Goal: Contribute content: Add original content to the website for others to see

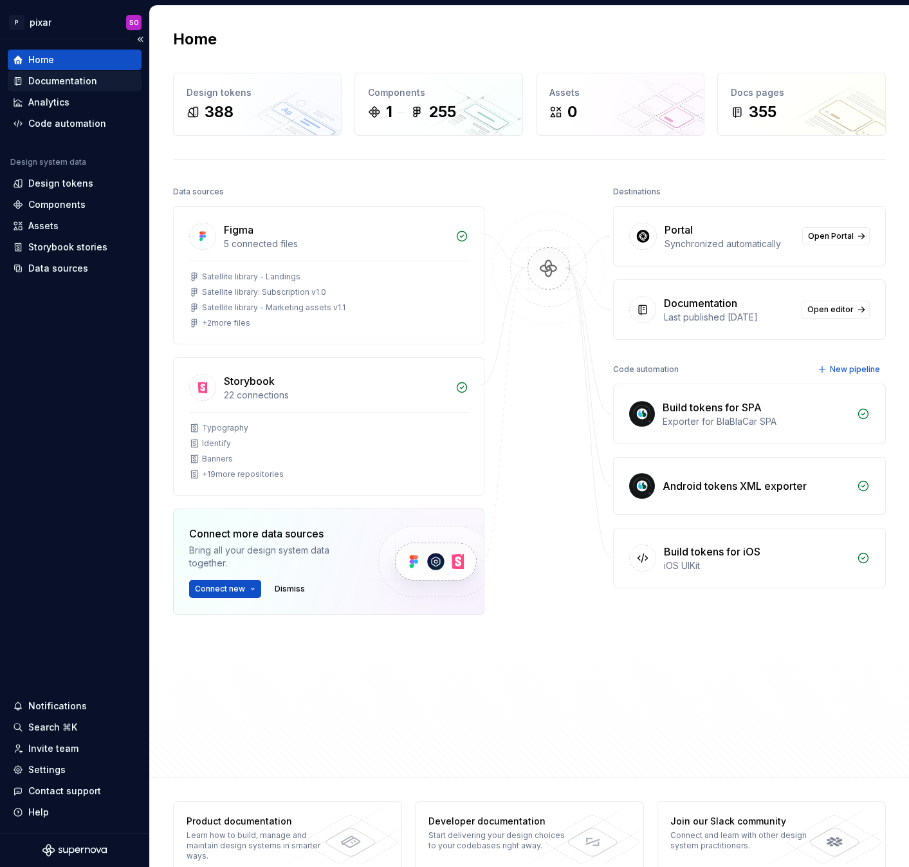
click at [64, 84] on div "Documentation" at bounding box center [62, 81] width 69 height 13
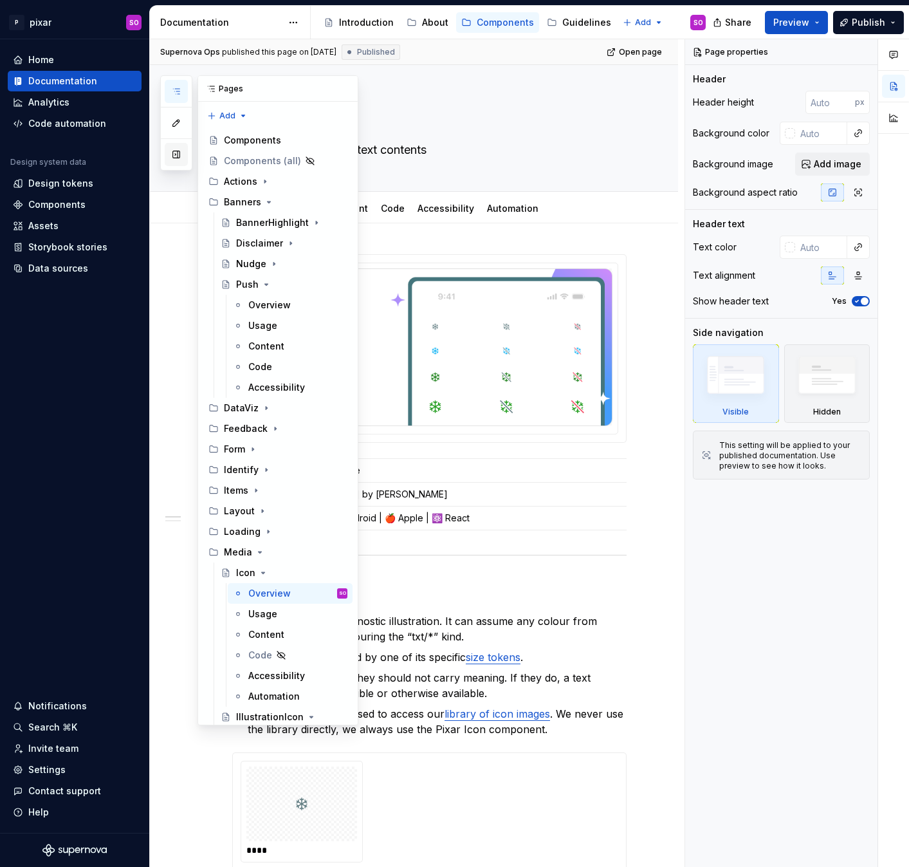
click at [177, 158] on button "button" at bounding box center [176, 154] width 23 height 23
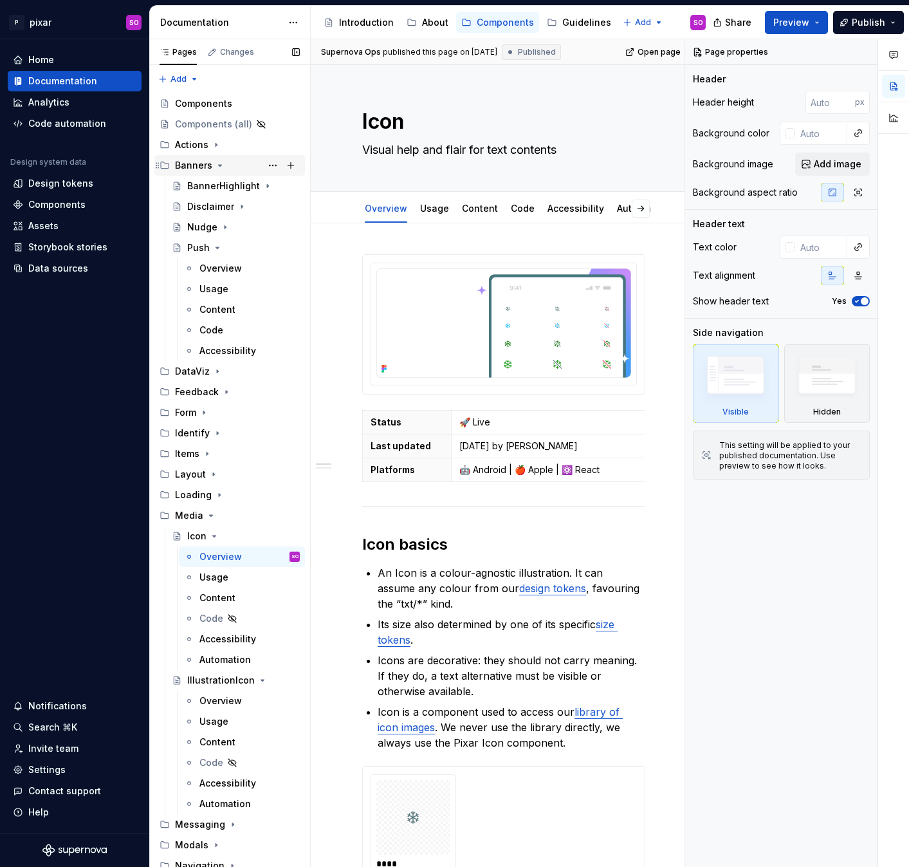
click at [216, 165] on icon "Page tree" at bounding box center [220, 165] width 10 height 10
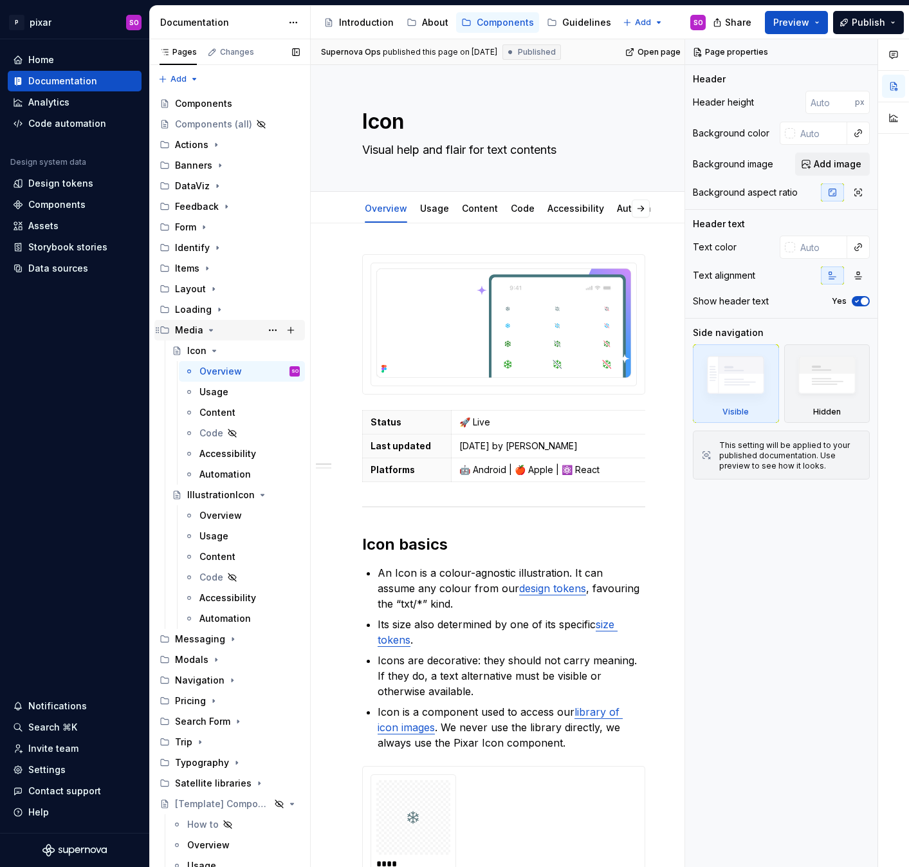
click at [208, 331] on icon "Page tree" at bounding box center [211, 330] width 10 height 10
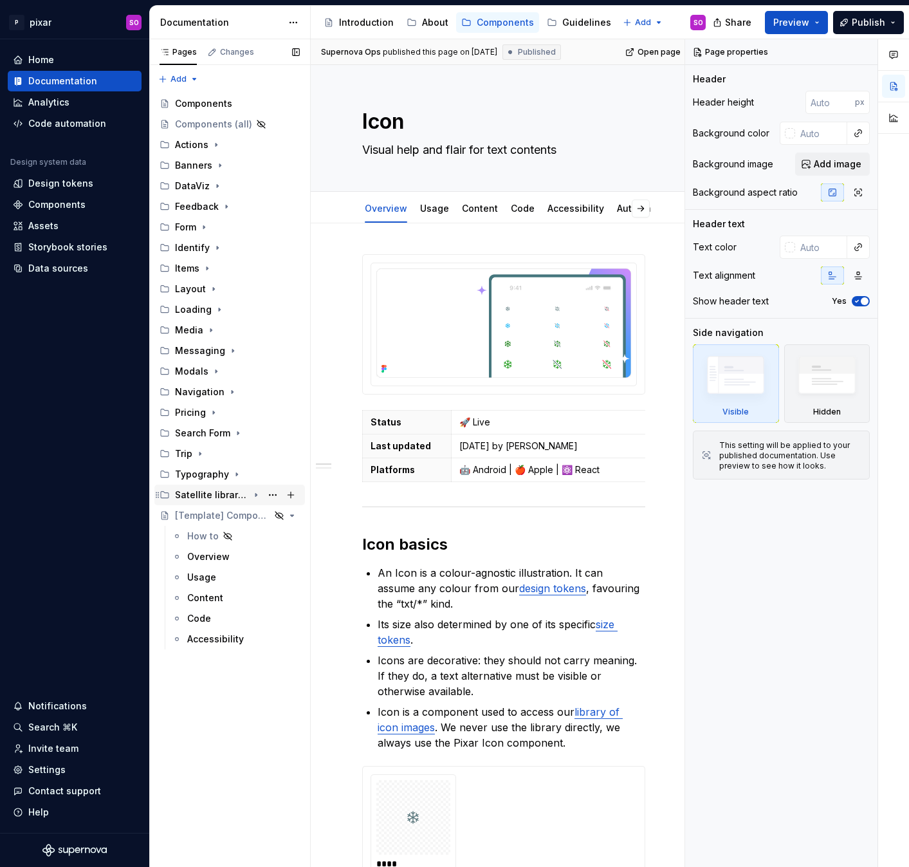
click at [252, 493] on icon "Page tree" at bounding box center [256, 495] width 10 height 10
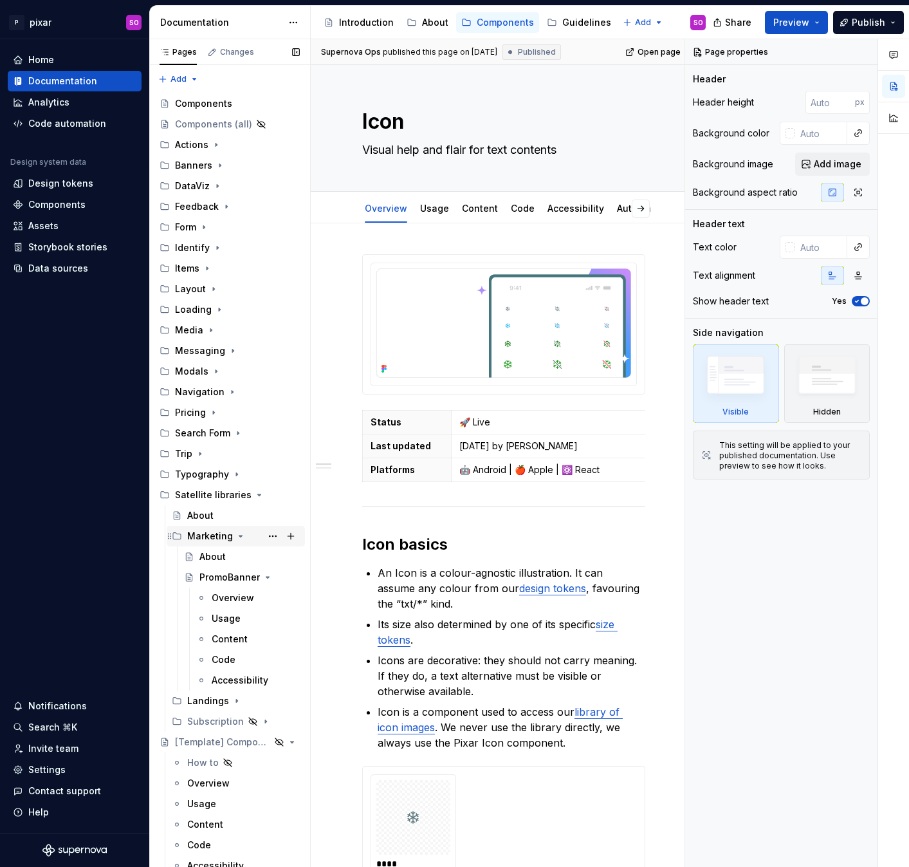
click at [239, 537] on icon "Page tree" at bounding box center [240, 535] width 3 height 1
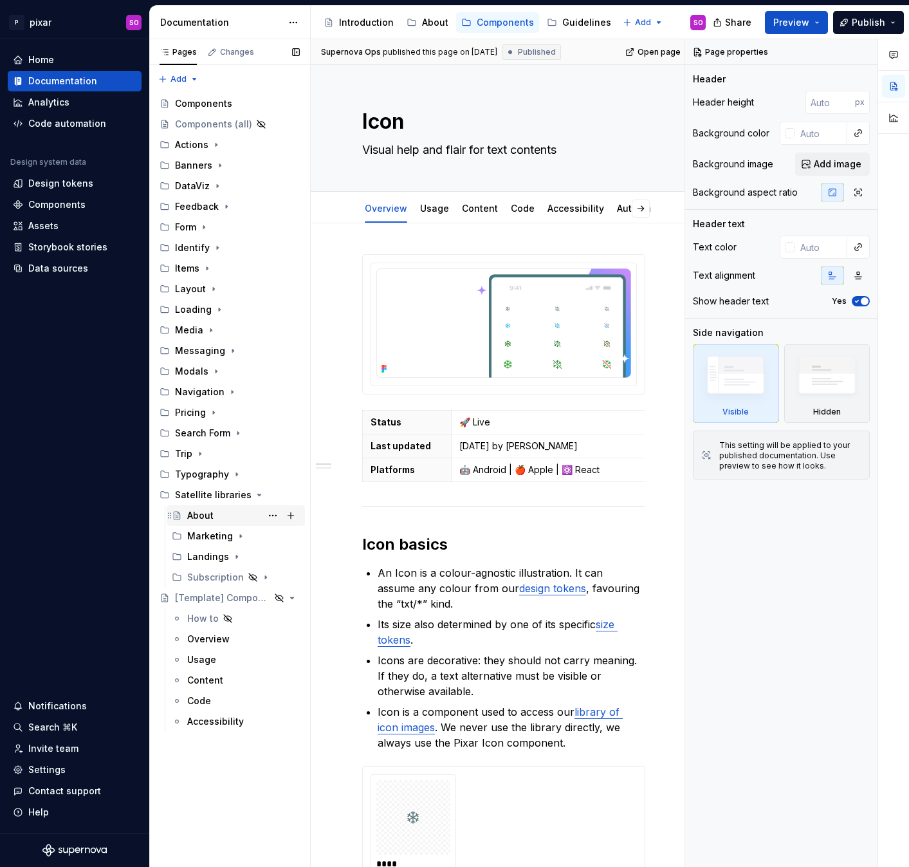
click at [205, 514] on div "About" at bounding box center [200, 515] width 26 height 13
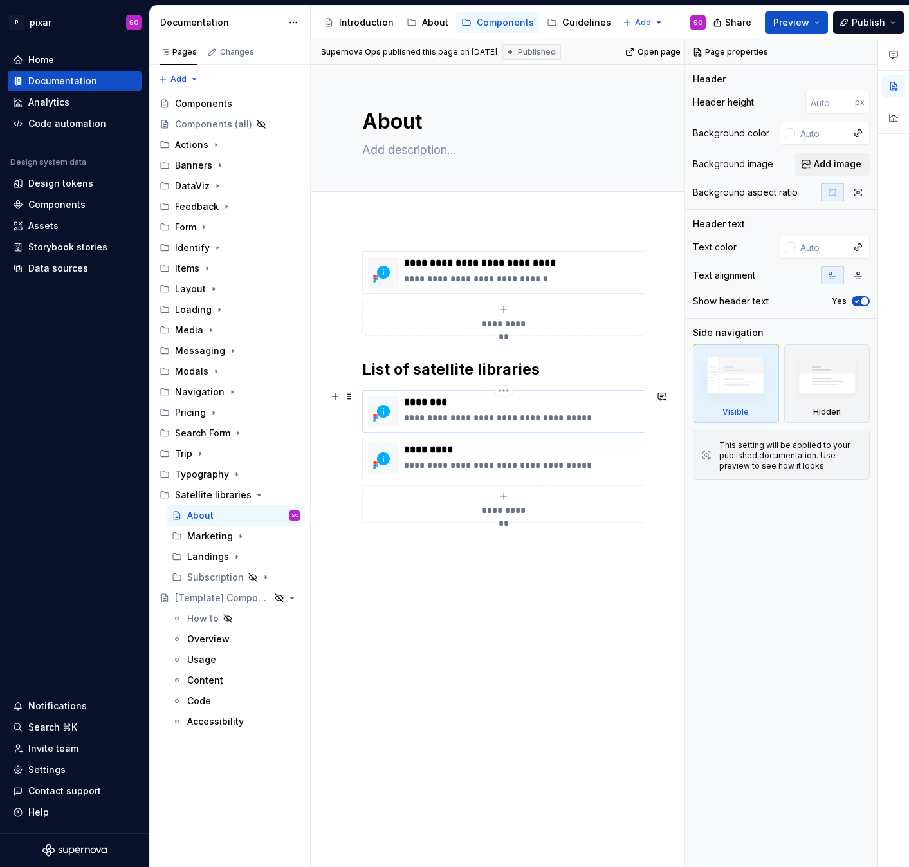
click at [499, 418] on p "**********" at bounding box center [521, 417] width 235 height 13
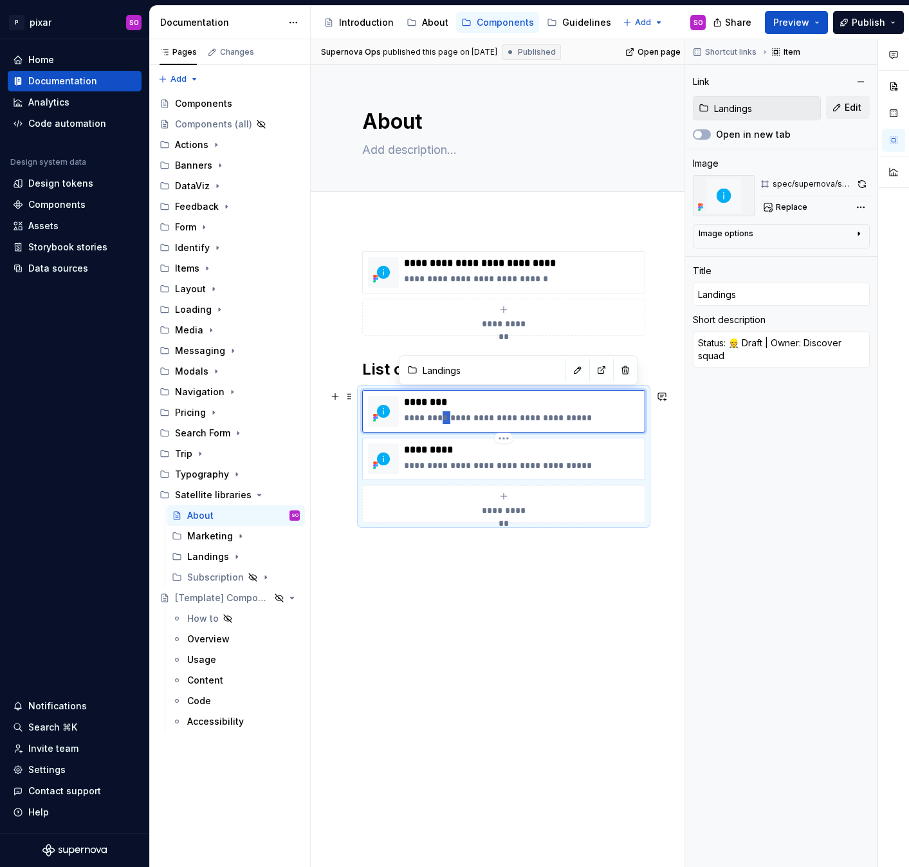
type textarea "*"
type textarea "Status: 🚀 Draft | Owner: Discover squad"
type textarea "*"
type textarea "Status: 🚀 L | Owner: Discover squad"
type textarea "*"
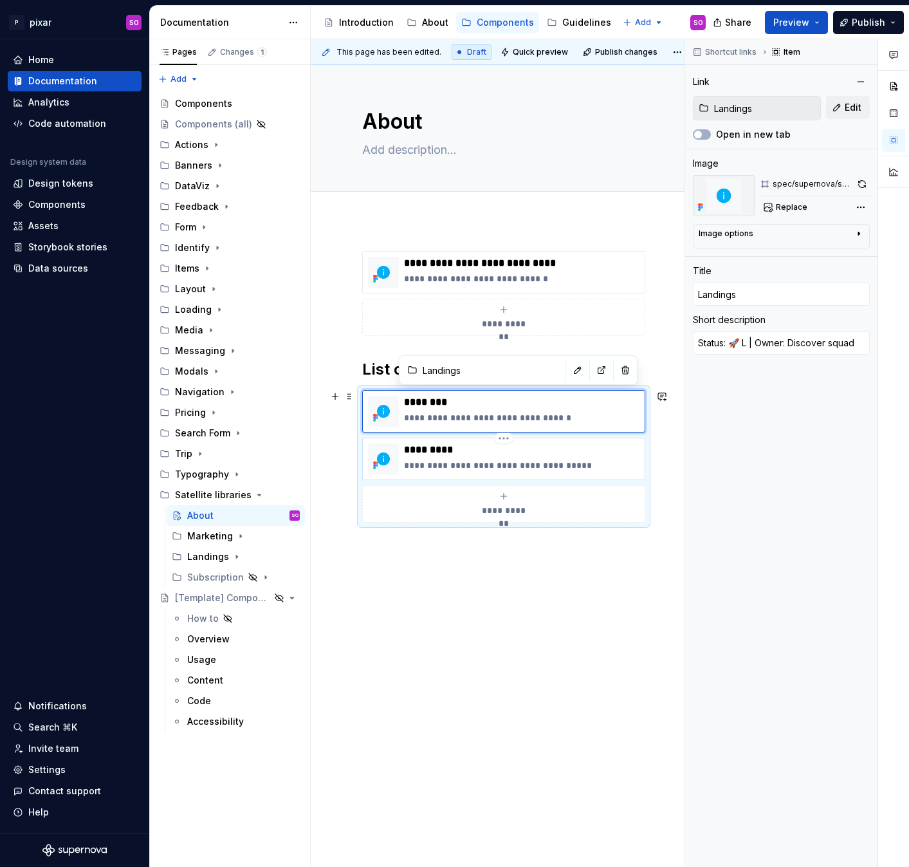
type textarea "Status: 🚀 [PERSON_NAME] | Owner: Discover squad"
type textarea "*"
type textarea "Status: 🚀 [PERSON_NAME] | Owner: Discover squad"
type textarea "*"
type textarea "Status: 🚀 Live | Owner: Discover squad"
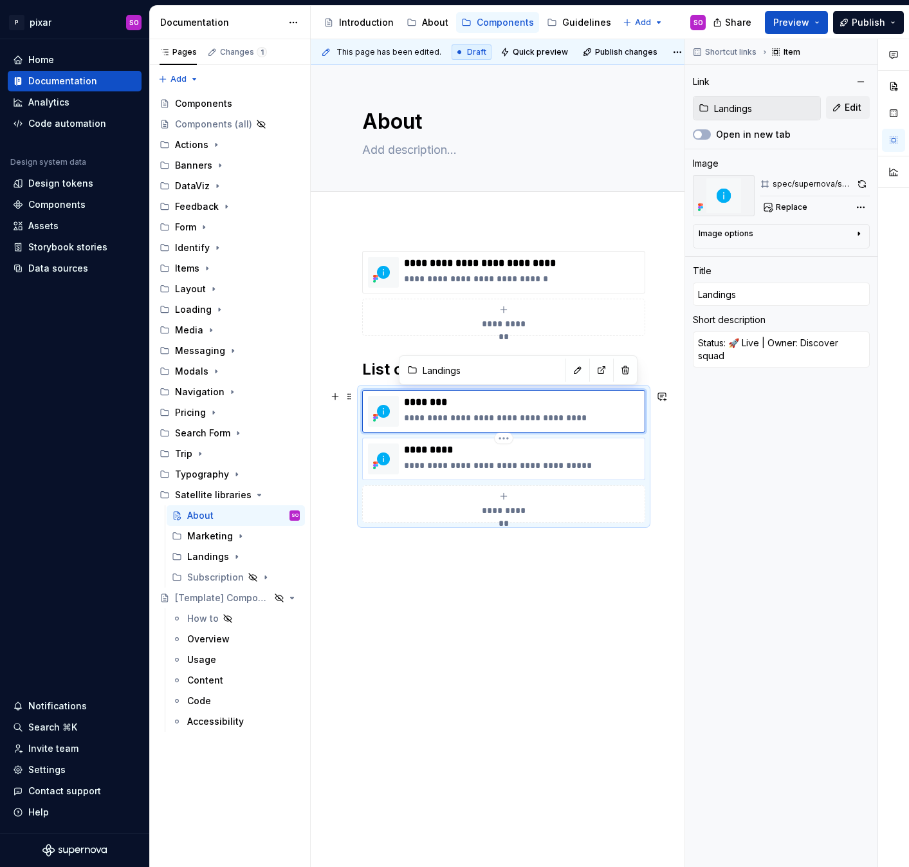
click at [472, 459] on p "**********" at bounding box center [521, 465] width 235 height 13
type textarea "*"
type input "Marketing"
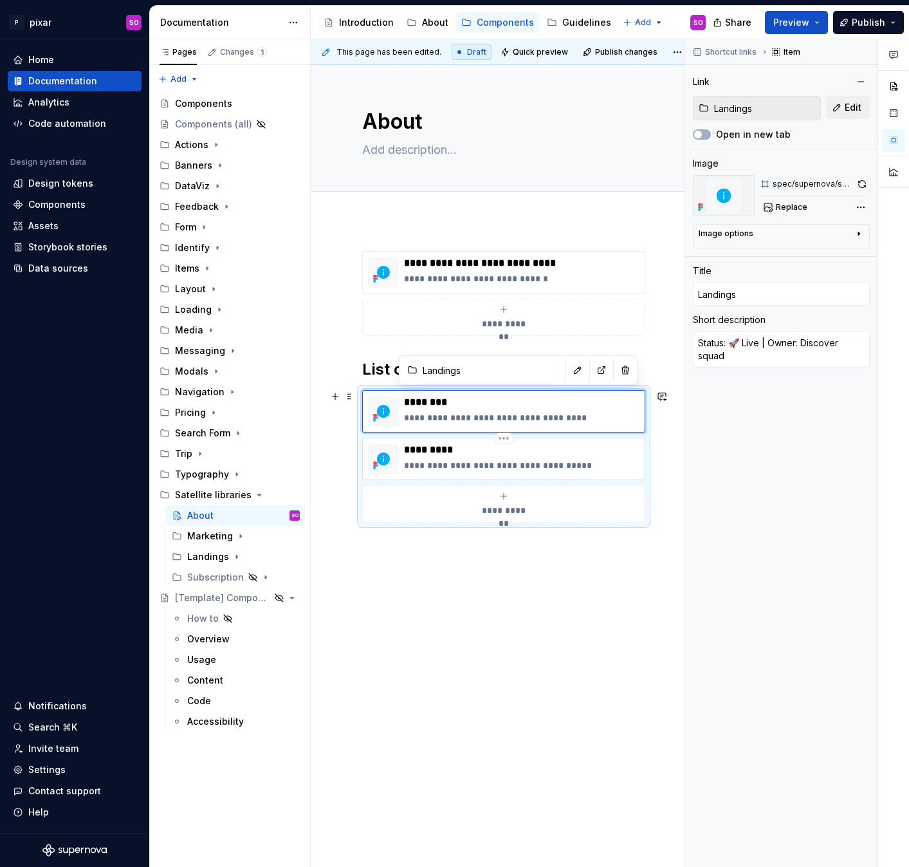
type textarea "Status: 👷 Draft | Owner: Marketing team"
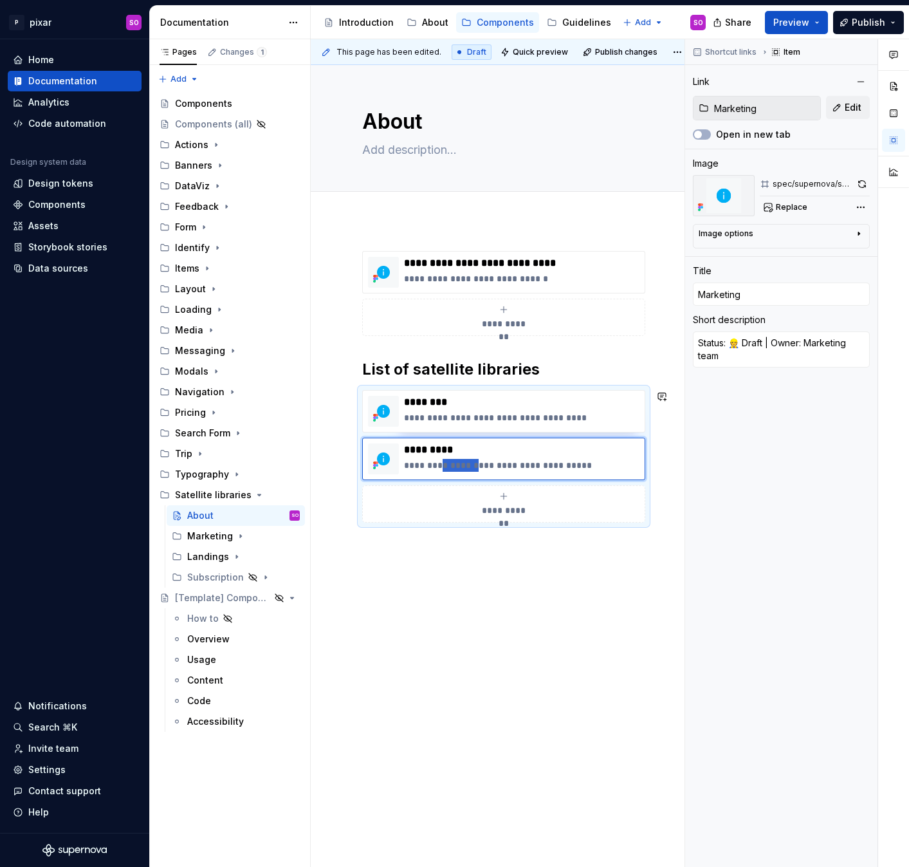
type textarea "*"
type textarea "Status: 🚀 Live | Owner: Marketing team"
click at [211, 554] on div "Landings" at bounding box center [208, 556] width 42 height 13
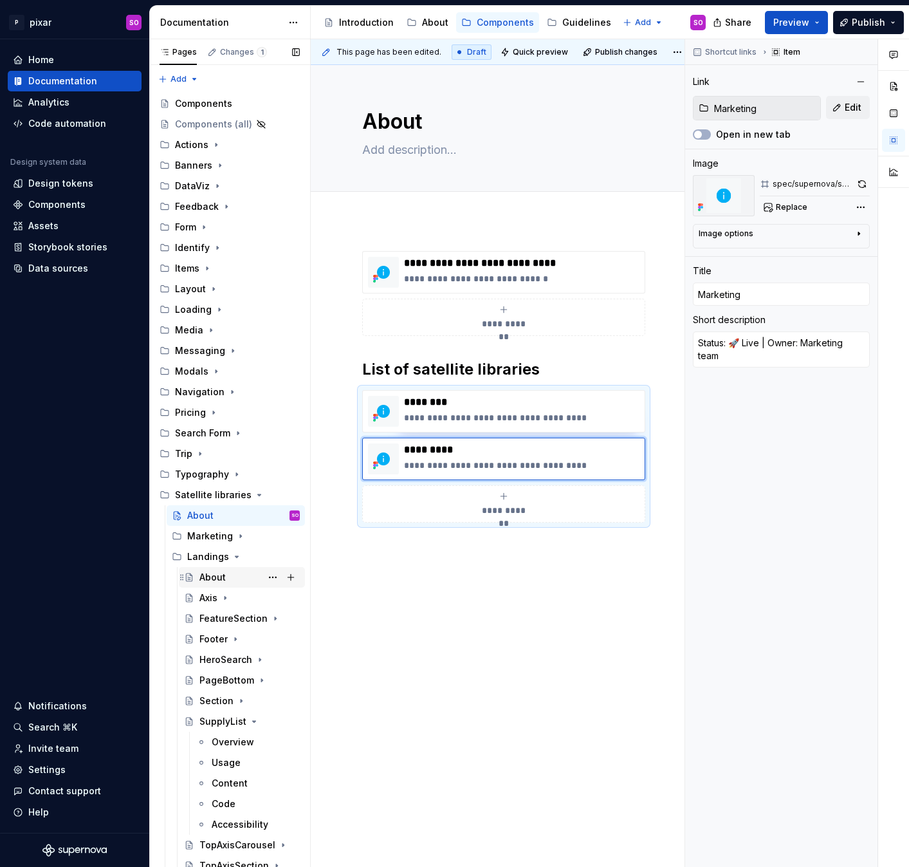
click at [212, 578] on div "About" at bounding box center [212, 577] width 26 height 13
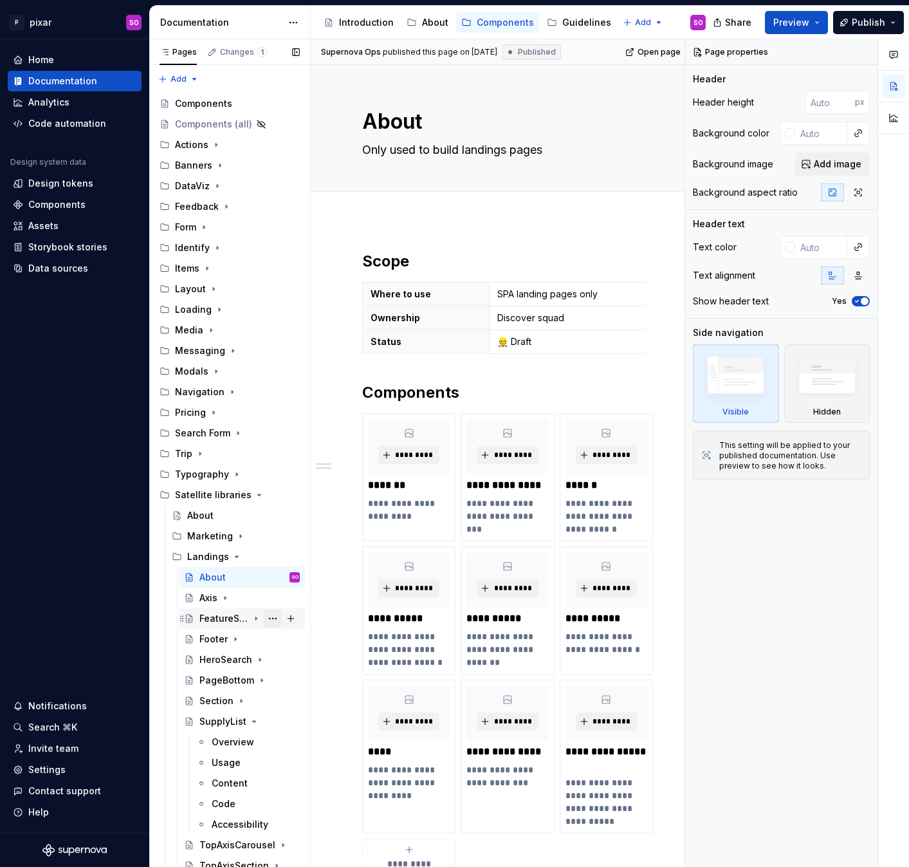
click at [274, 614] on button "Page tree" at bounding box center [273, 618] width 18 height 18
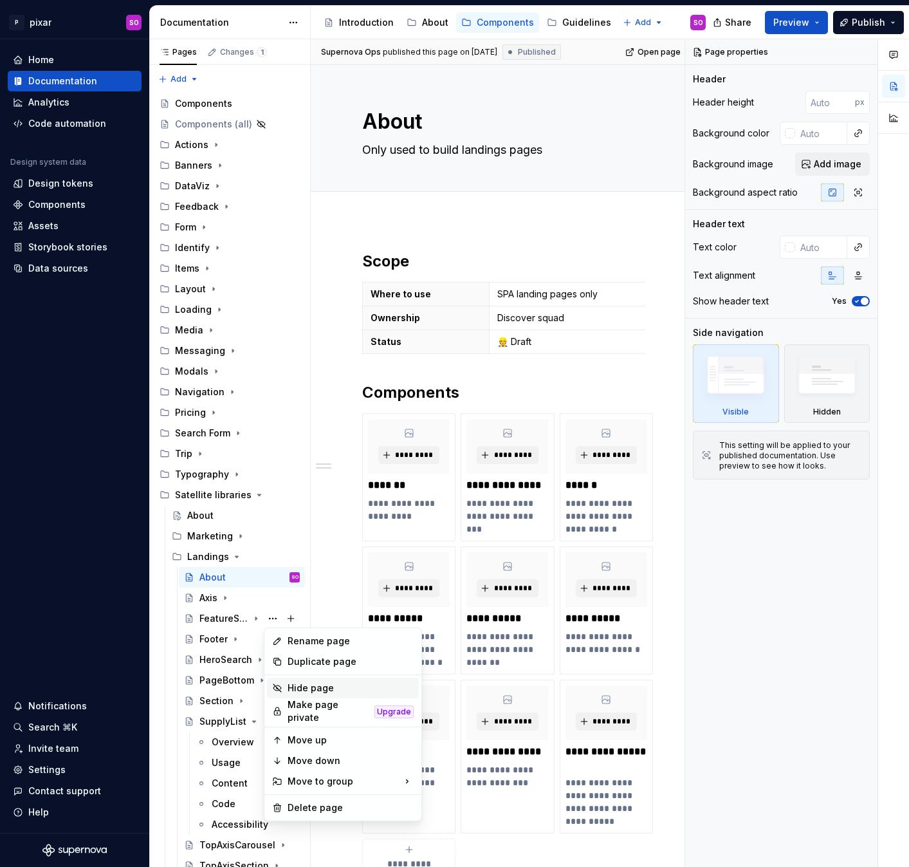
click at [327, 690] on div "Hide page" at bounding box center [351, 687] width 126 height 13
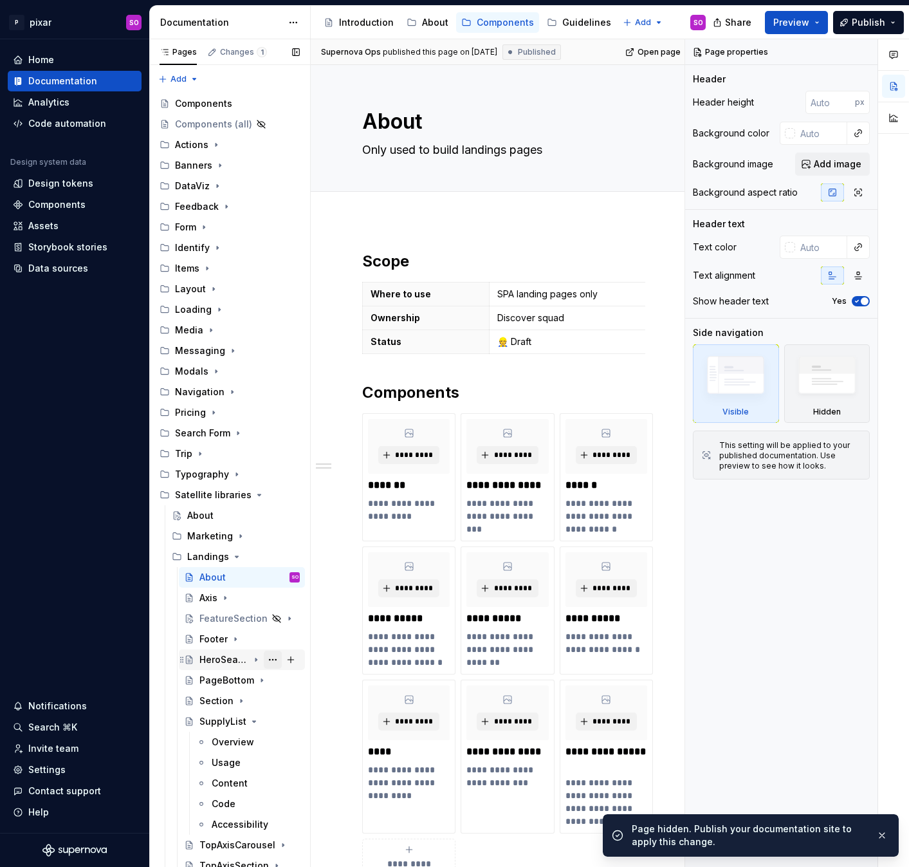
click at [273, 660] on button "Page tree" at bounding box center [273, 659] width 18 height 18
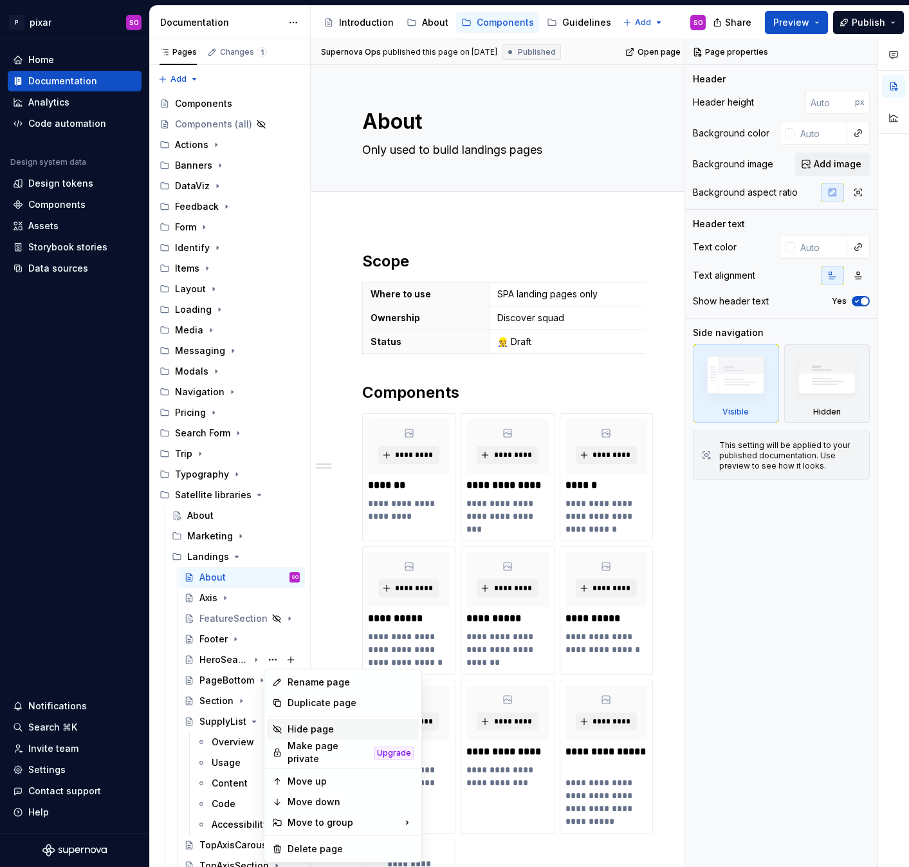
click at [322, 726] on div "Hide page" at bounding box center [351, 728] width 126 height 13
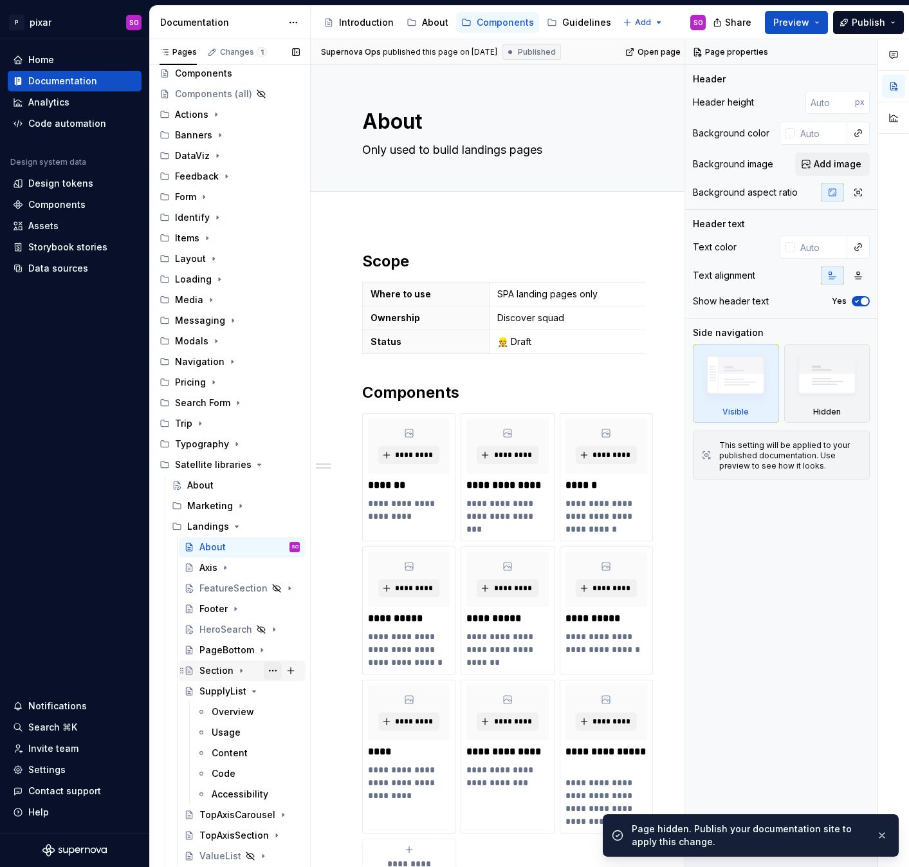
scroll to position [50, 0]
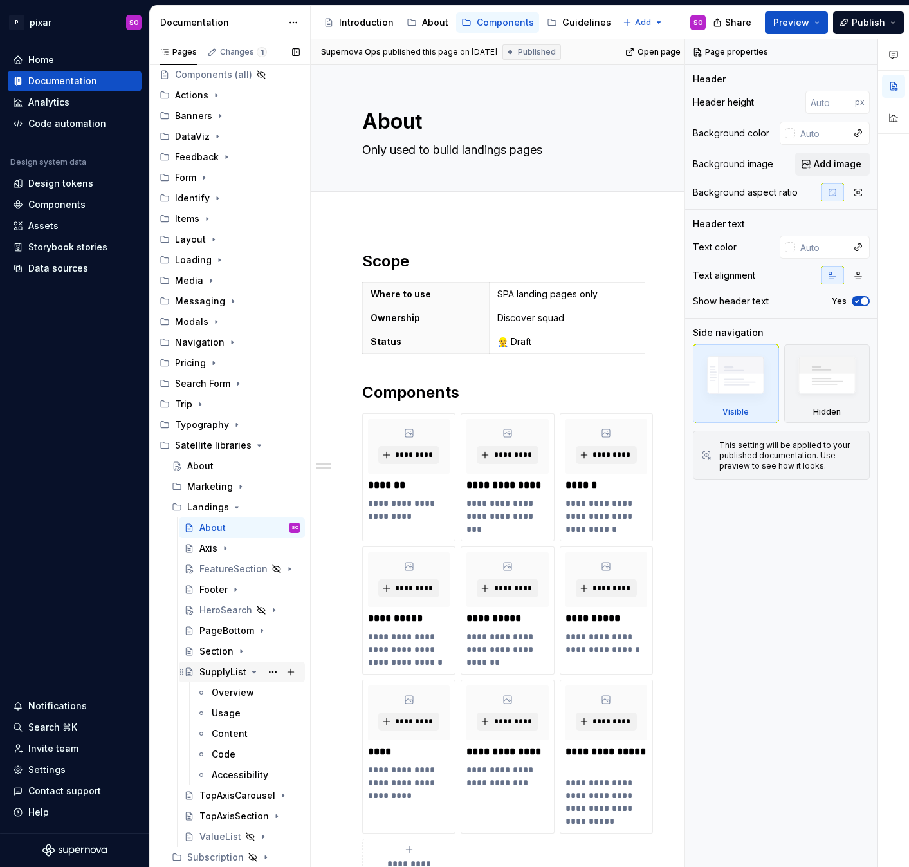
click at [249, 672] on icon "Page tree" at bounding box center [254, 671] width 10 height 10
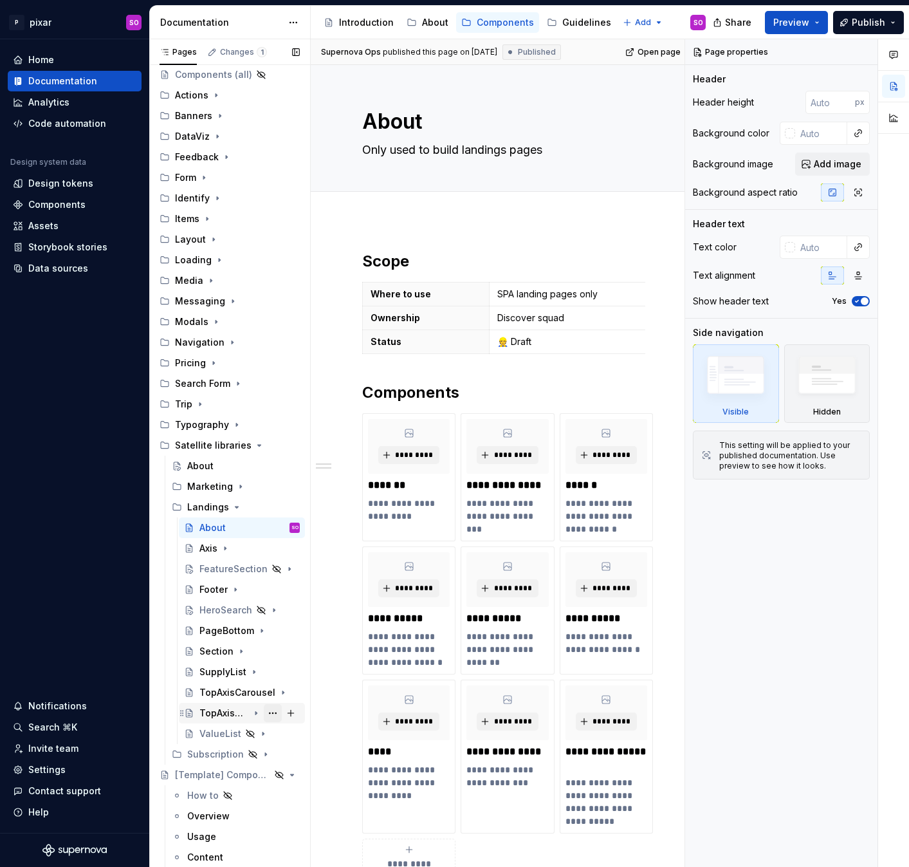
click at [275, 710] on button "Page tree" at bounding box center [273, 713] width 18 height 18
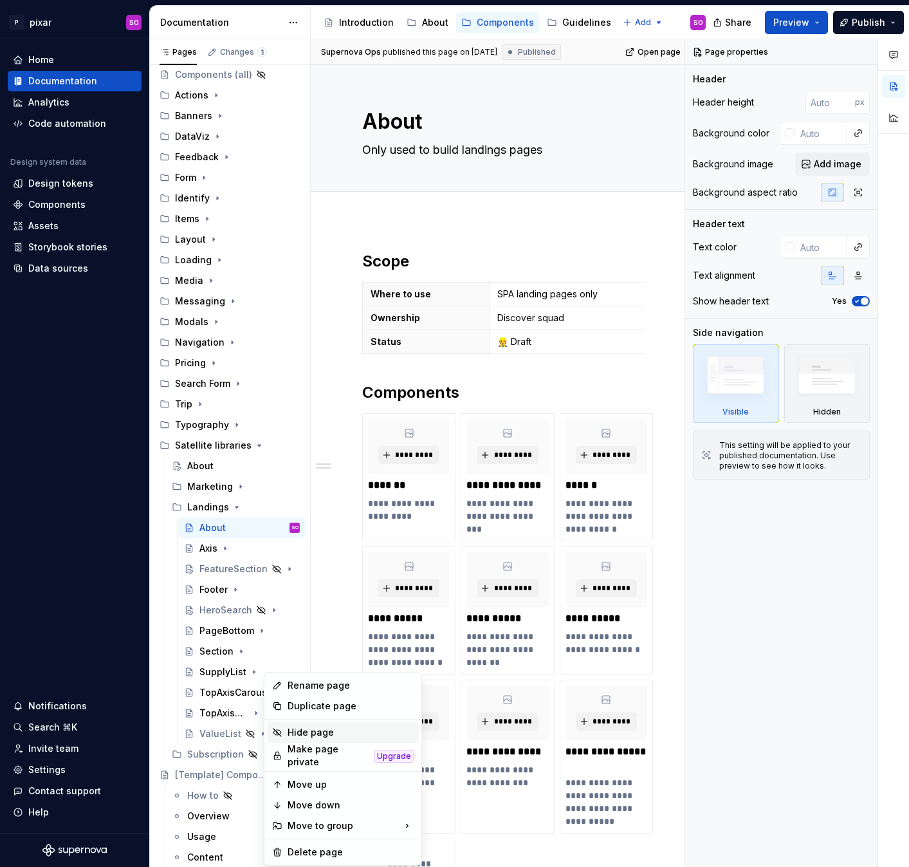
click at [317, 731] on div "Hide page" at bounding box center [351, 732] width 126 height 13
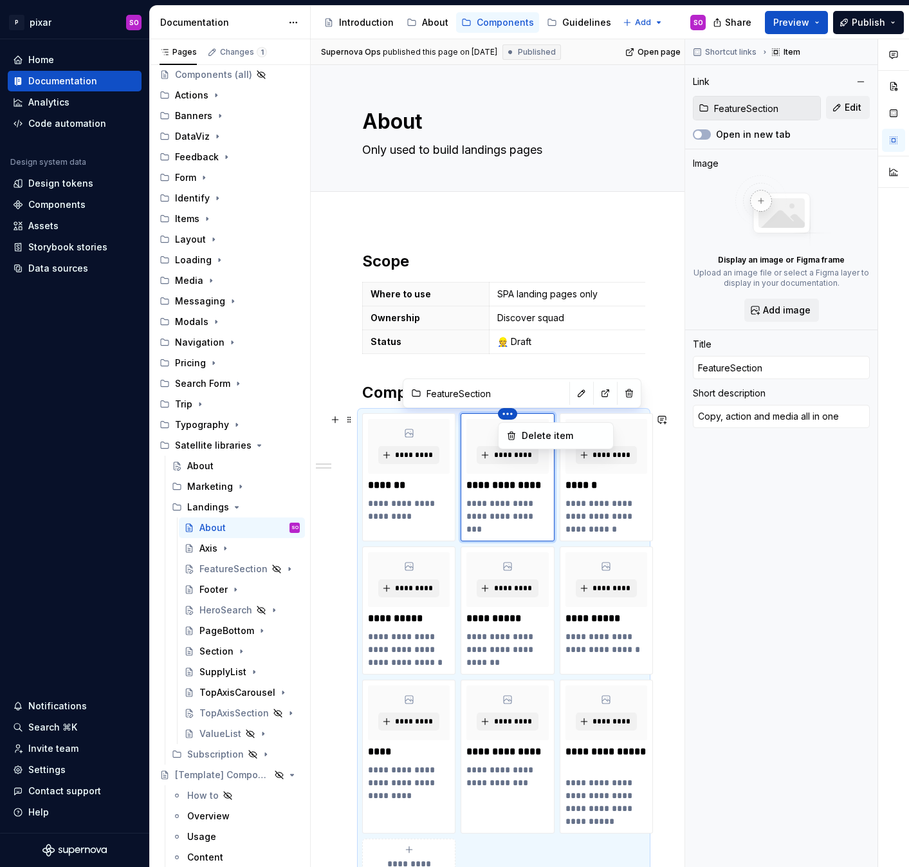
click at [508, 416] on html "P pixar SO Home Documentation Analytics Code automation Design system data Desi…" at bounding box center [454, 433] width 909 height 867
click at [527, 440] on div "Delete item" at bounding box center [564, 435] width 84 height 13
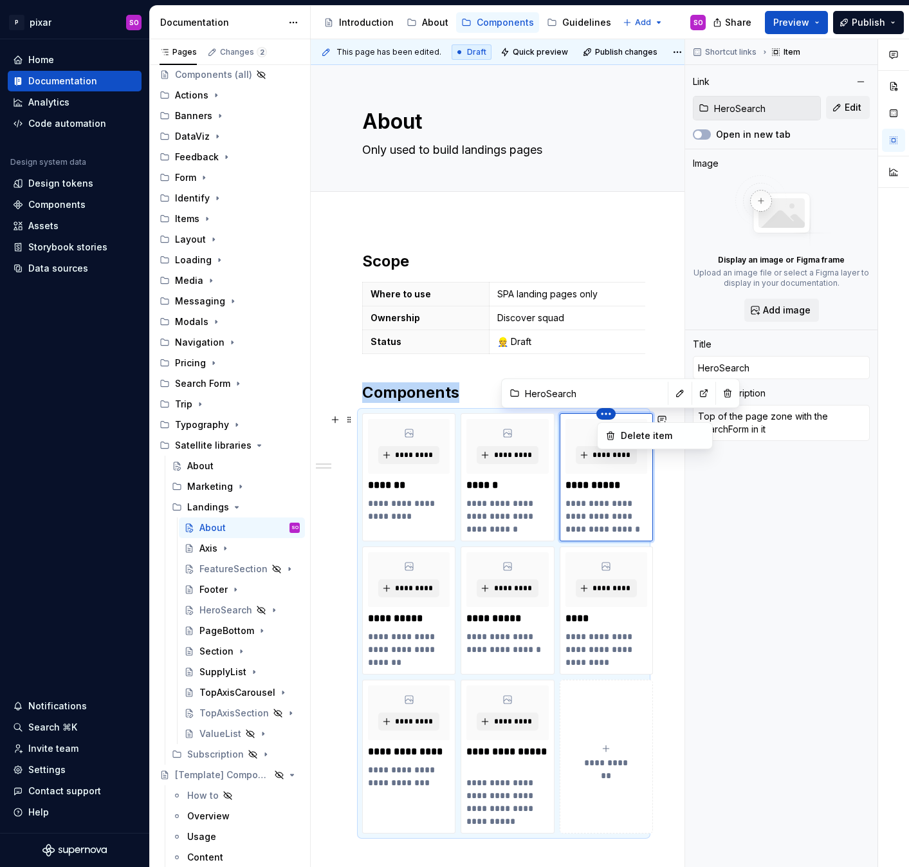
click at [606, 414] on html "P pixar SO Home Documentation Analytics Code automation Design system data Desi…" at bounding box center [454, 433] width 909 height 867
click at [621, 438] on div "Delete item" at bounding box center [663, 435] width 84 height 13
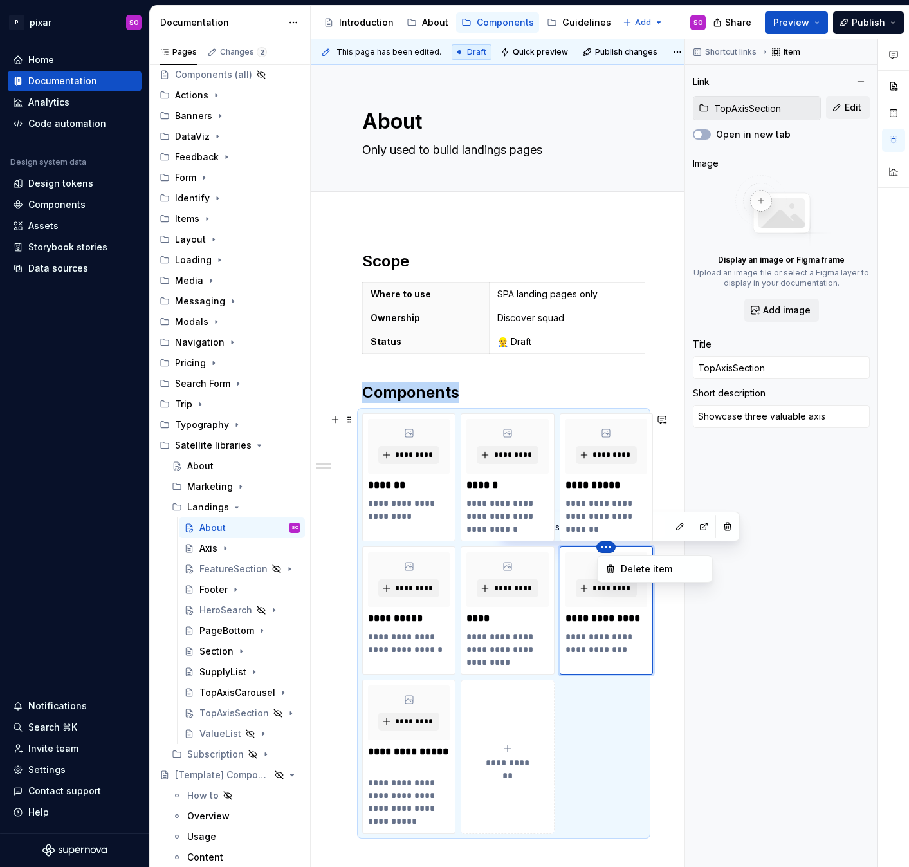
click at [607, 546] on html "P pixar SO Home Documentation Analytics Code automation Design system data Desi…" at bounding box center [454, 433] width 909 height 867
click at [633, 571] on div "Delete item" at bounding box center [663, 568] width 84 height 13
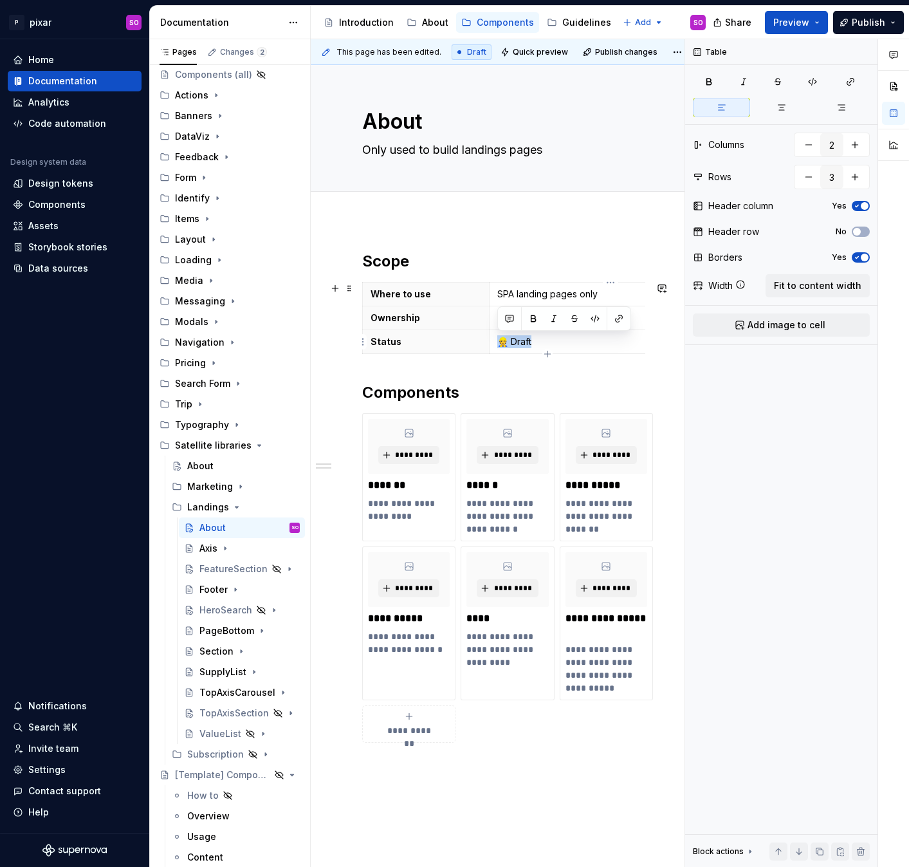
drag, startPoint x: 540, startPoint y: 337, endPoint x: 501, endPoint y: 337, distance: 39.2
click at [501, 337] on p "👷 Draft" at bounding box center [610, 341] width 226 height 13
click at [207, 549] on div "Axis" at bounding box center [208, 548] width 18 height 13
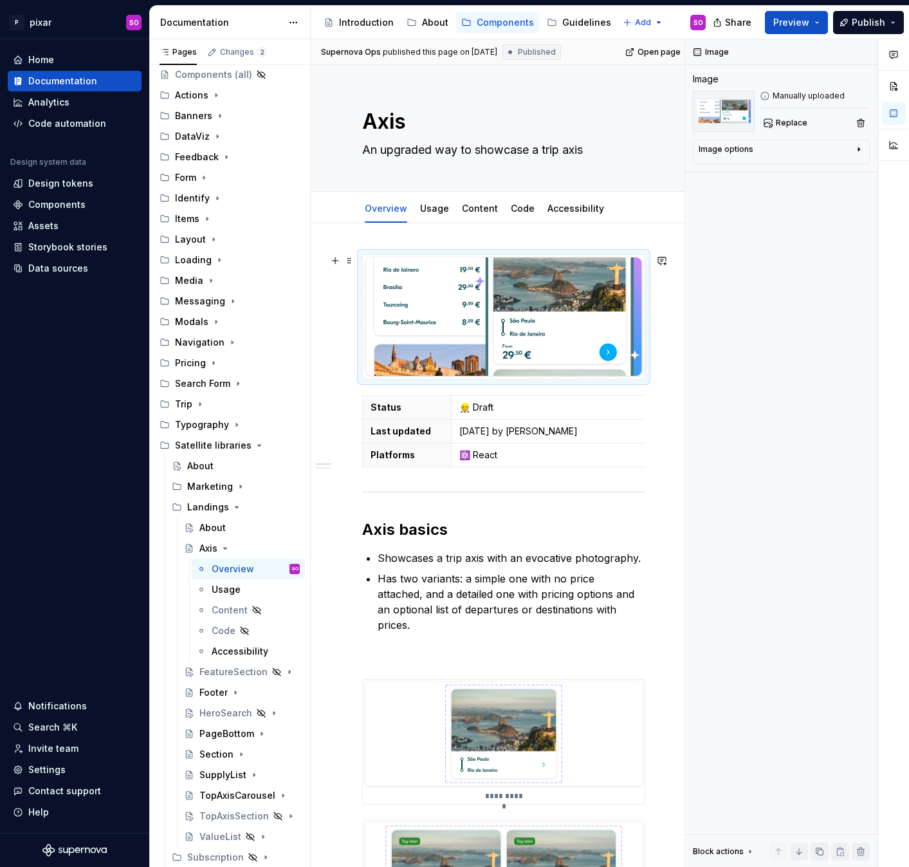
click at [480, 313] on img at bounding box center [504, 317] width 282 height 124
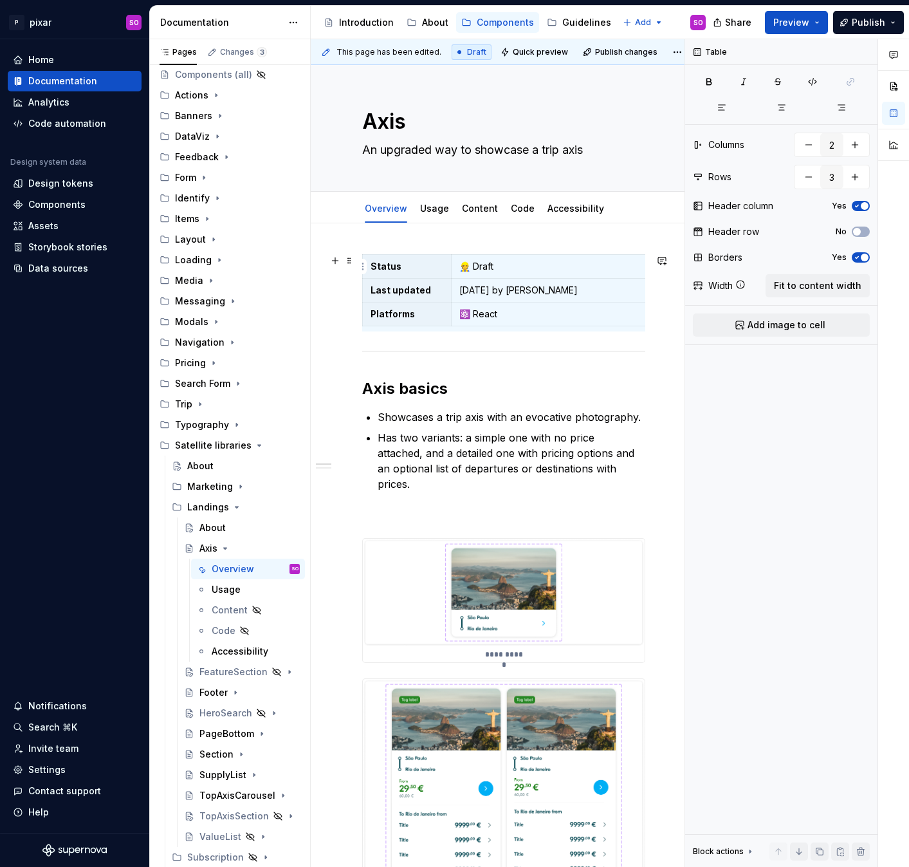
click at [514, 268] on p "👷 Draft" at bounding box center [648, 266] width 379 height 13
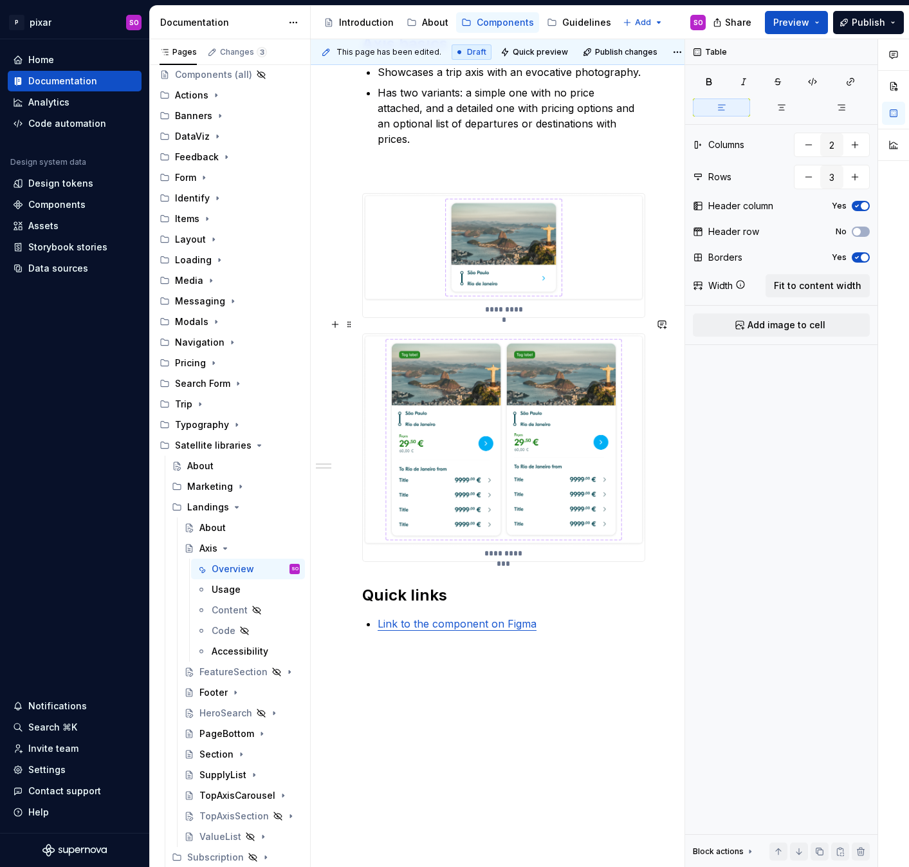
type textarea "*"
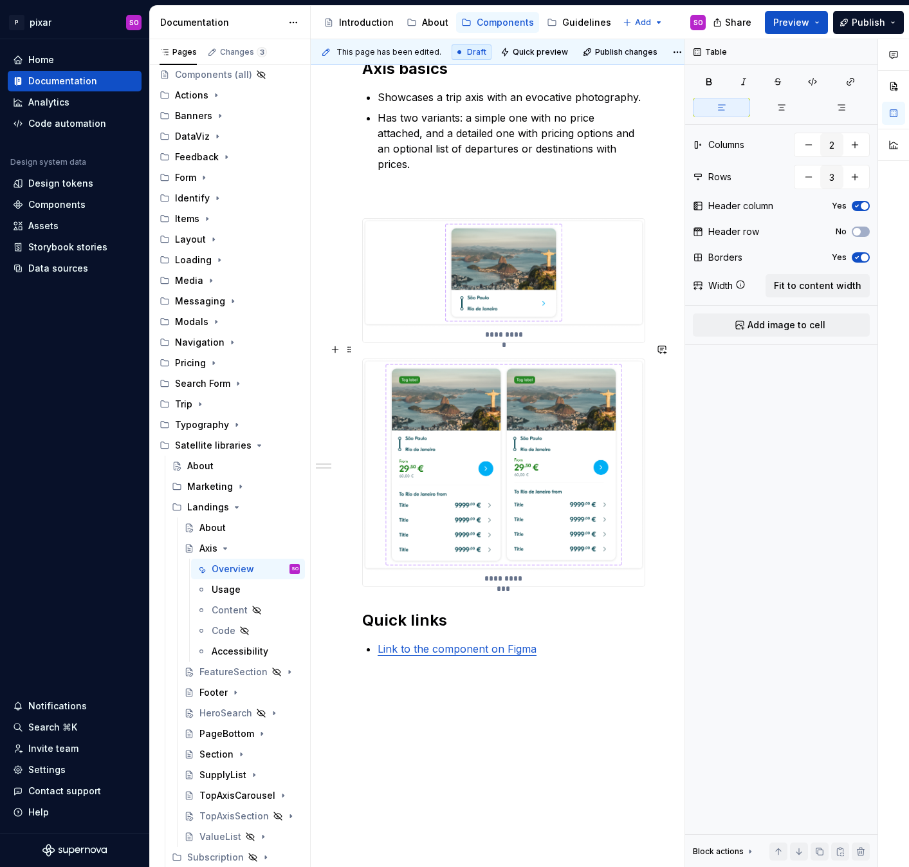
scroll to position [304, 0]
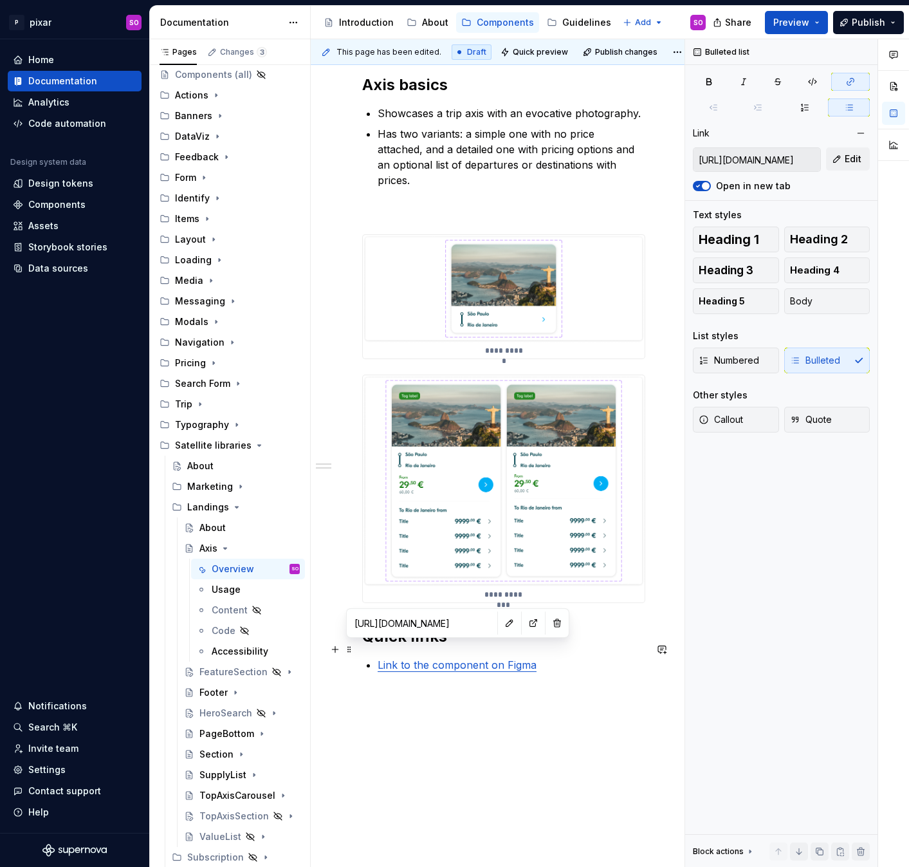
click at [447, 658] on link "Link to the component on Figma" at bounding box center [457, 664] width 159 height 13
click at [501, 624] on button "button" at bounding box center [510, 623] width 18 height 18
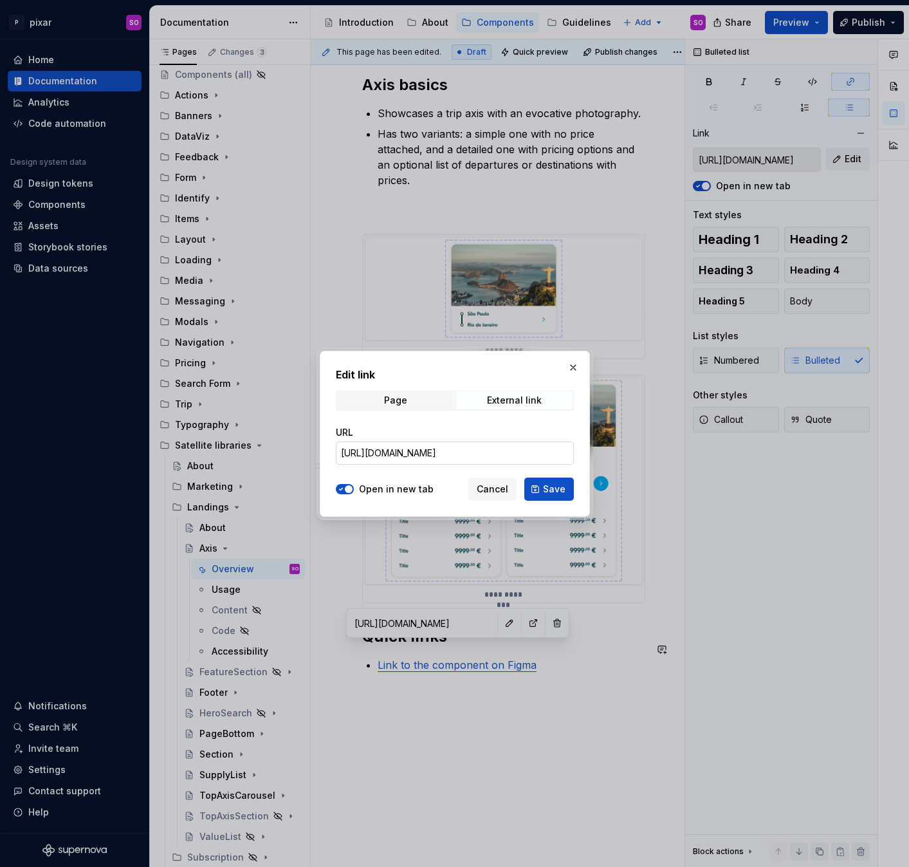
click at [443, 447] on input "[URL][DOMAIN_NAME]" at bounding box center [455, 452] width 238 height 23
paste input "-v1.0?node-id=4082-12536&p=f&t=dNUIexCFFAsWtefp"
type input "[URL][DOMAIN_NAME]"
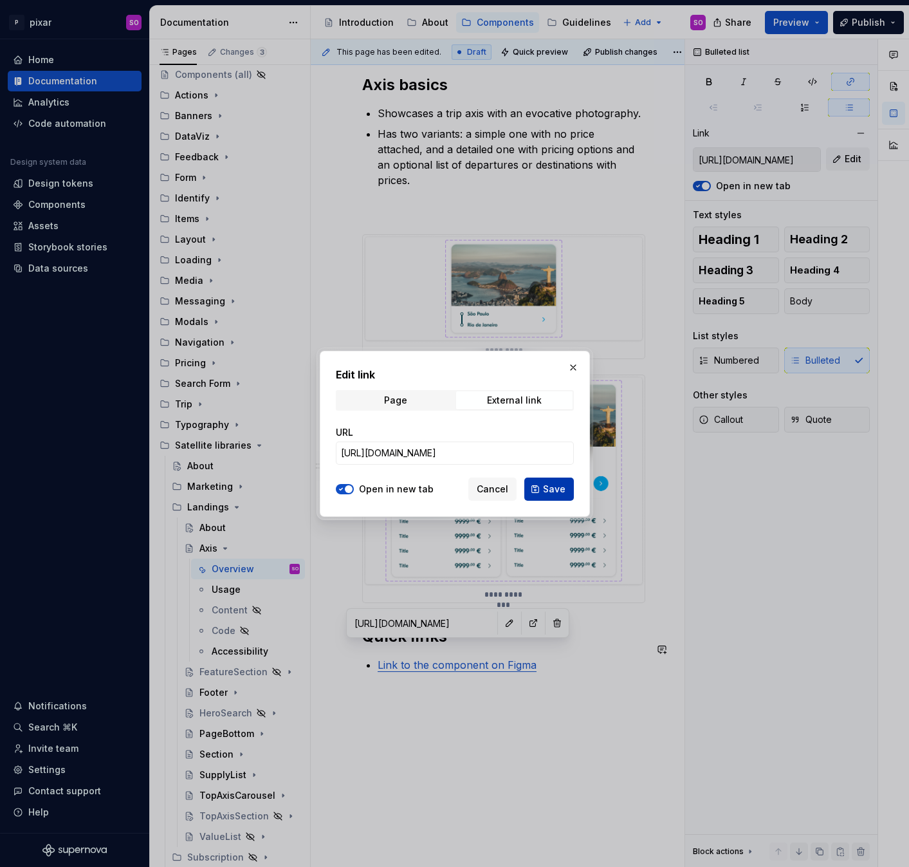
click at [542, 489] on button "Save" at bounding box center [549, 488] width 50 height 23
type input "[URL][DOMAIN_NAME]"
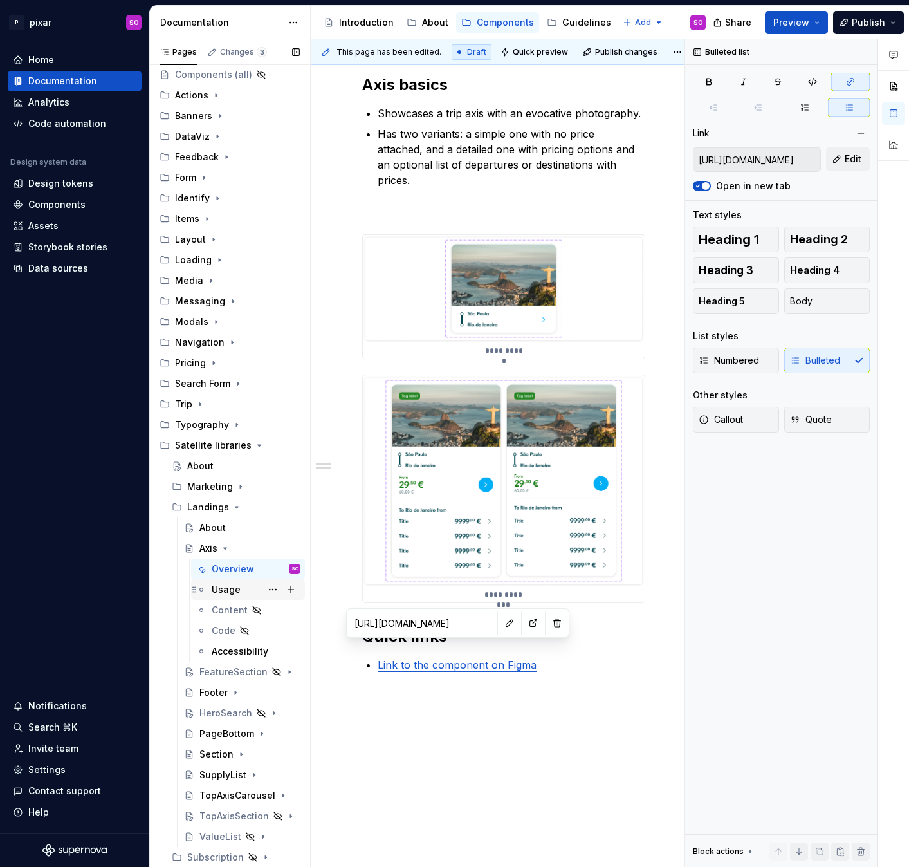
click at [235, 589] on div "Usage" at bounding box center [226, 589] width 29 height 13
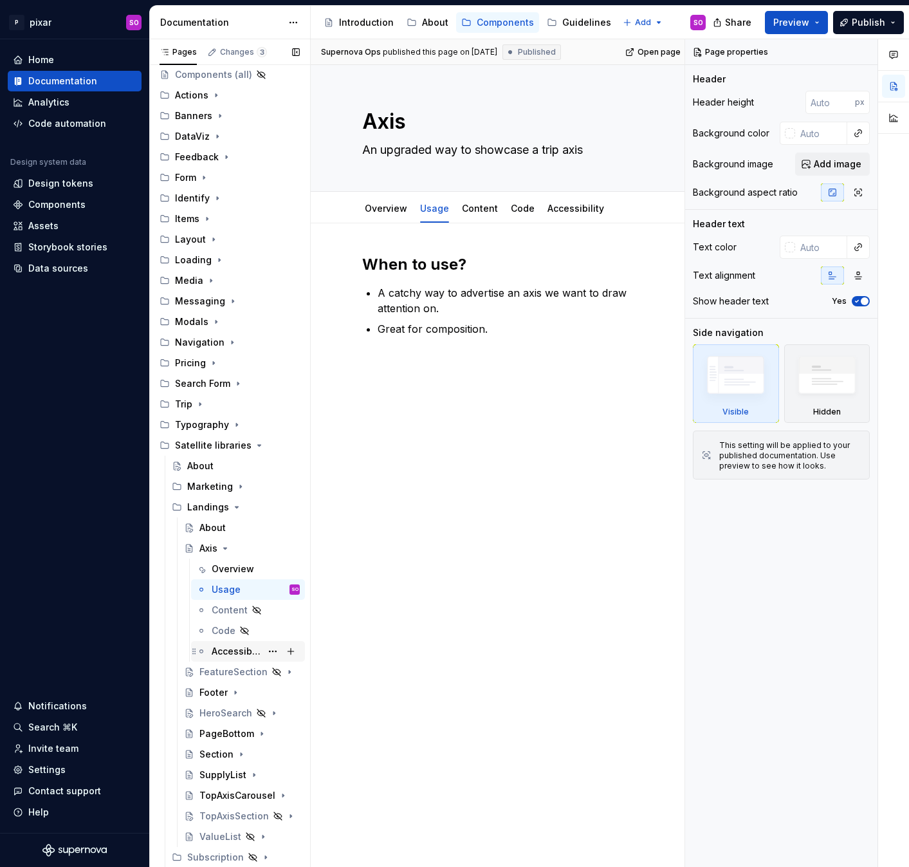
click at [240, 655] on div "Accessibility" at bounding box center [237, 651] width 50 height 13
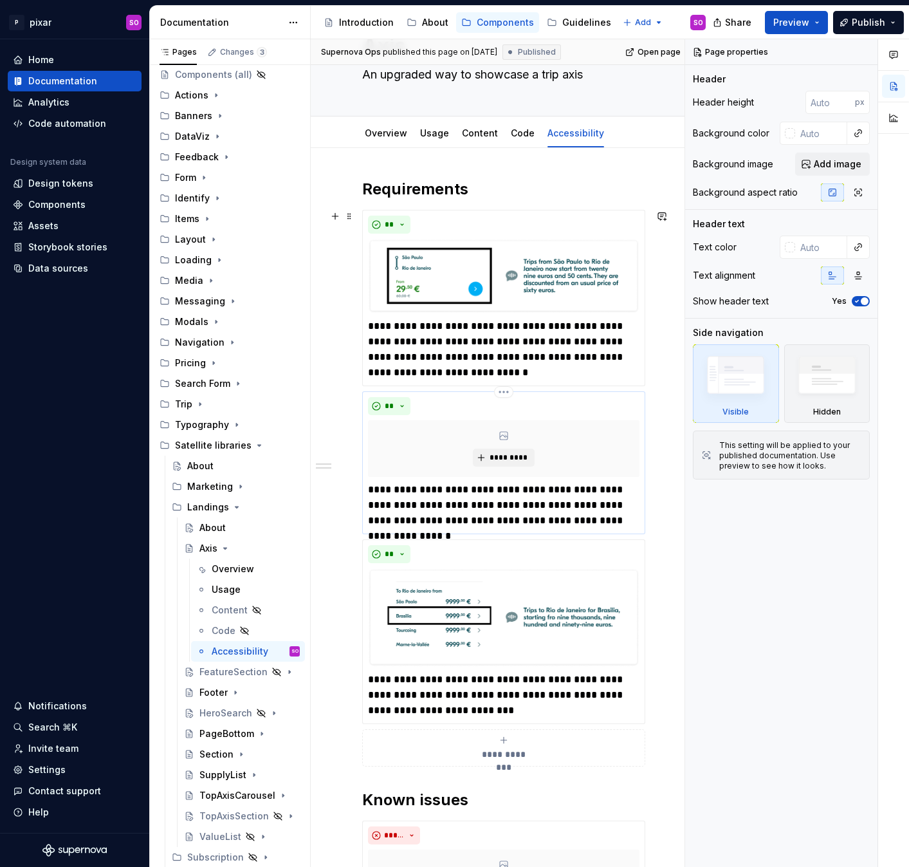
scroll to position [118, 0]
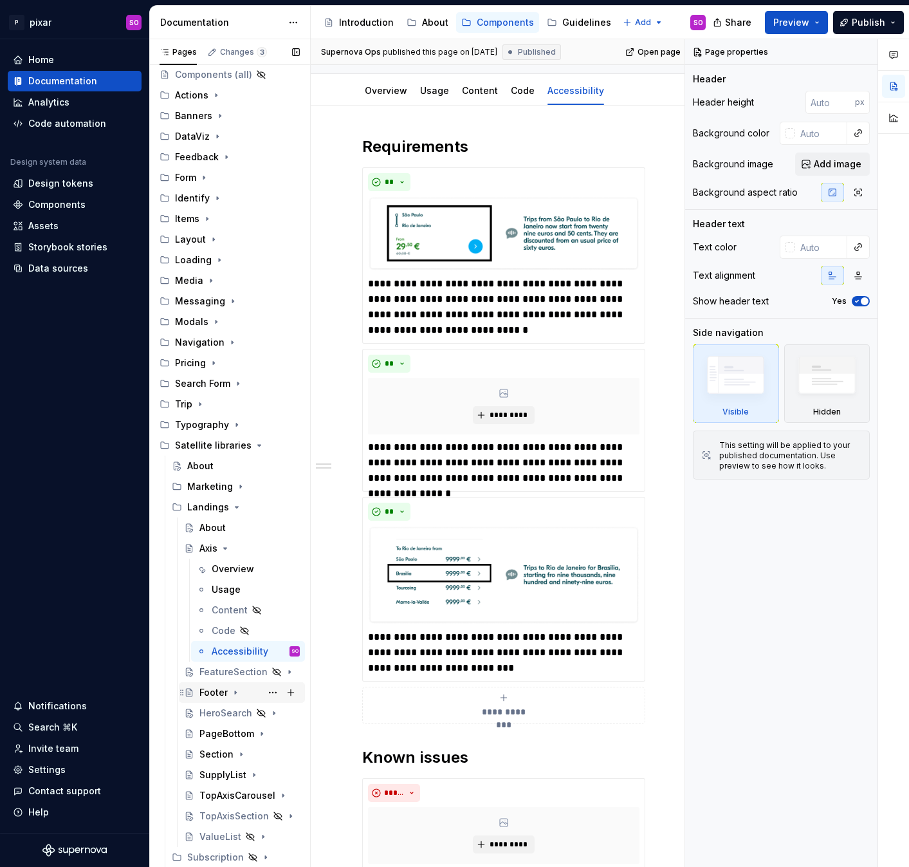
click at [217, 693] on div "Footer" at bounding box center [213, 692] width 28 height 13
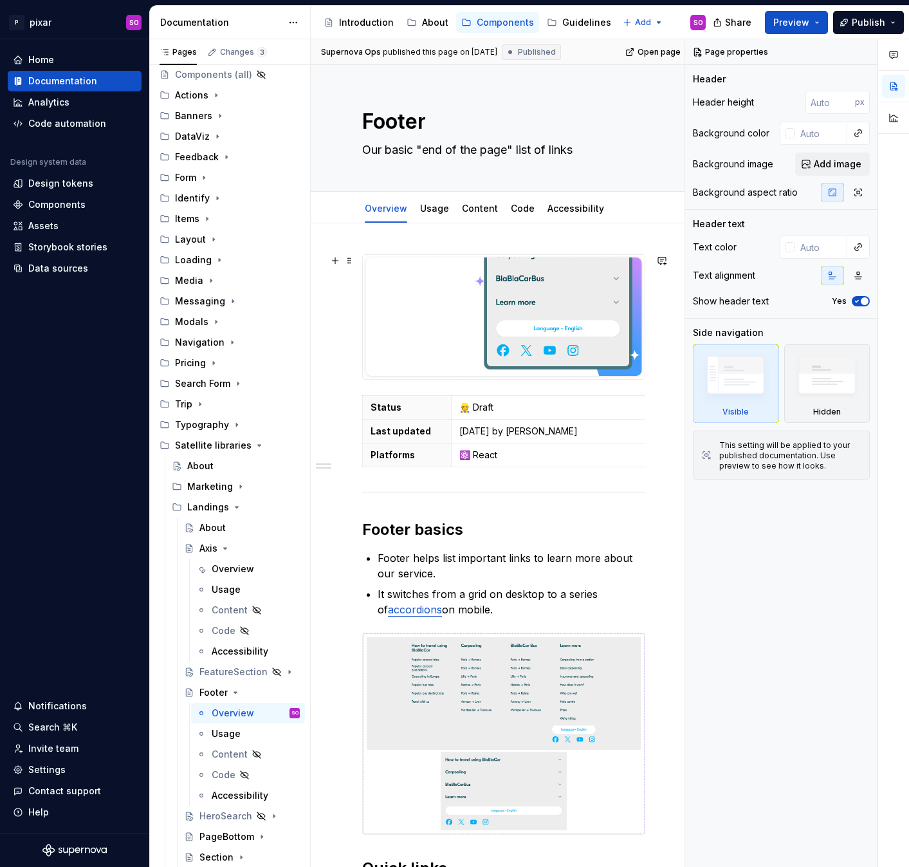
click at [582, 344] on img at bounding box center [504, 317] width 282 height 124
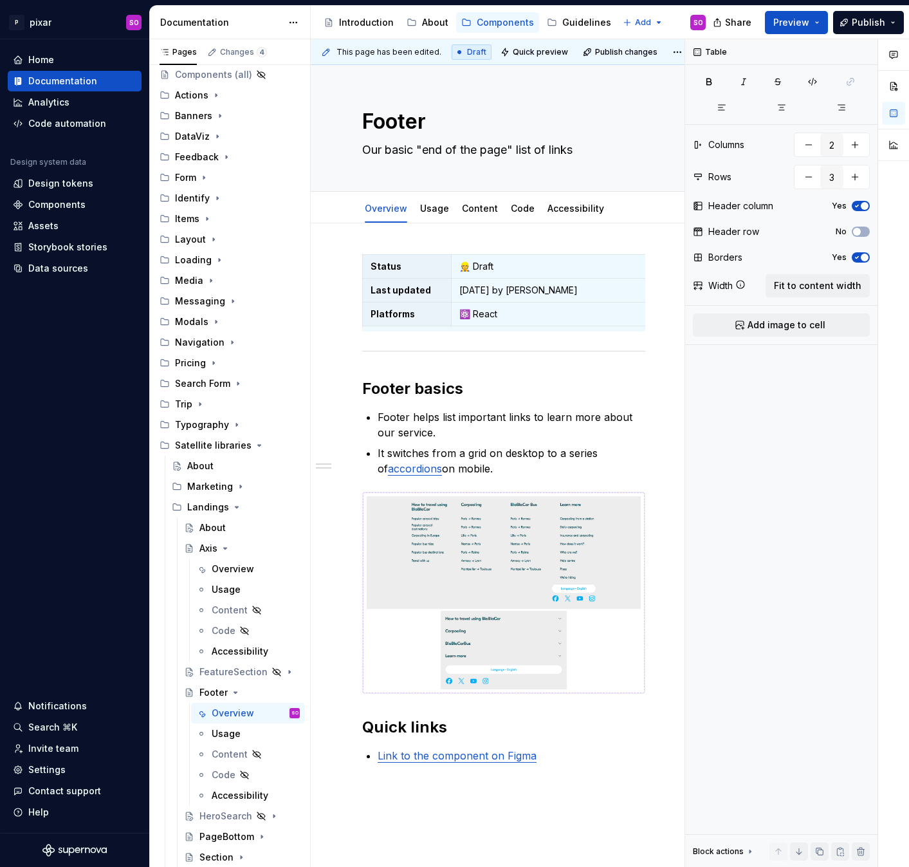
type textarea "*"
click at [512, 308] on p "⚛️ React" at bounding box center [648, 314] width 379 height 13
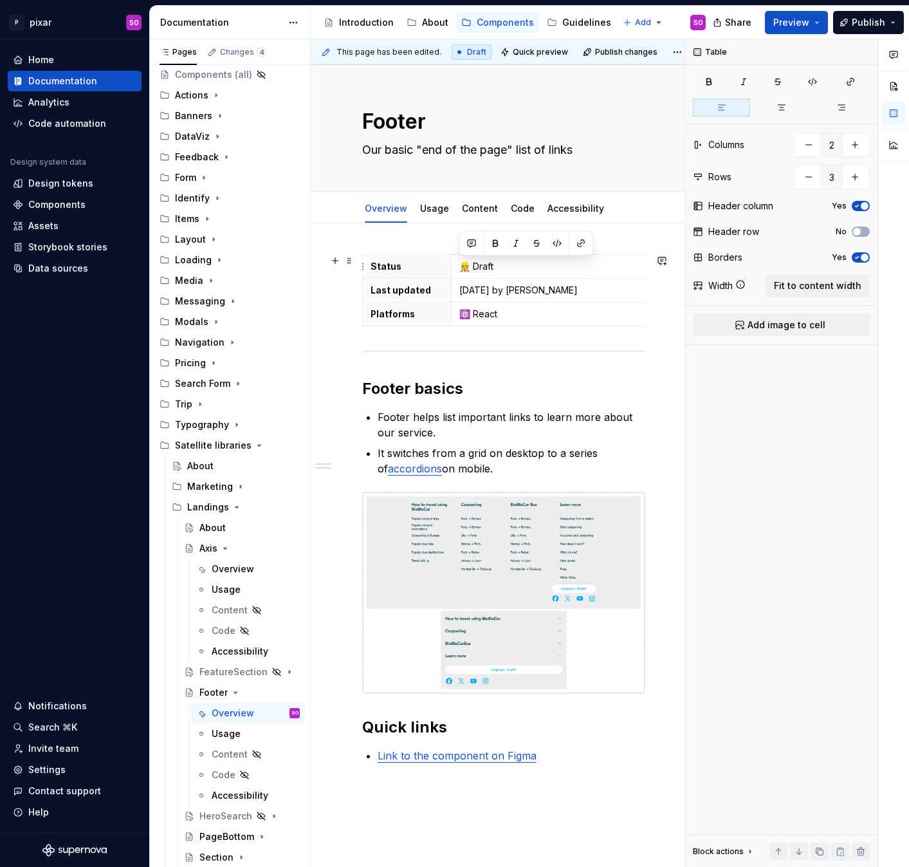
drag, startPoint x: 519, startPoint y: 266, endPoint x: 461, endPoint y: 268, distance: 57.9
click at [461, 268] on p "👷 Draft" at bounding box center [648, 266] width 379 height 13
copy p "🚀 Live"
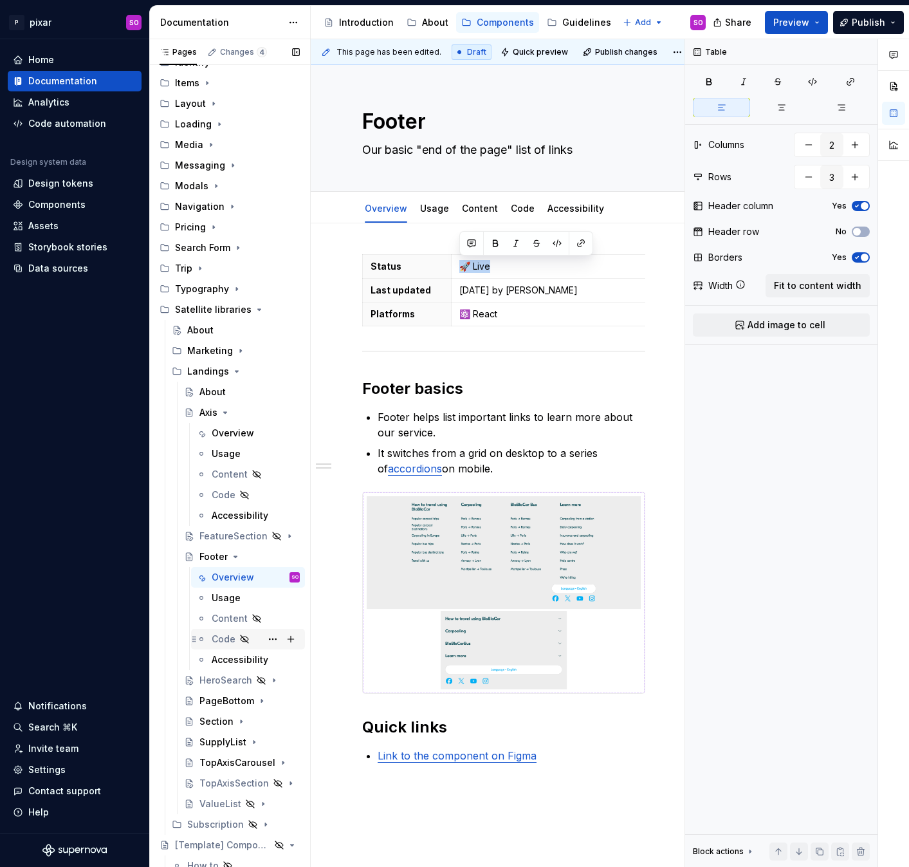
scroll to position [189, 0]
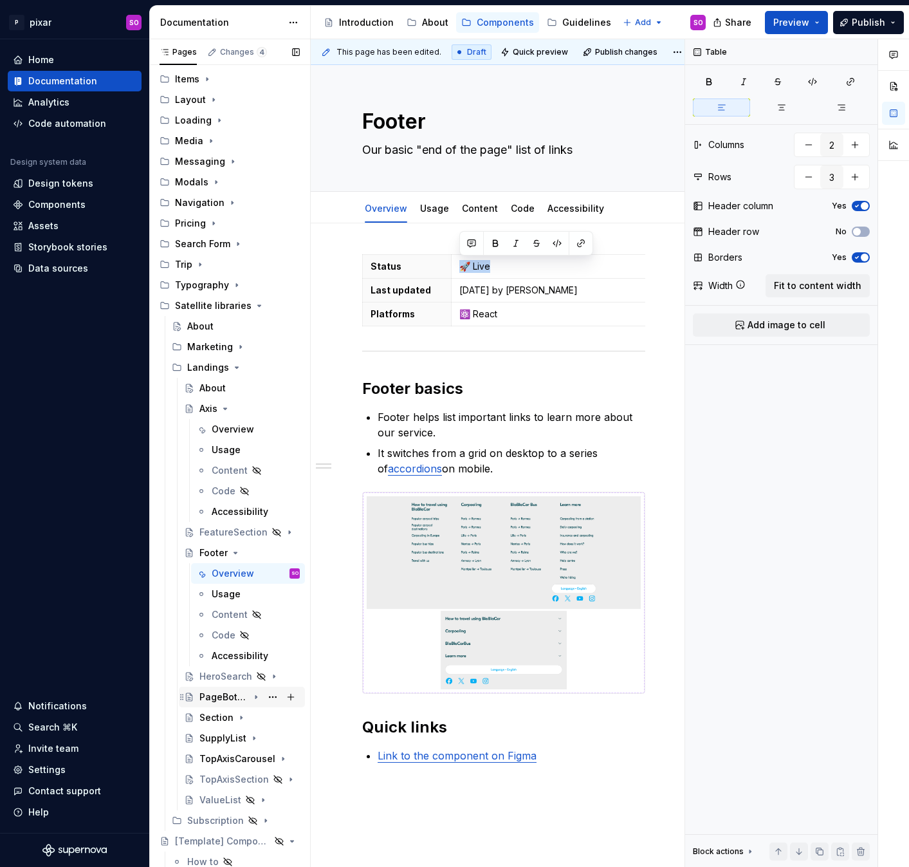
click at [229, 699] on div "PageBottom" at bounding box center [223, 696] width 49 height 13
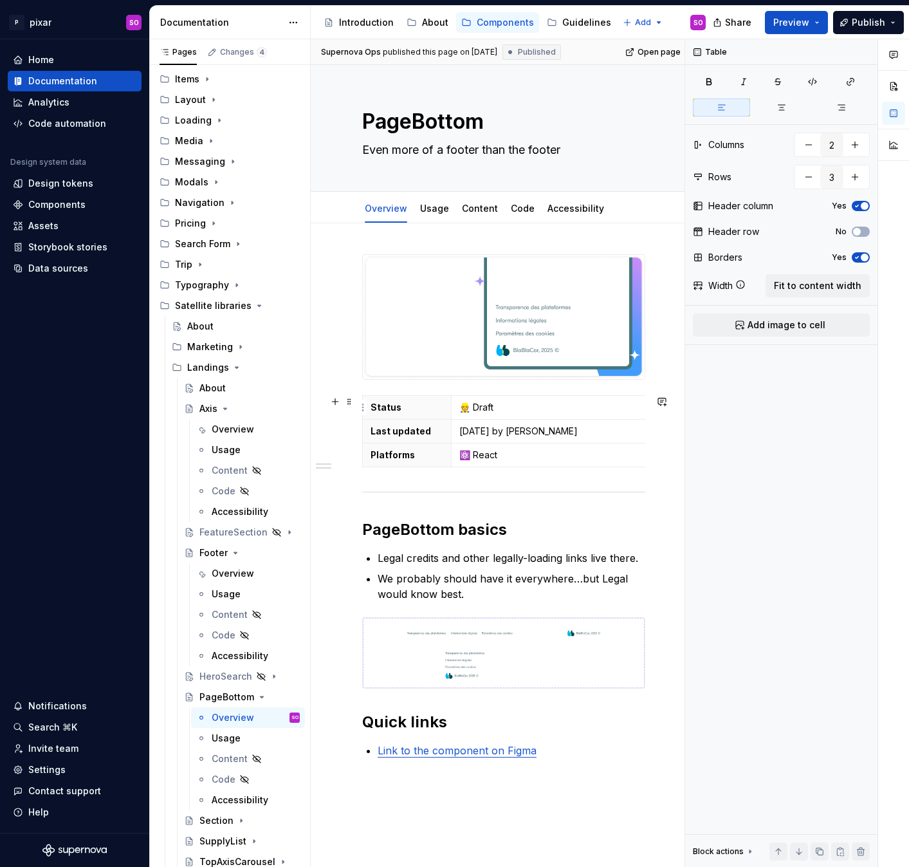
click at [516, 407] on p "👷 Draft" at bounding box center [648, 407] width 379 height 13
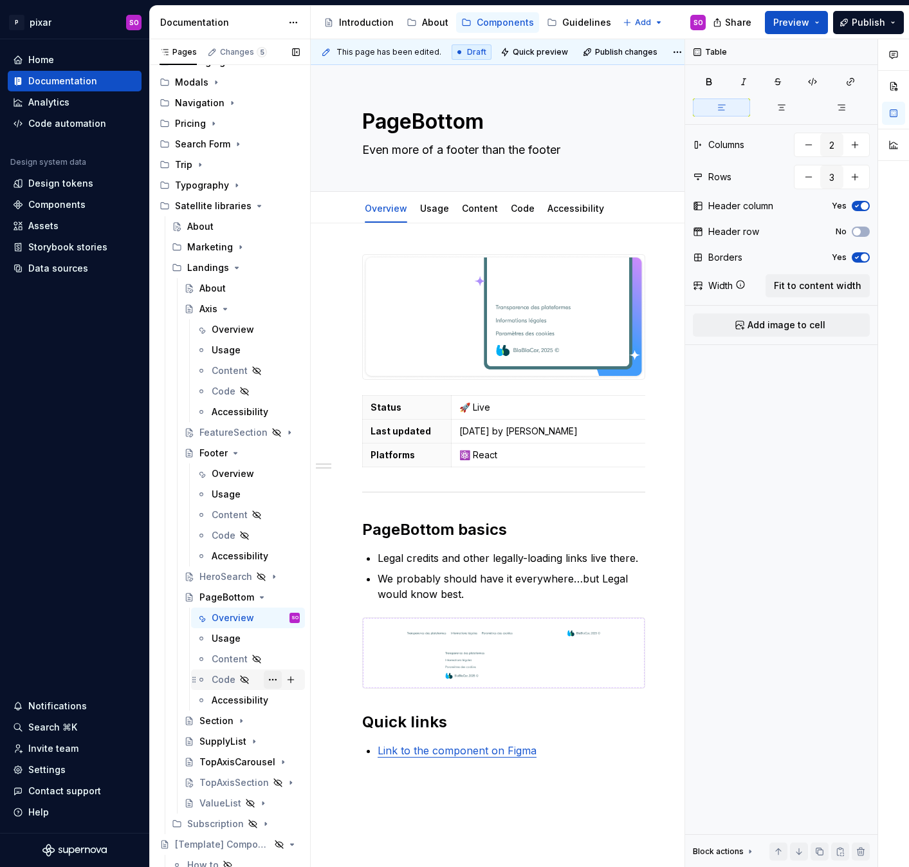
scroll to position [362, 0]
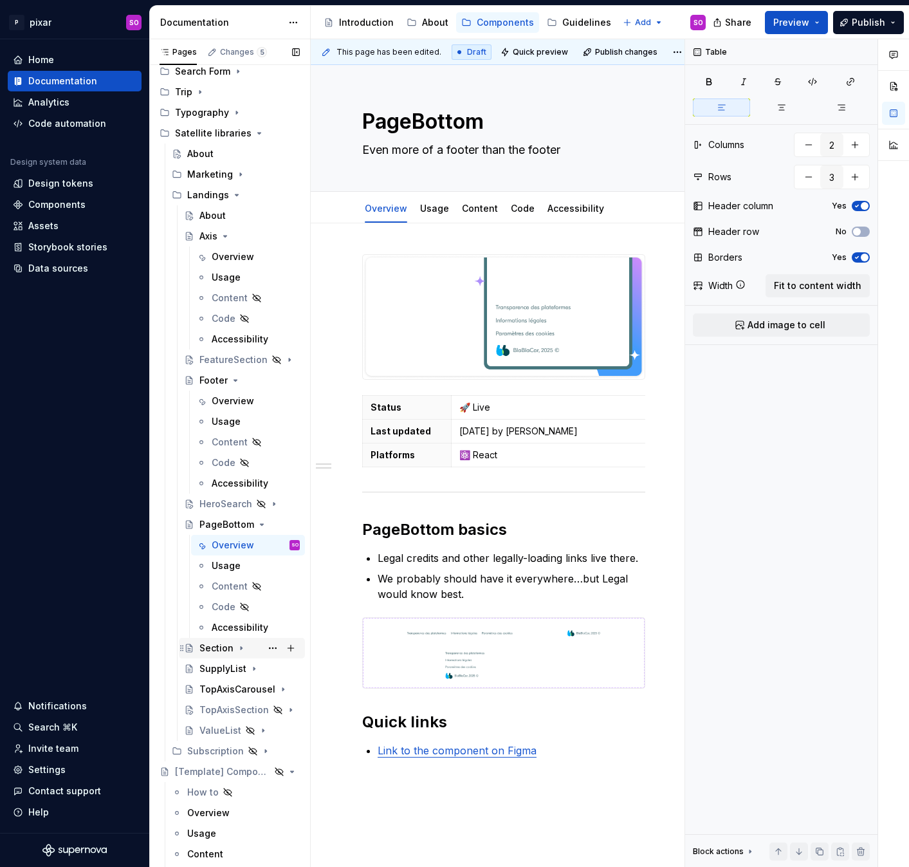
click at [226, 648] on div "Section" at bounding box center [216, 647] width 34 height 13
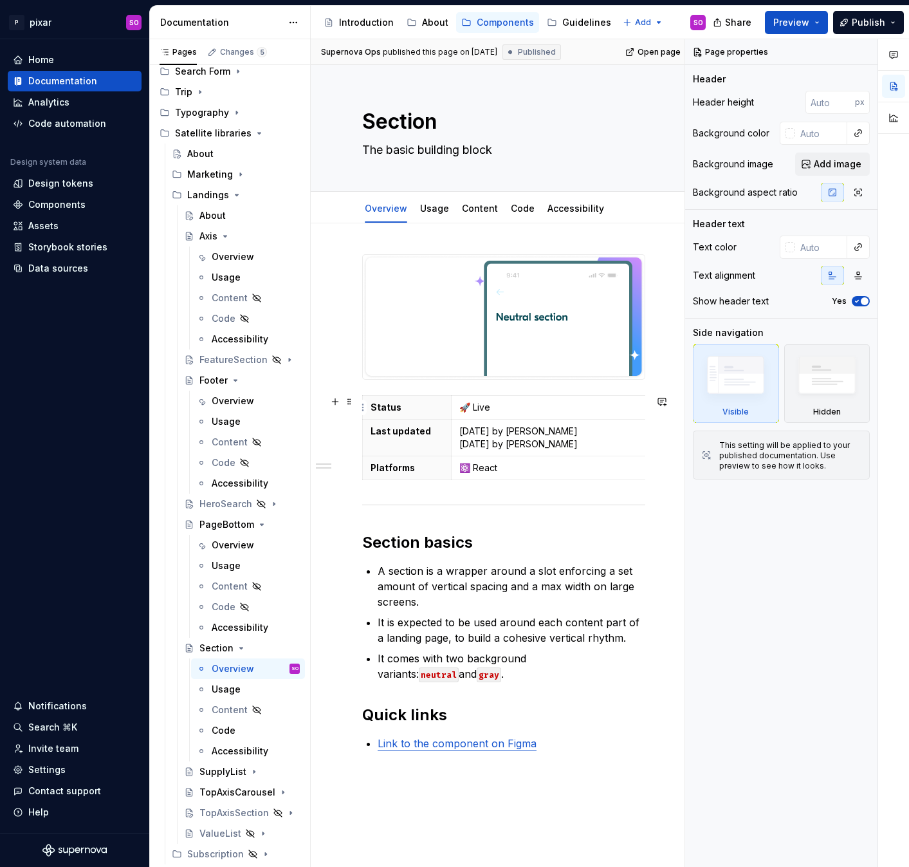
click at [524, 406] on p "🚀 Live" at bounding box center [648, 407] width 379 height 13
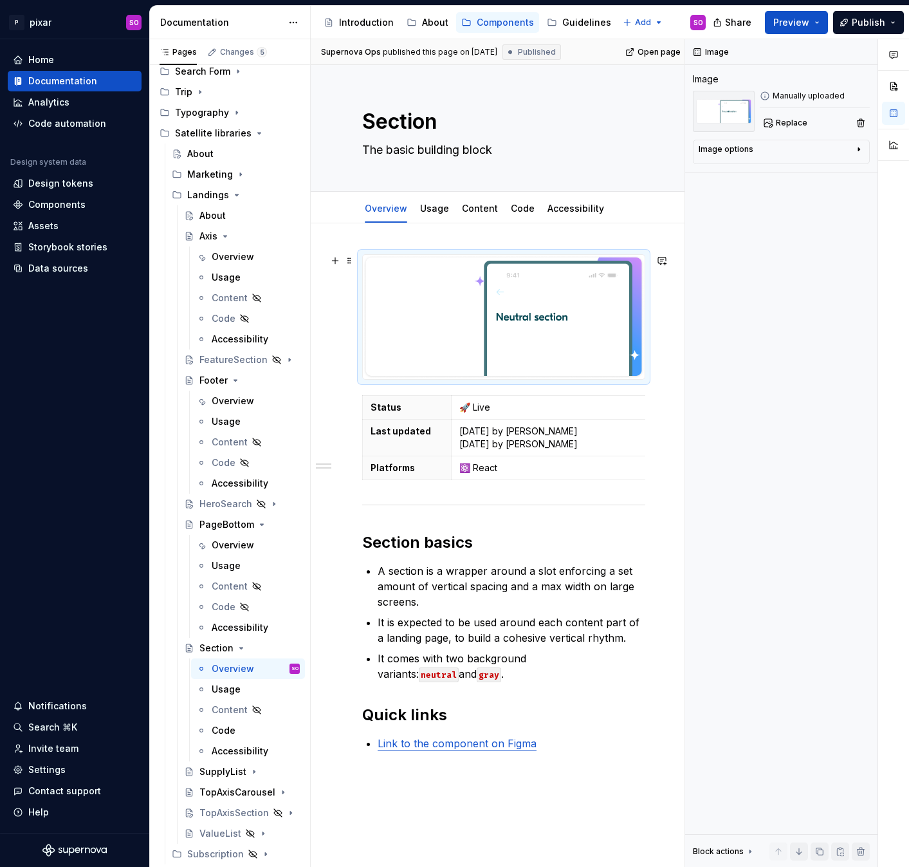
click at [499, 333] on img at bounding box center [504, 317] width 282 height 124
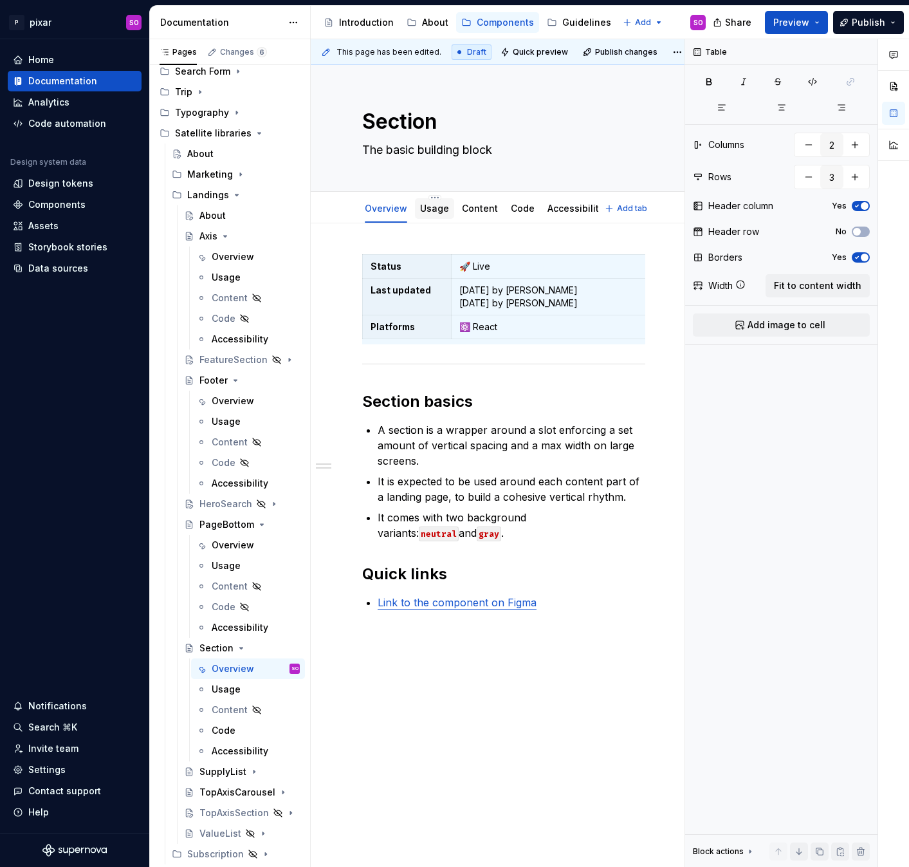
click at [434, 215] on div "Usage" at bounding box center [434, 208] width 29 height 15
click at [443, 210] on link "Usage" at bounding box center [434, 208] width 29 height 11
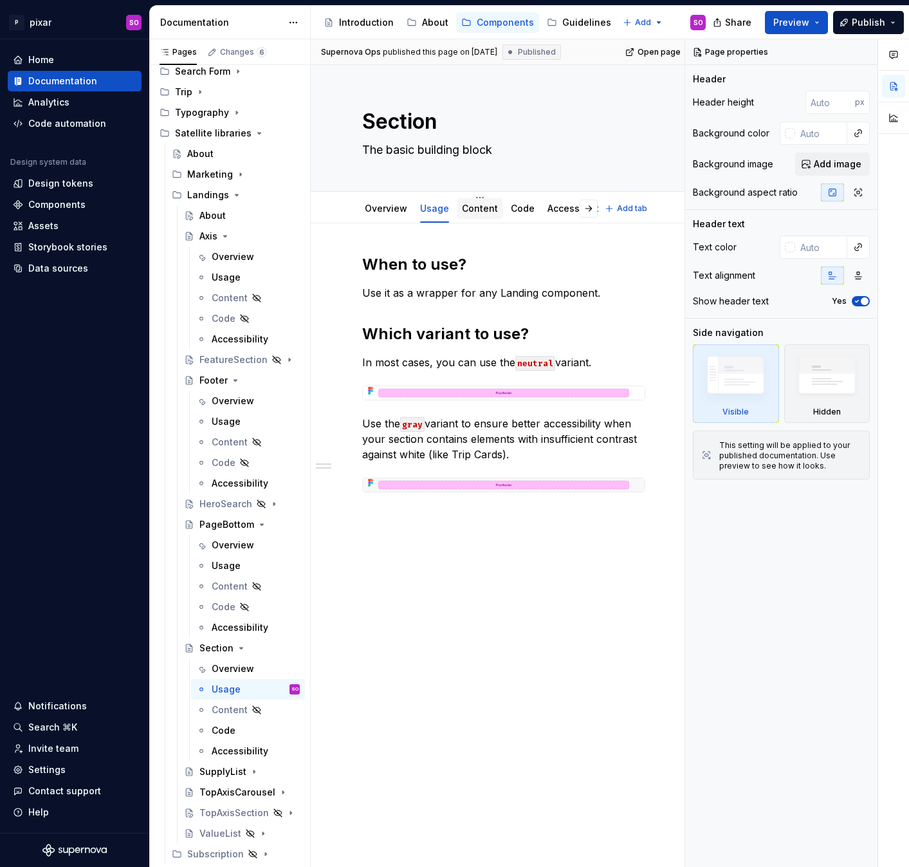
click at [473, 213] on link "Content" at bounding box center [480, 208] width 36 height 11
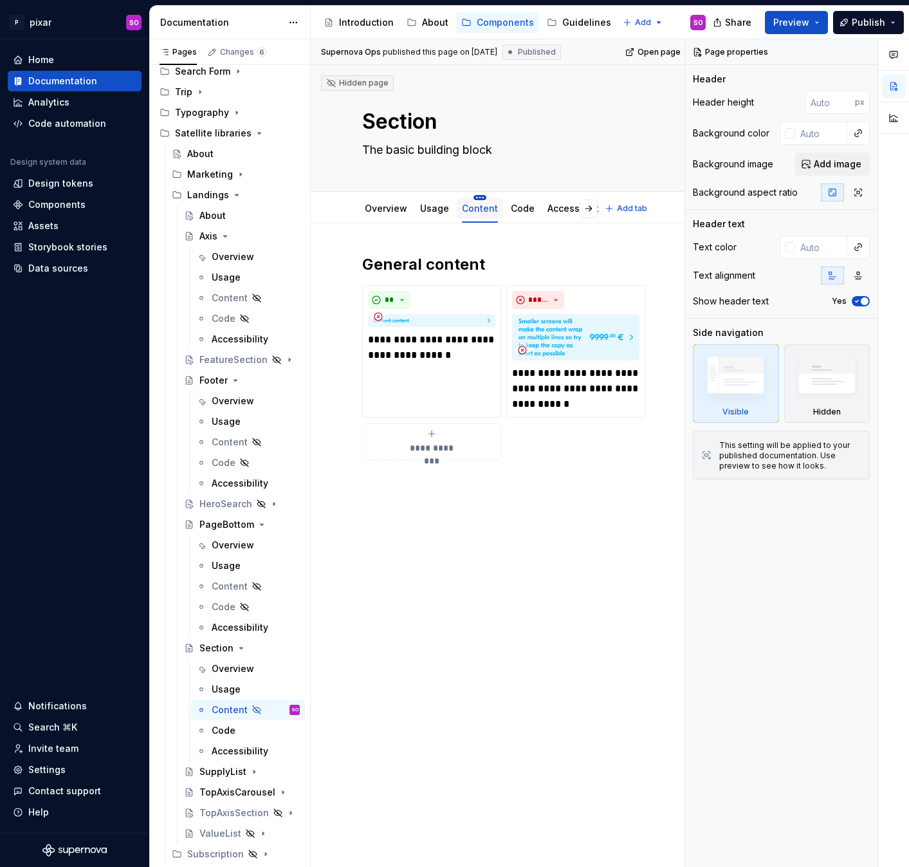
click at [477, 199] on html "P pixar SO Home Documentation Analytics Code automation Design system data Desi…" at bounding box center [454, 433] width 909 height 867
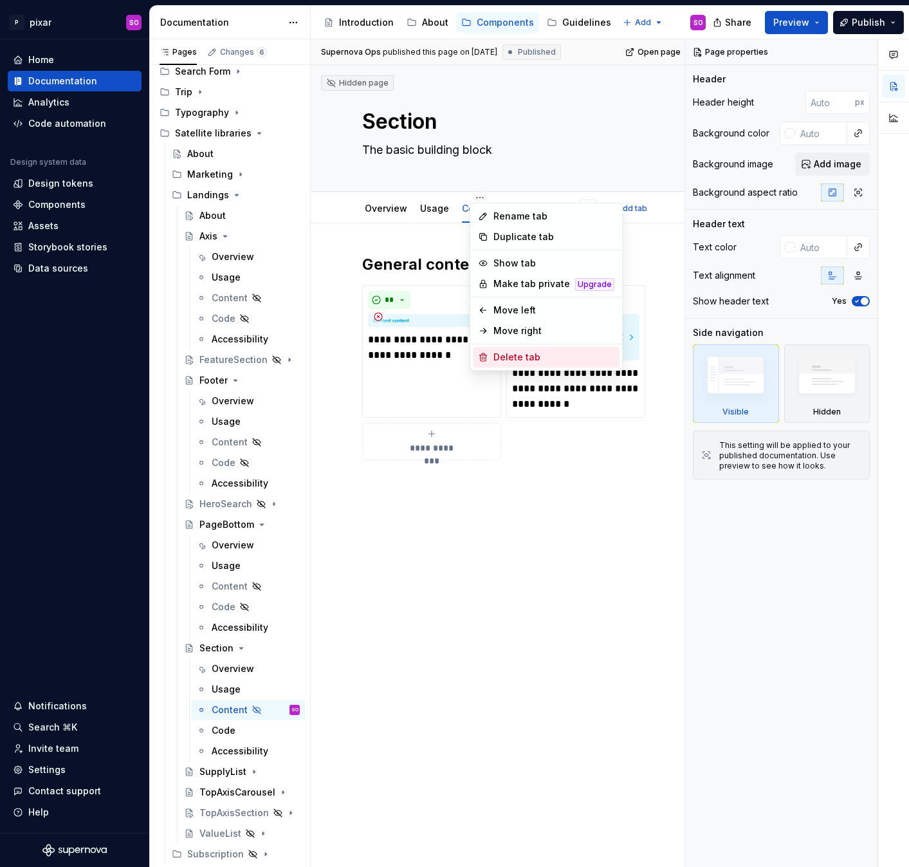
click at [521, 356] on div "Delete tab" at bounding box center [553, 357] width 121 height 13
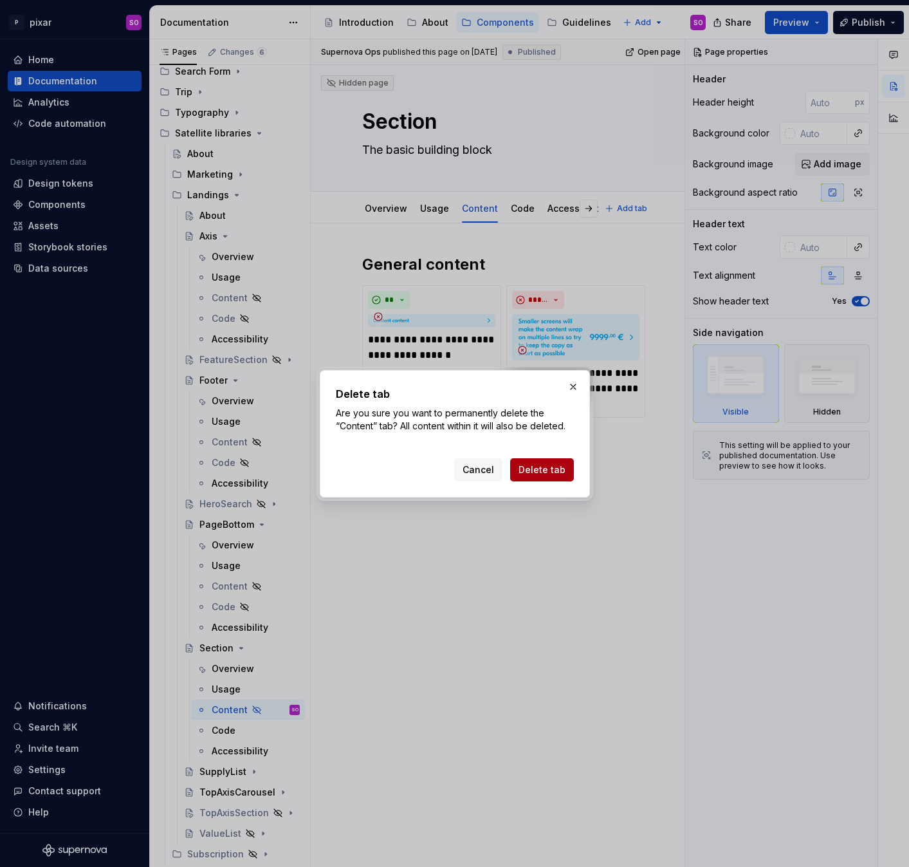
click at [535, 469] on span "Delete tab" at bounding box center [542, 469] width 47 height 13
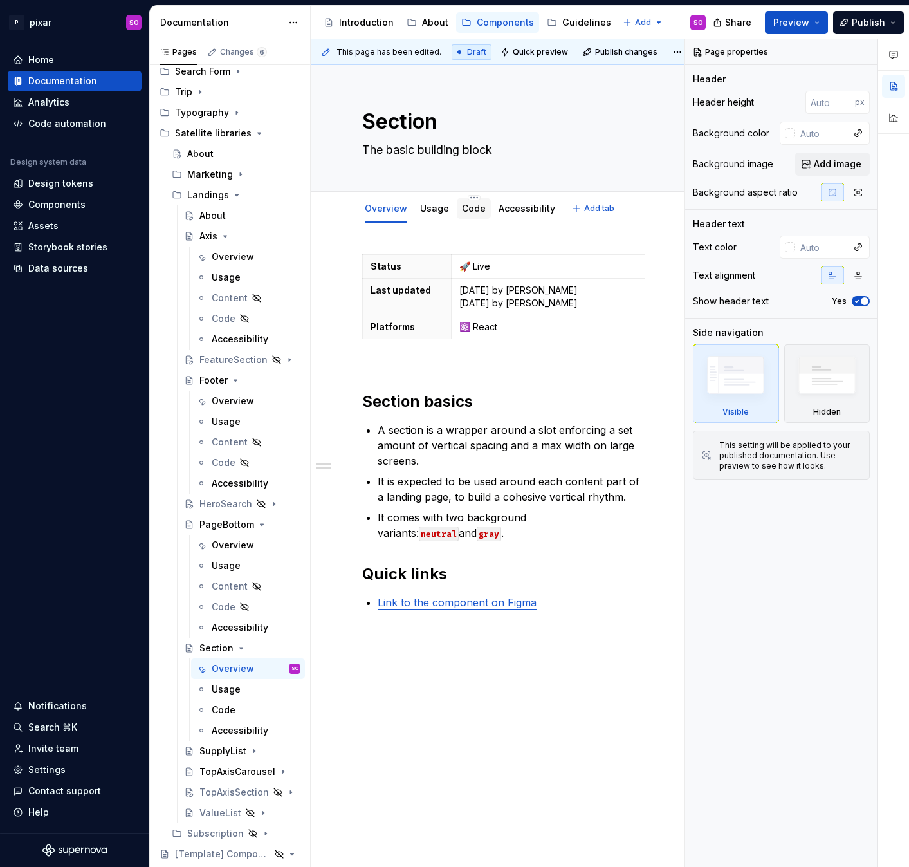
click at [481, 208] on link "Code" at bounding box center [474, 208] width 24 height 11
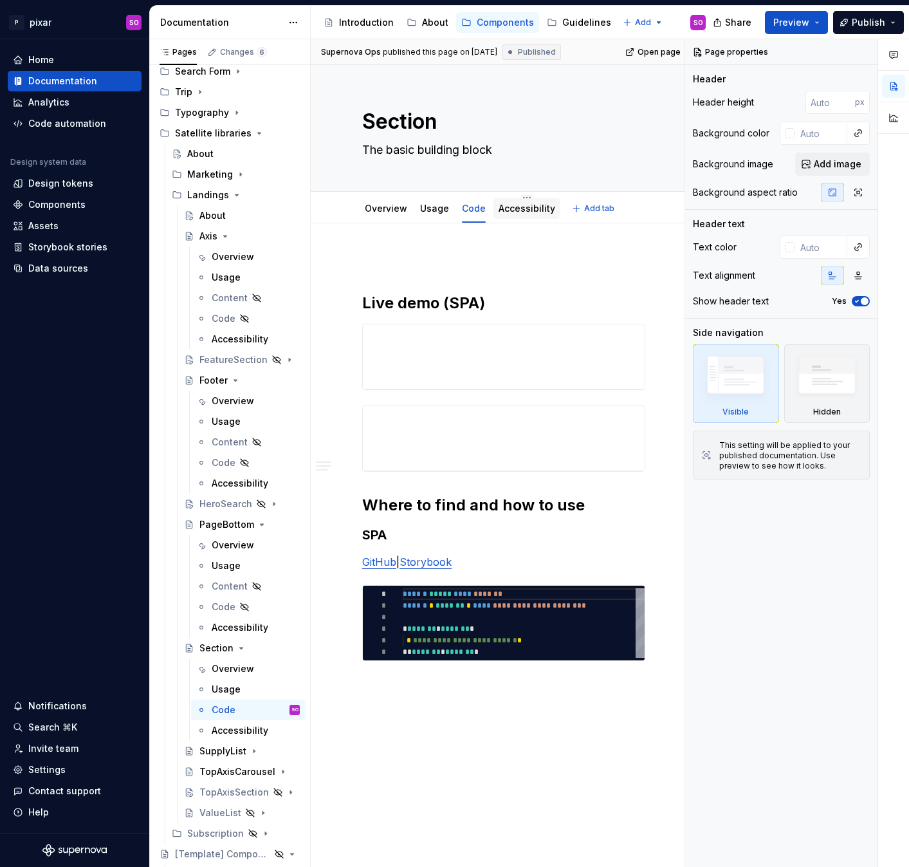
click at [512, 207] on link "Accessibility" at bounding box center [527, 208] width 57 height 11
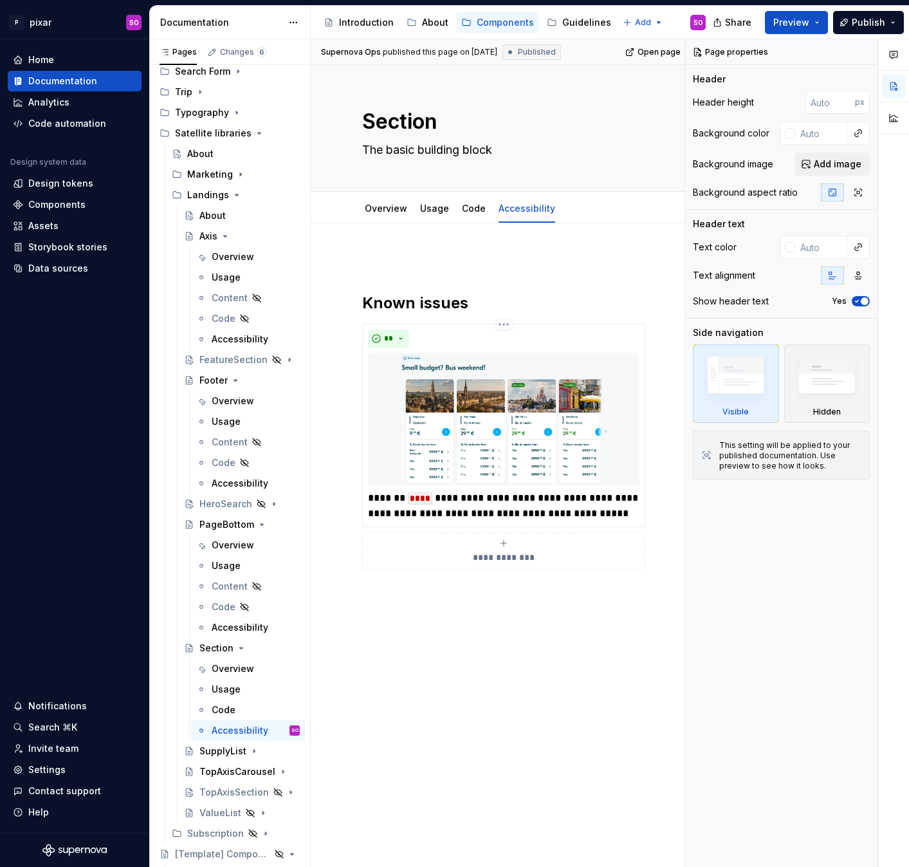
type textarea "*"
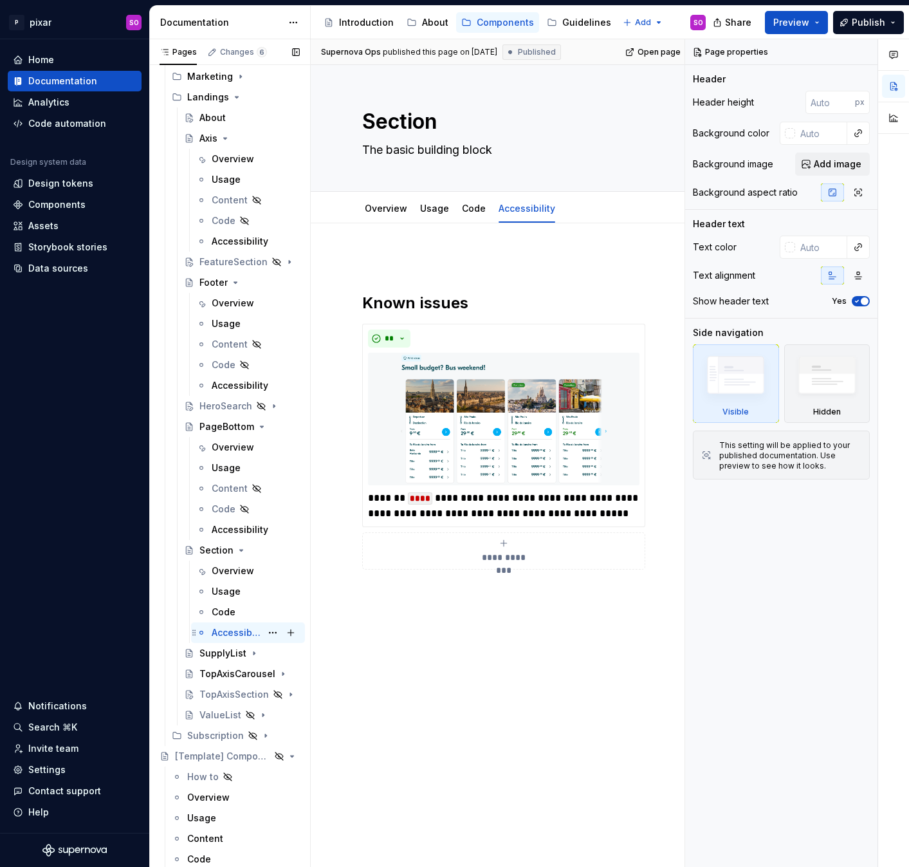
scroll to position [479, 0]
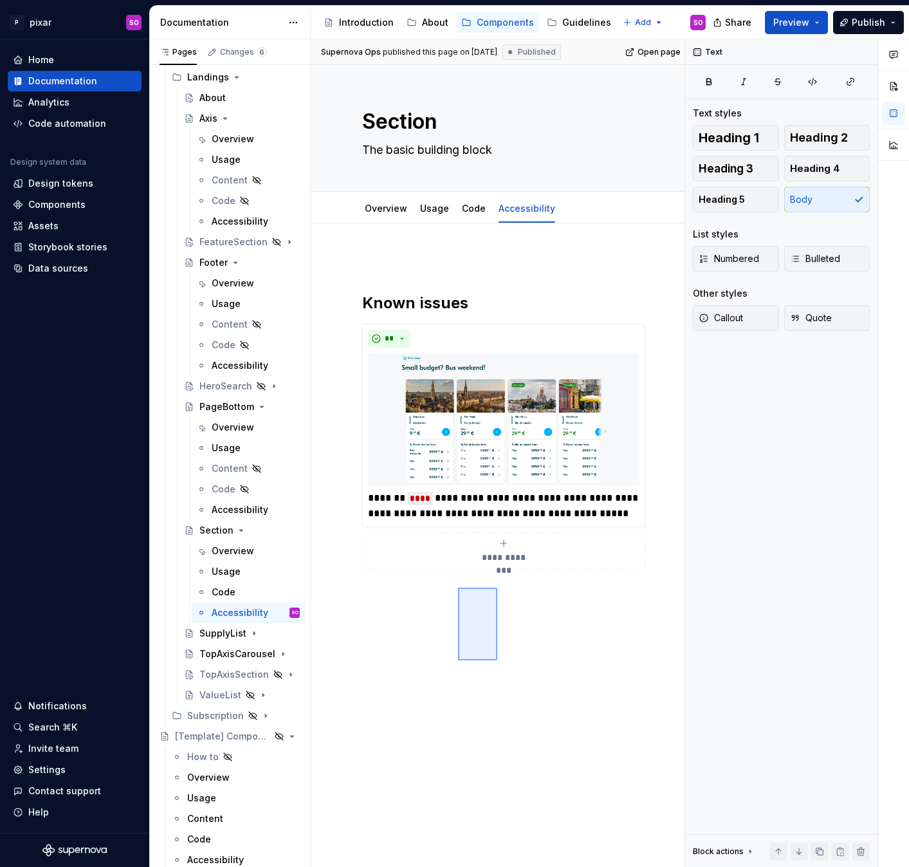
drag, startPoint x: 497, startPoint y: 660, endPoint x: 471, endPoint y: 663, distance: 26.5
click at [471, 663] on div "**********" at bounding box center [498, 453] width 374 height 828
click at [510, 298] on h2 "Known issues" at bounding box center [503, 303] width 283 height 21
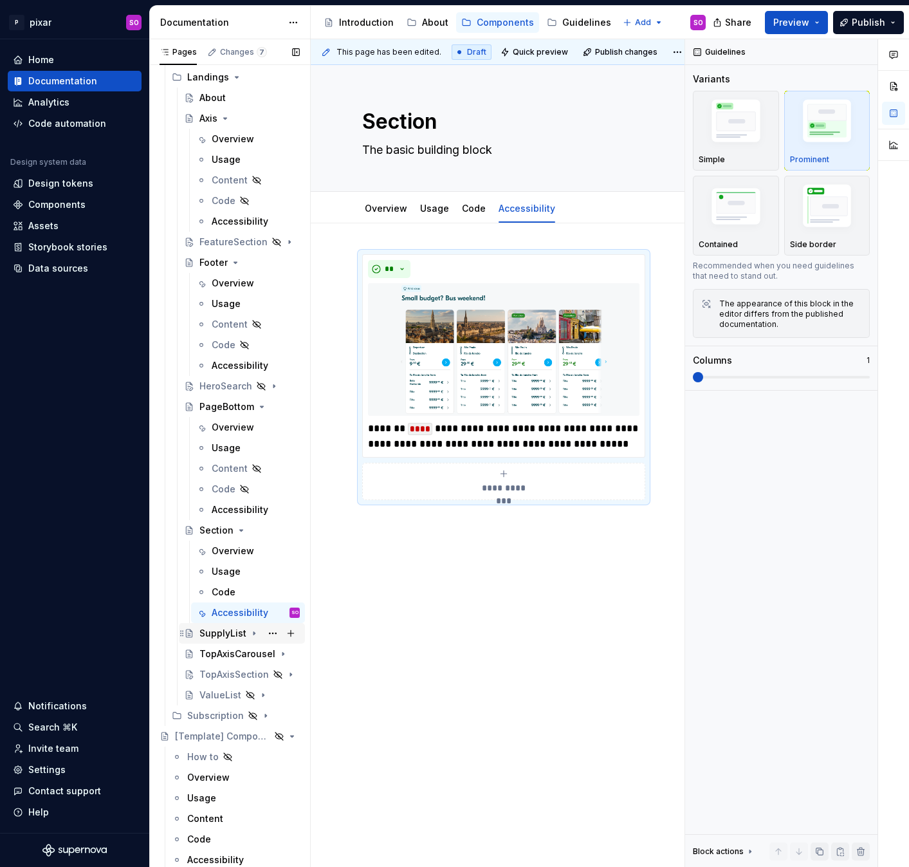
click at [228, 628] on div "SupplyList" at bounding box center [222, 633] width 47 height 13
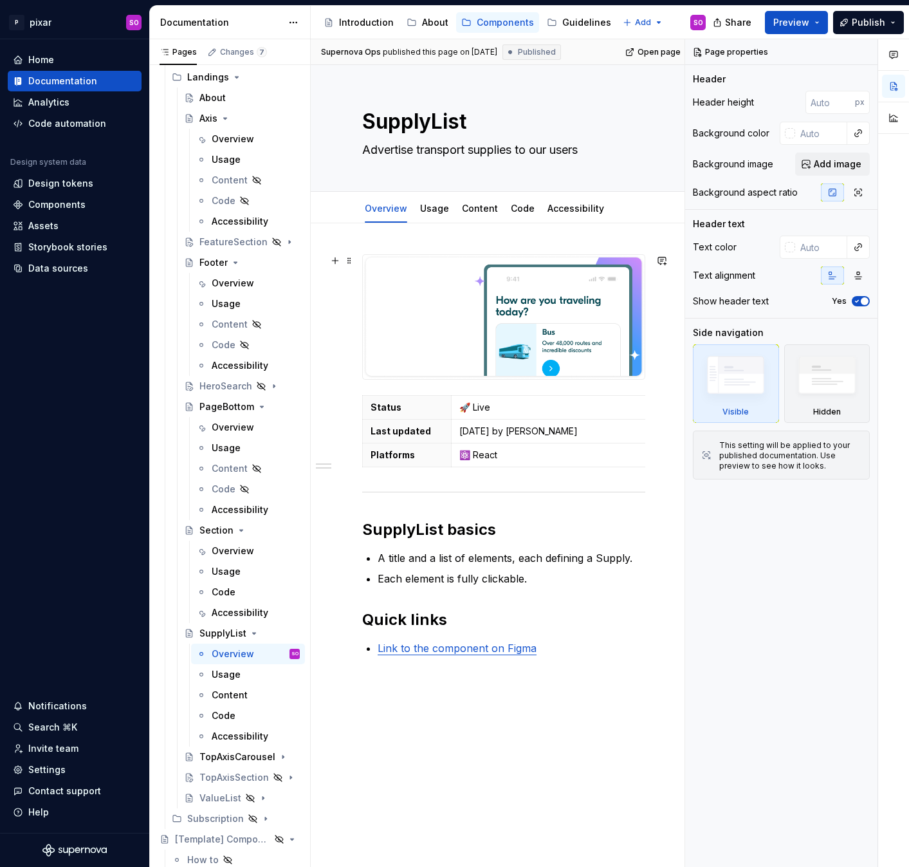
type textarea "*"
click at [486, 302] on img at bounding box center [504, 317] width 282 height 124
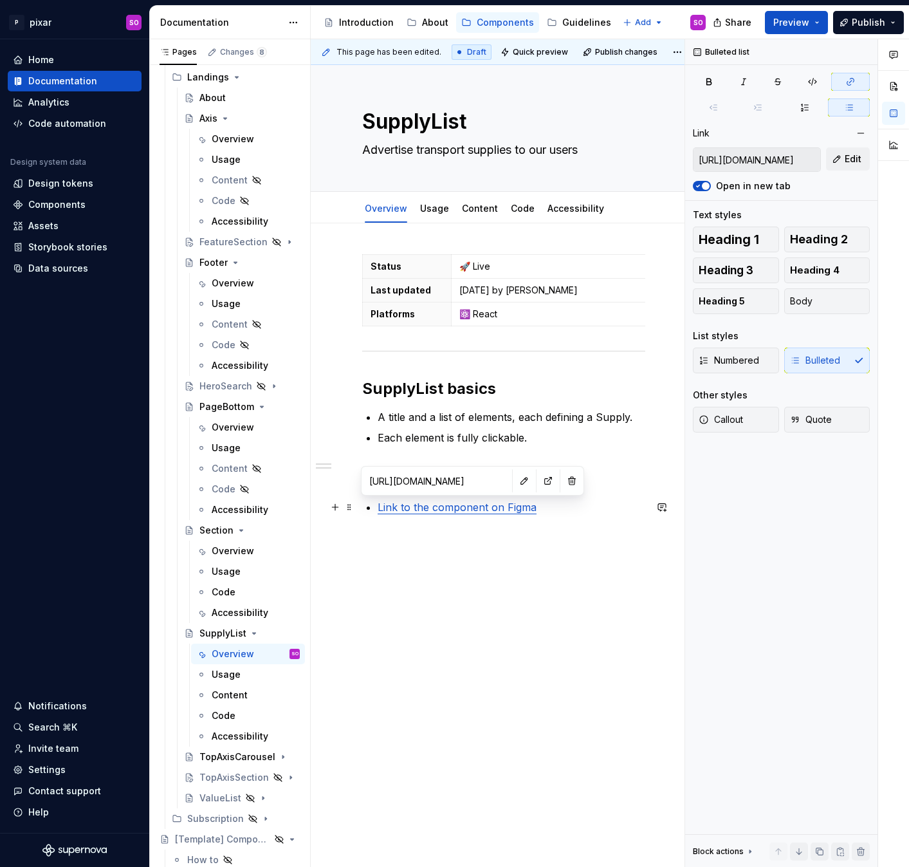
click at [455, 501] on link "Link to the component on Figma" at bounding box center [457, 507] width 159 height 13
click at [515, 482] on button "button" at bounding box center [524, 481] width 18 height 18
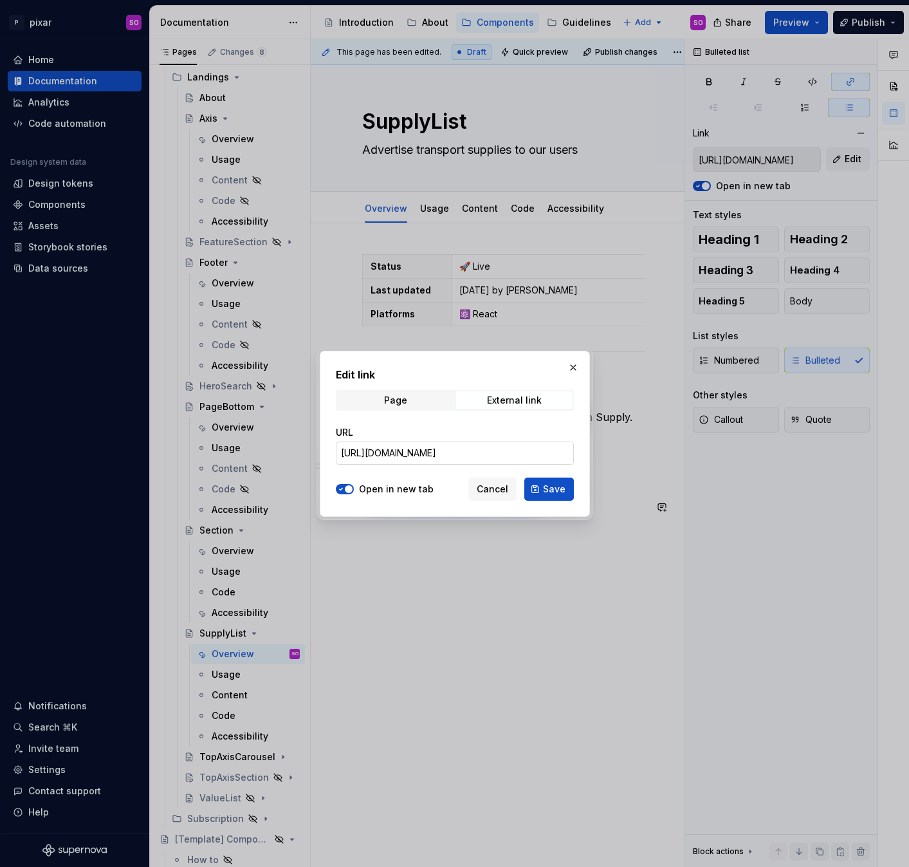
click at [462, 449] on input "[URL][DOMAIN_NAME]" at bounding box center [455, 452] width 238 height 23
paste input "-v1.0?node-id=4055-8902&p=f&t=dNUIexCFFAsWtefp-11"
type input "[URL][DOMAIN_NAME]"
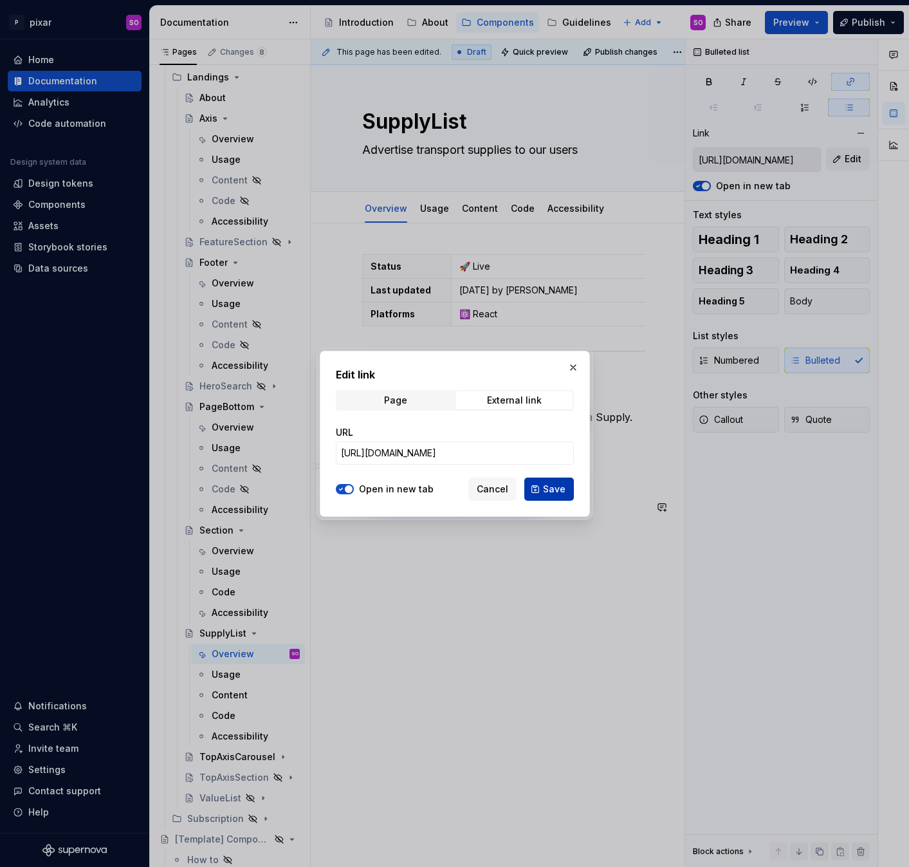
click at [558, 492] on span "Save" at bounding box center [554, 488] width 23 height 13
type input "[URL][DOMAIN_NAME]"
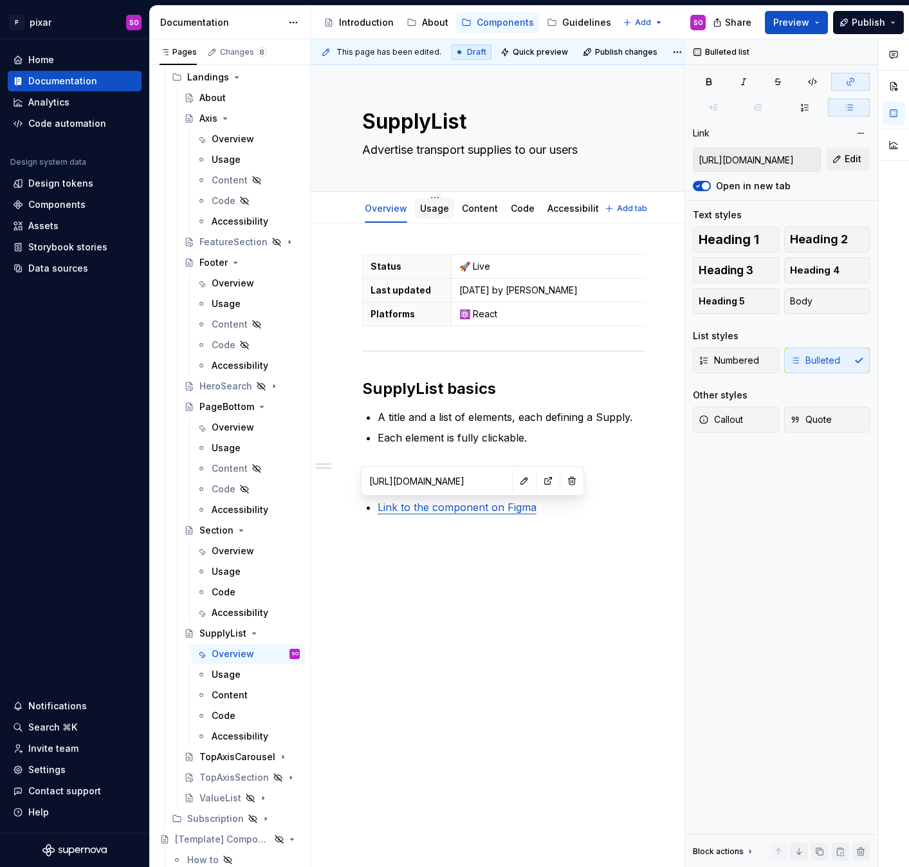
click at [430, 207] on link "Usage" at bounding box center [434, 208] width 29 height 11
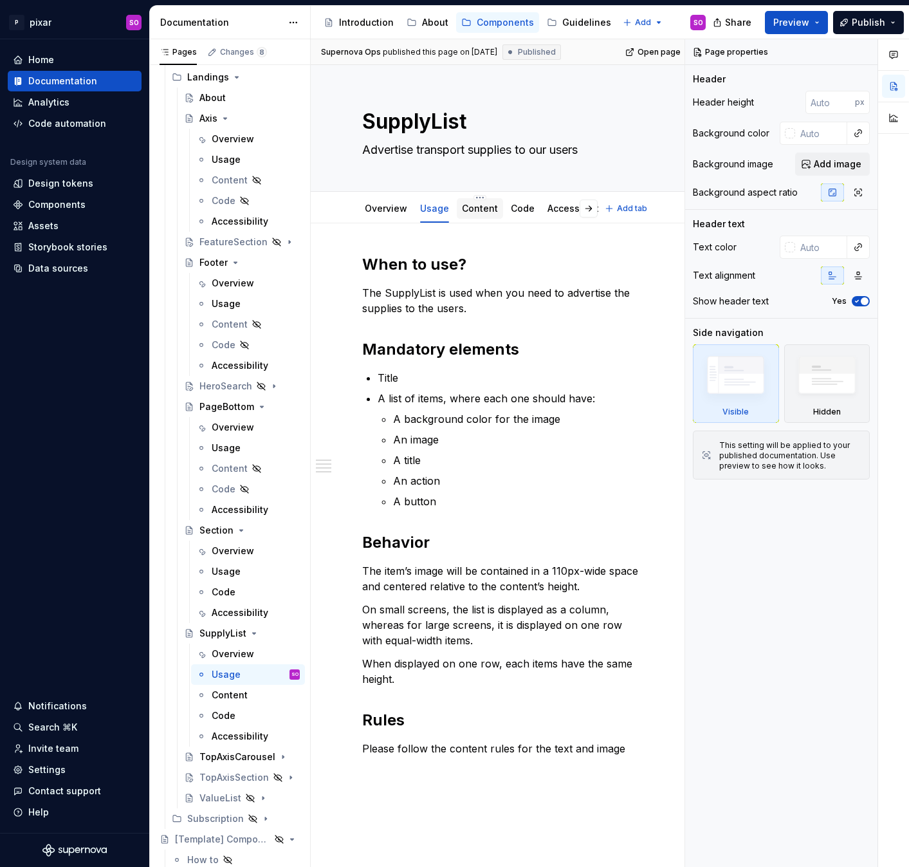
click at [472, 209] on link "Content" at bounding box center [480, 208] width 36 height 11
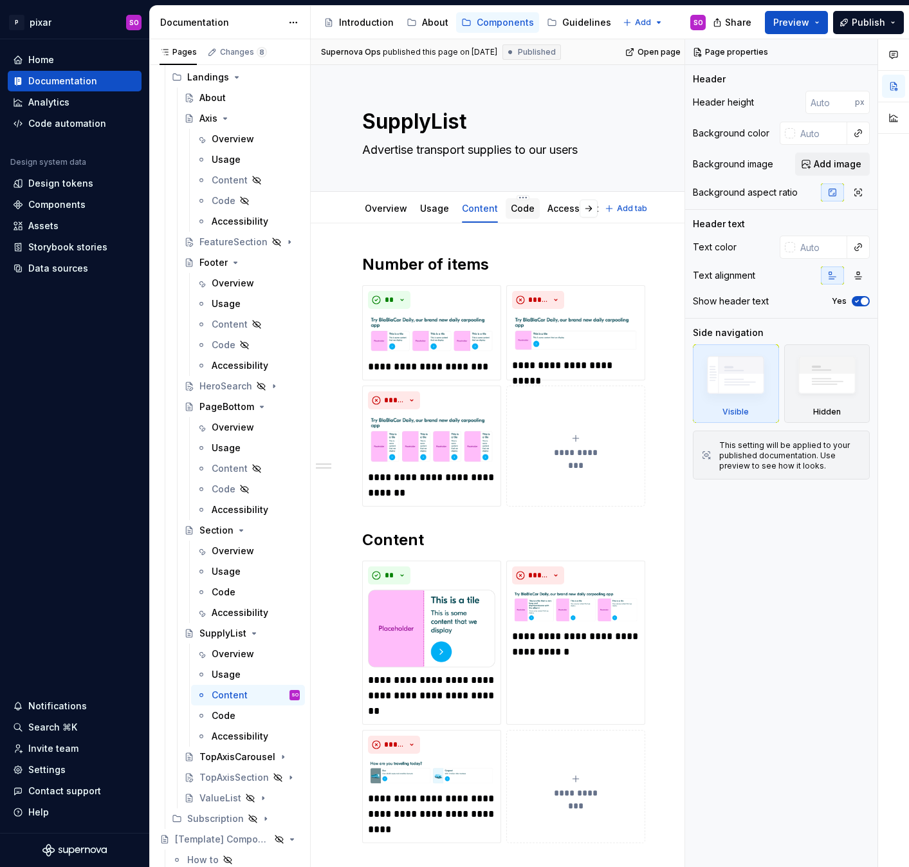
click at [511, 210] on link "Code" at bounding box center [523, 208] width 24 height 11
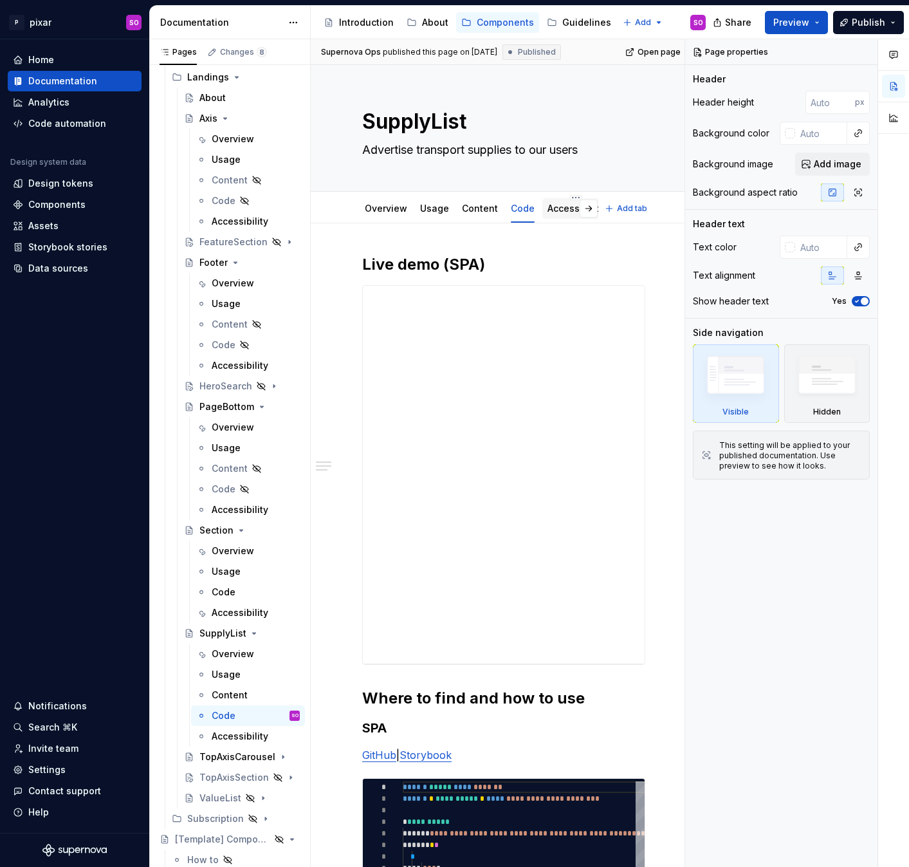
click at [547, 210] on link "Accessibility" at bounding box center [575, 208] width 57 height 11
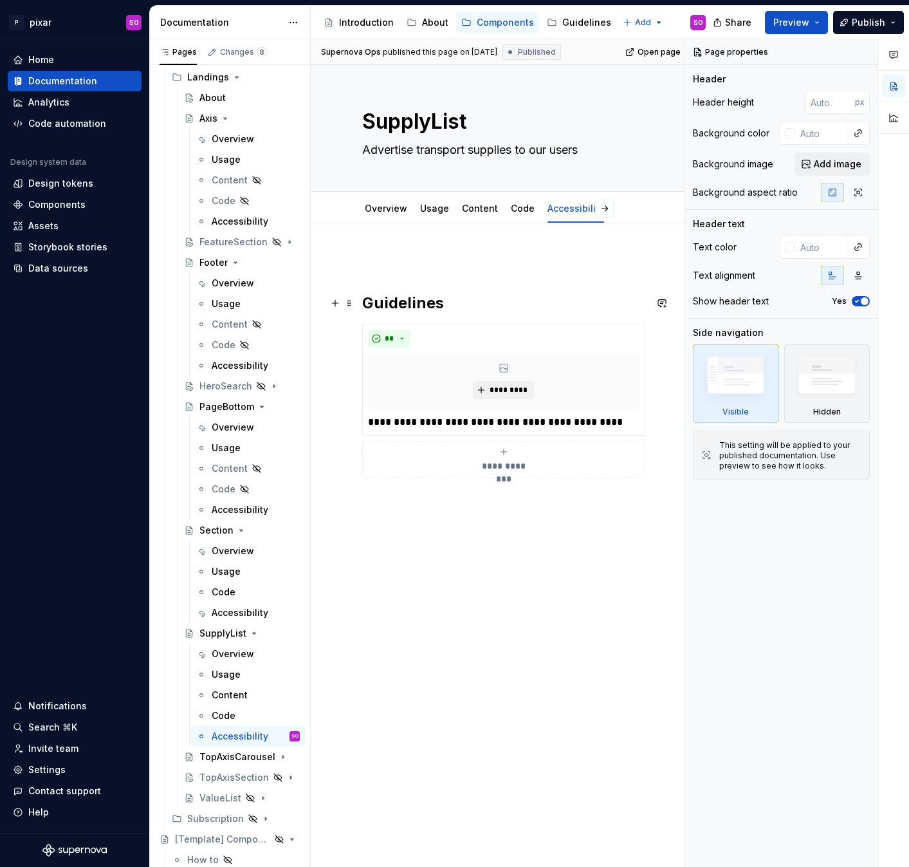
click at [410, 297] on h2 "Guidelines" at bounding box center [503, 303] width 283 height 21
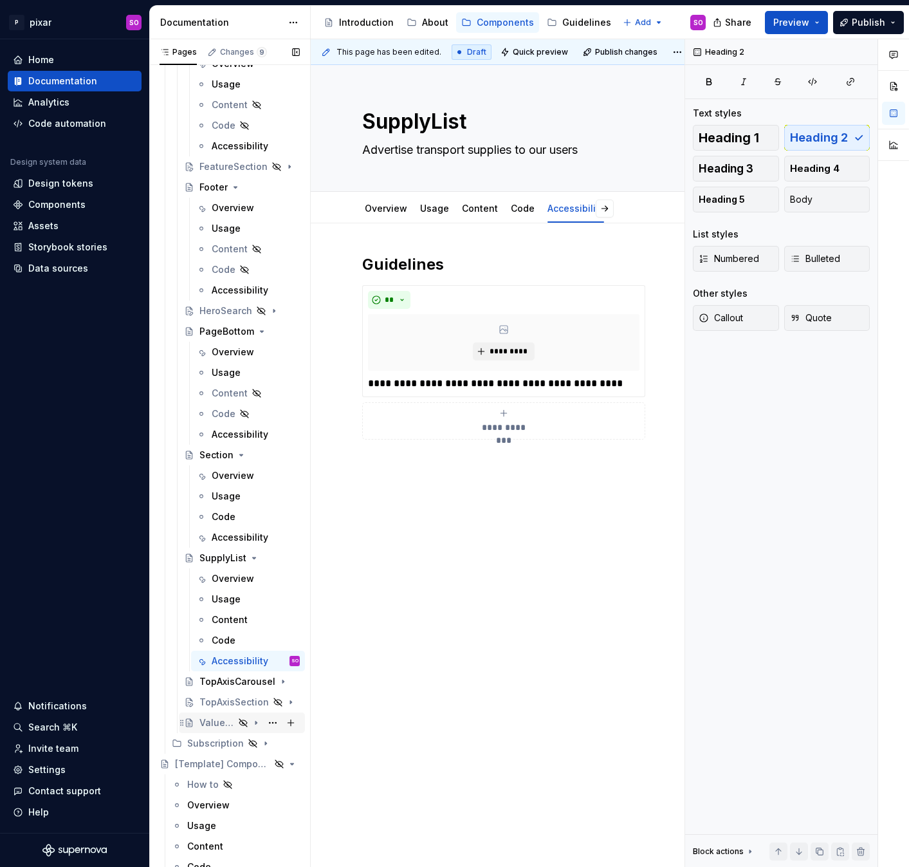
scroll to position [557, 0]
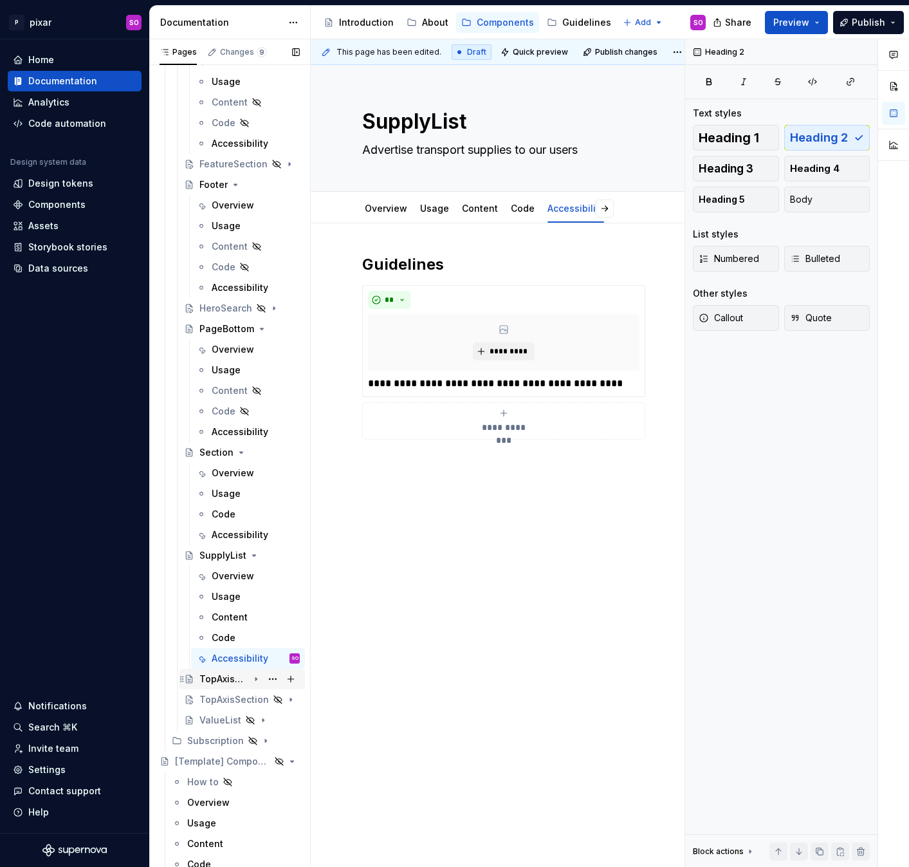
click at [230, 681] on div "TopAxisCarousel" at bounding box center [223, 678] width 49 height 13
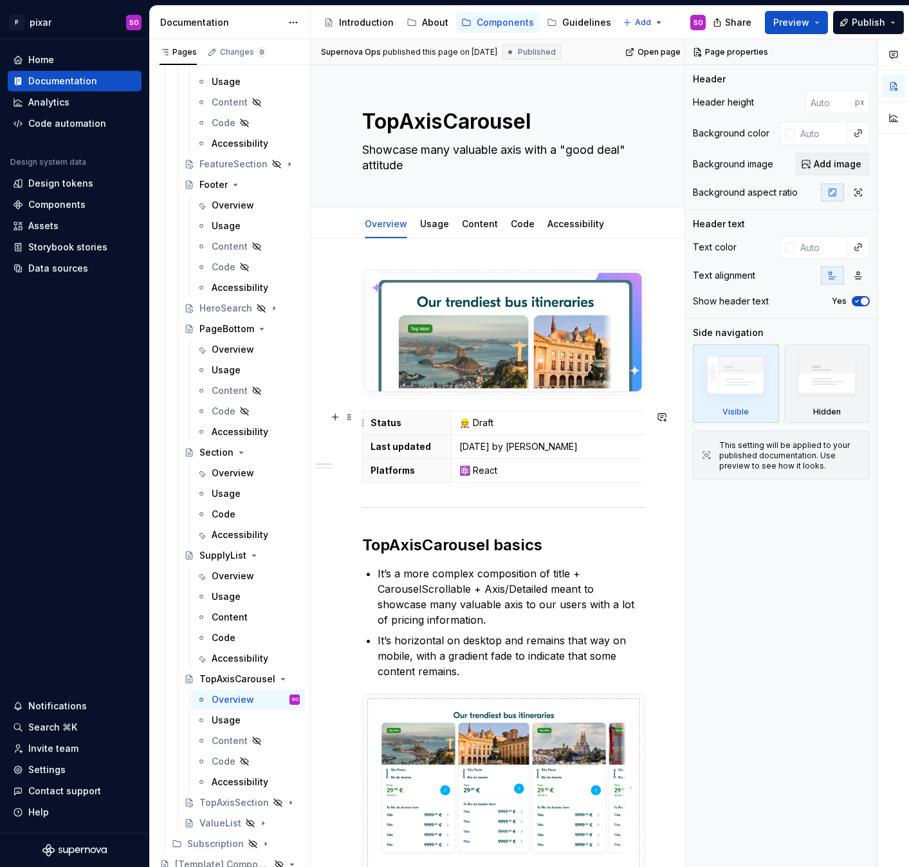
click at [523, 423] on p "👷 Draft" at bounding box center [648, 422] width 379 height 13
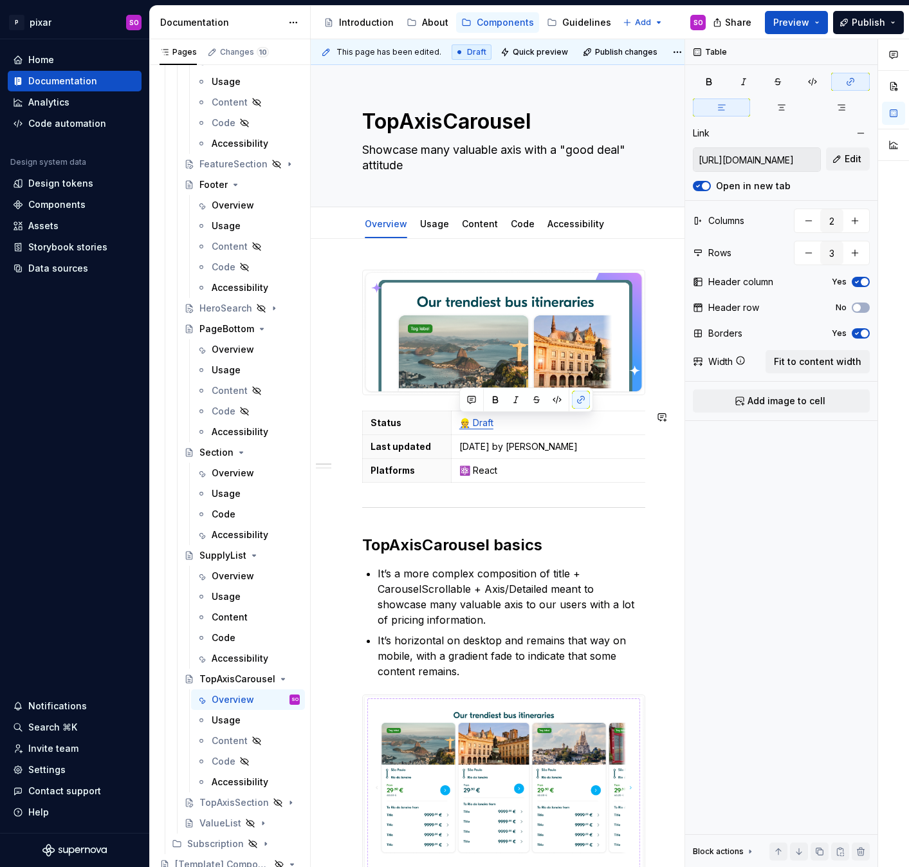
type textarea "*"
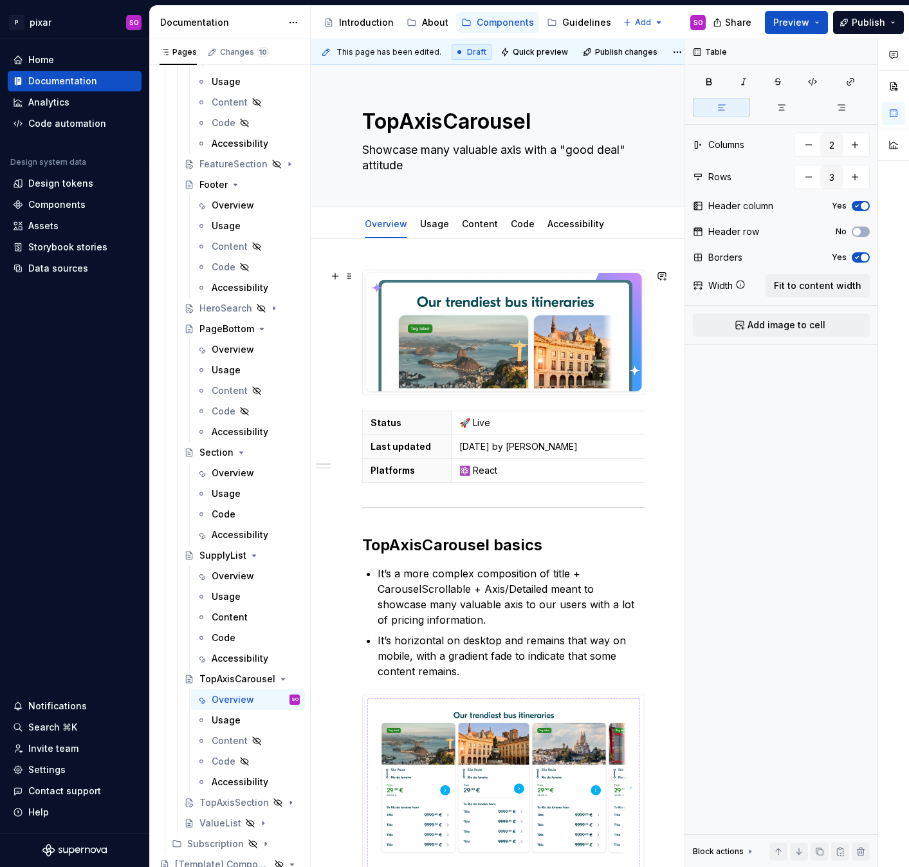
type textarea "*"
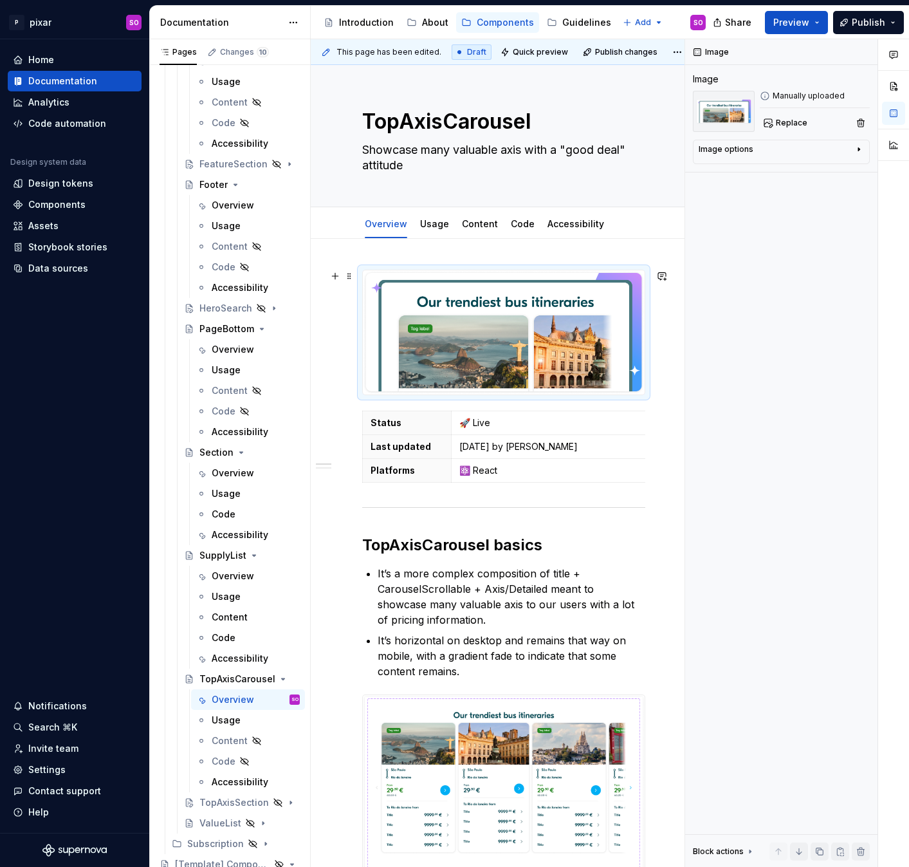
click at [497, 326] on img at bounding box center [504, 332] width 282 height 124
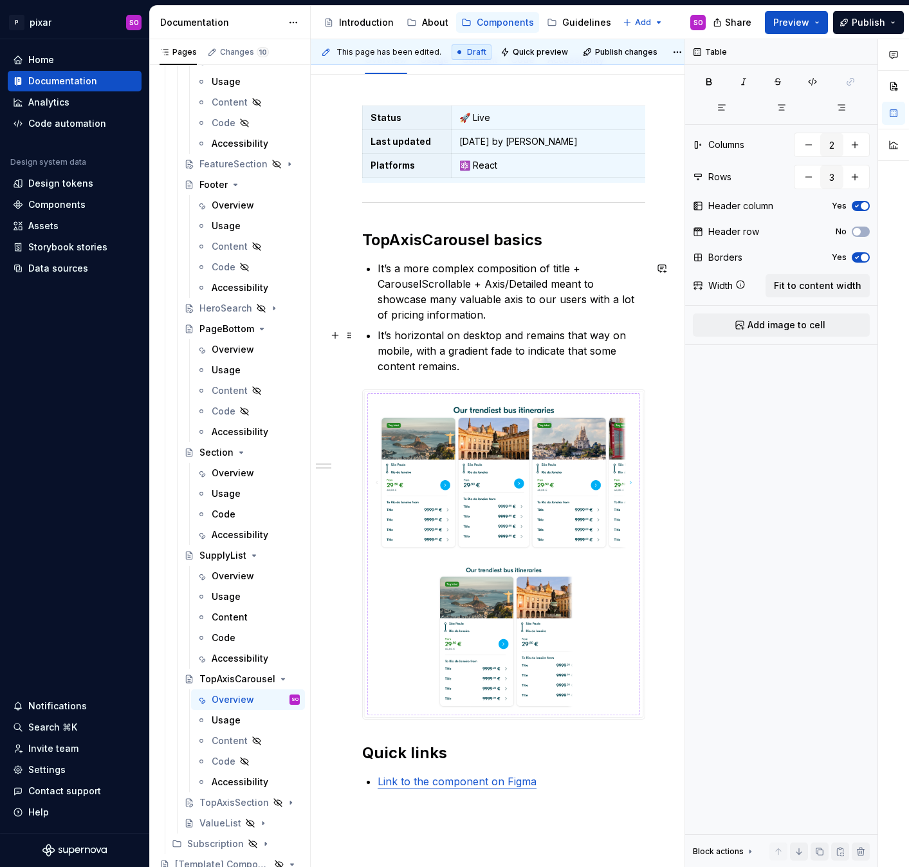
scroll to position [180, 0]
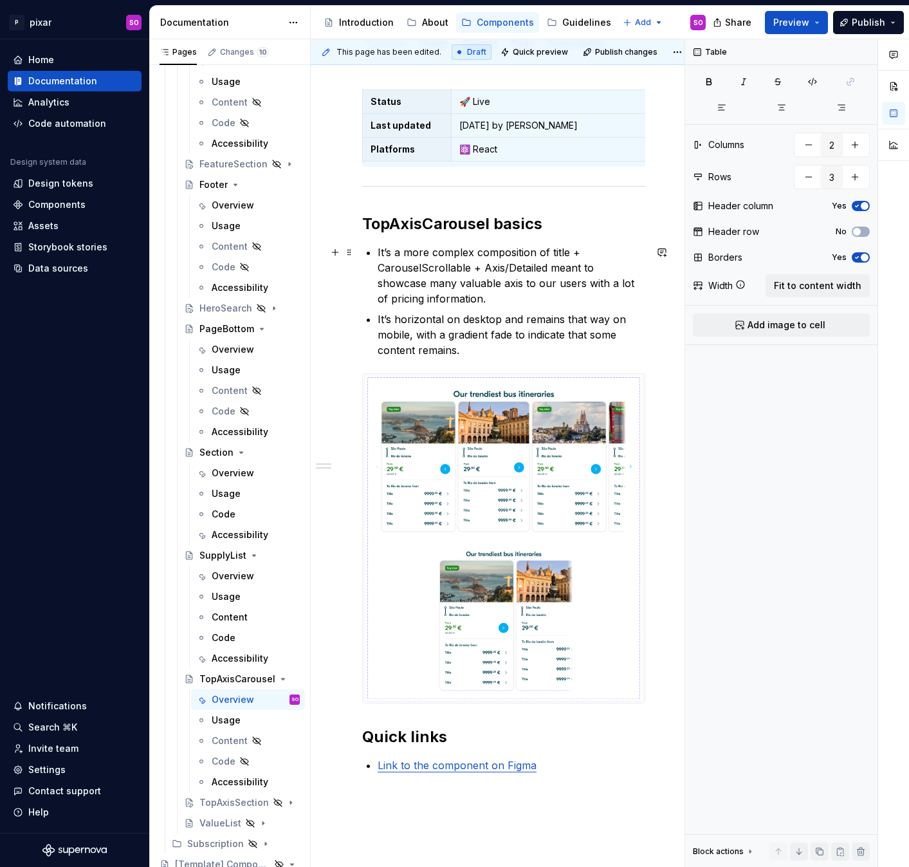
click at [415, 253] on p "It’s a more complex composition of title + CarouselScrollable + Axis/Detailed m…" at bounding box center [512, 275] width 268 height 62
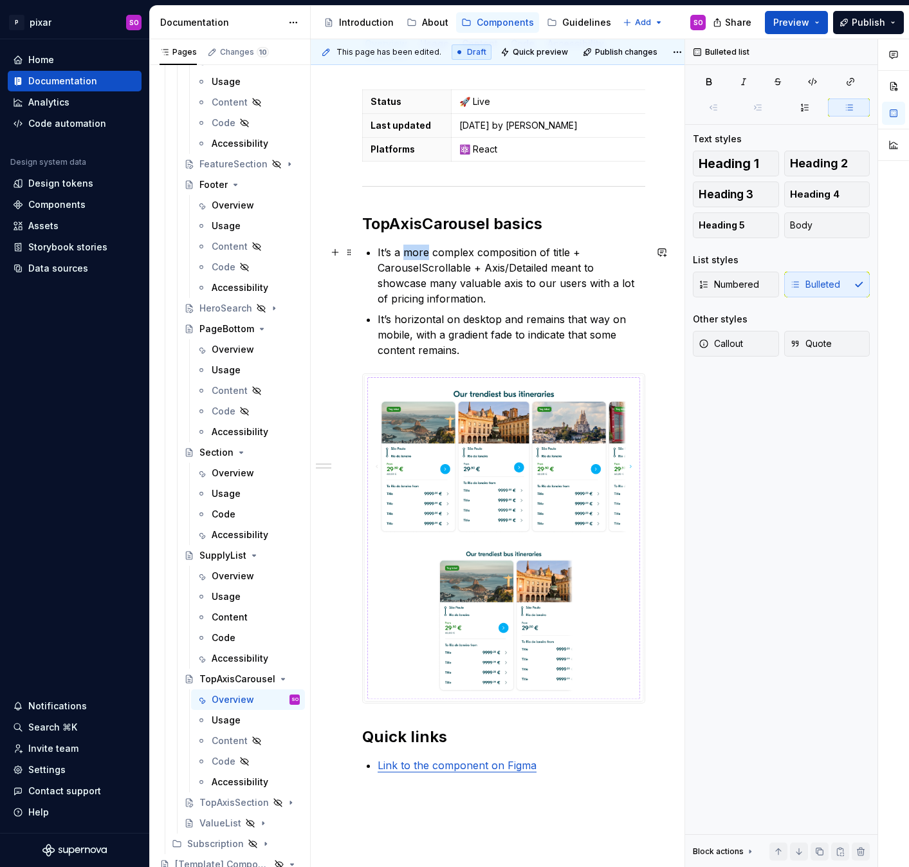
click at [415, 253] on p "It’s a more complex composition of title + CarouselScrollable + Axis/Detailed m…" at bounding box center [512, 275] width 268 height 62
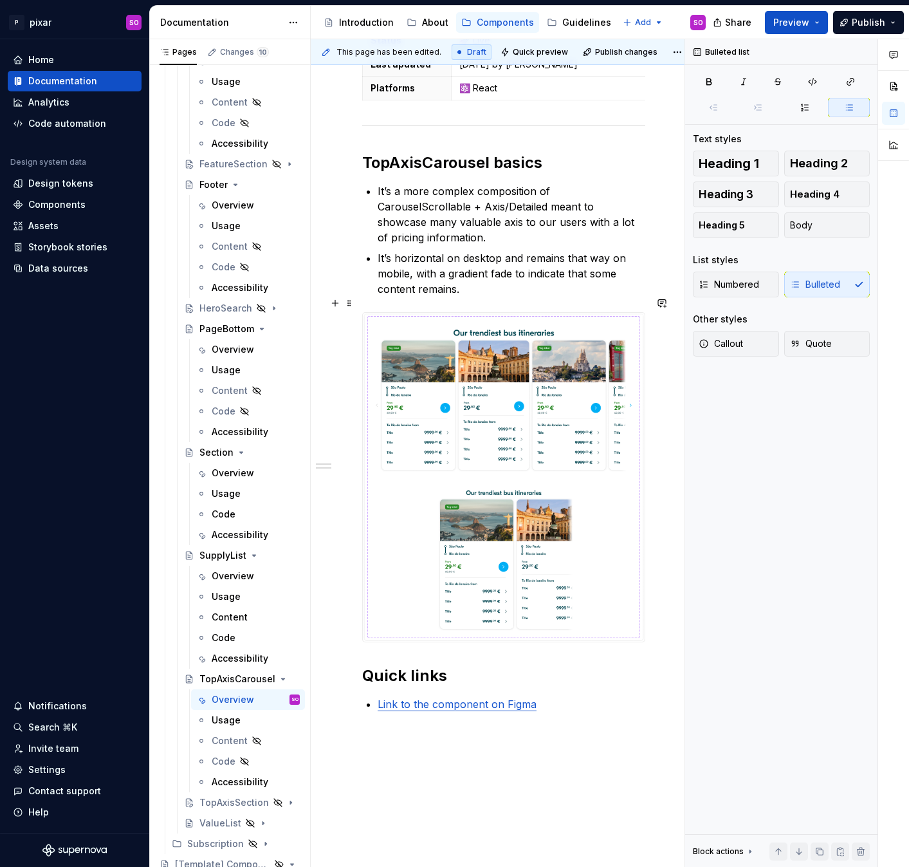
scroll to position [243, 0]
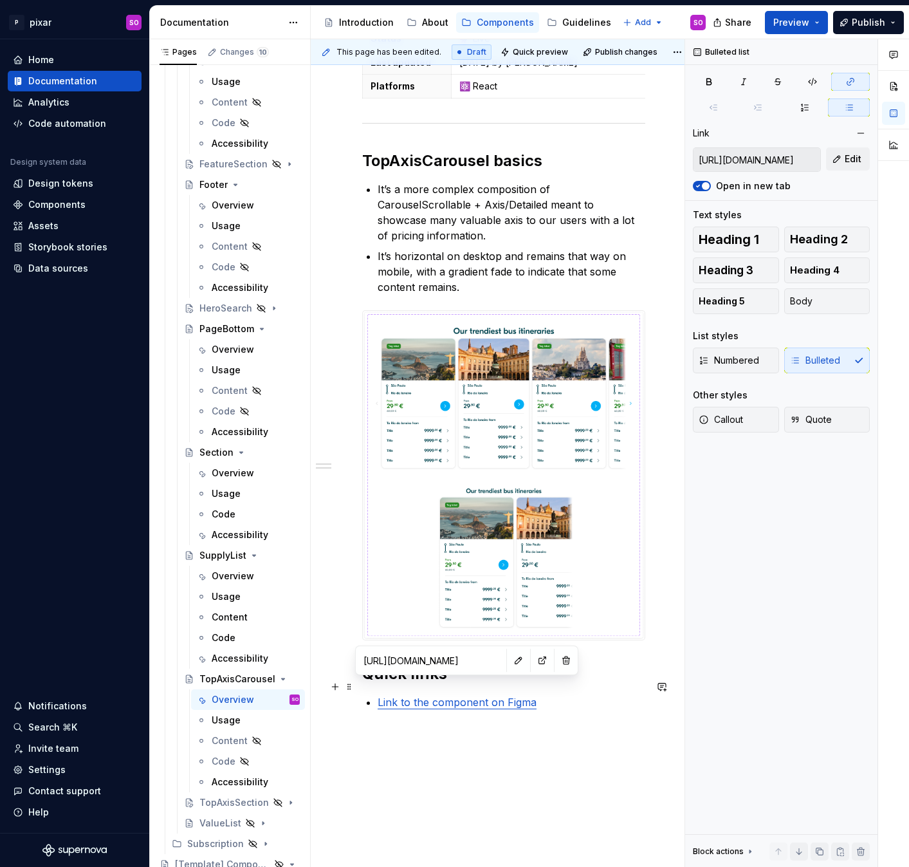
click at [450, 695] on link "Link to the component on Figma" at bounding box center [457, 701] width 159 height 13
click at [436, 660] on input "[URL][DOMAIN_NAME]" at bounding box center [430, 659] width 145 height 23
click at [510, 659] on button "button" at bounding box center [519, 660] width 18 height 18
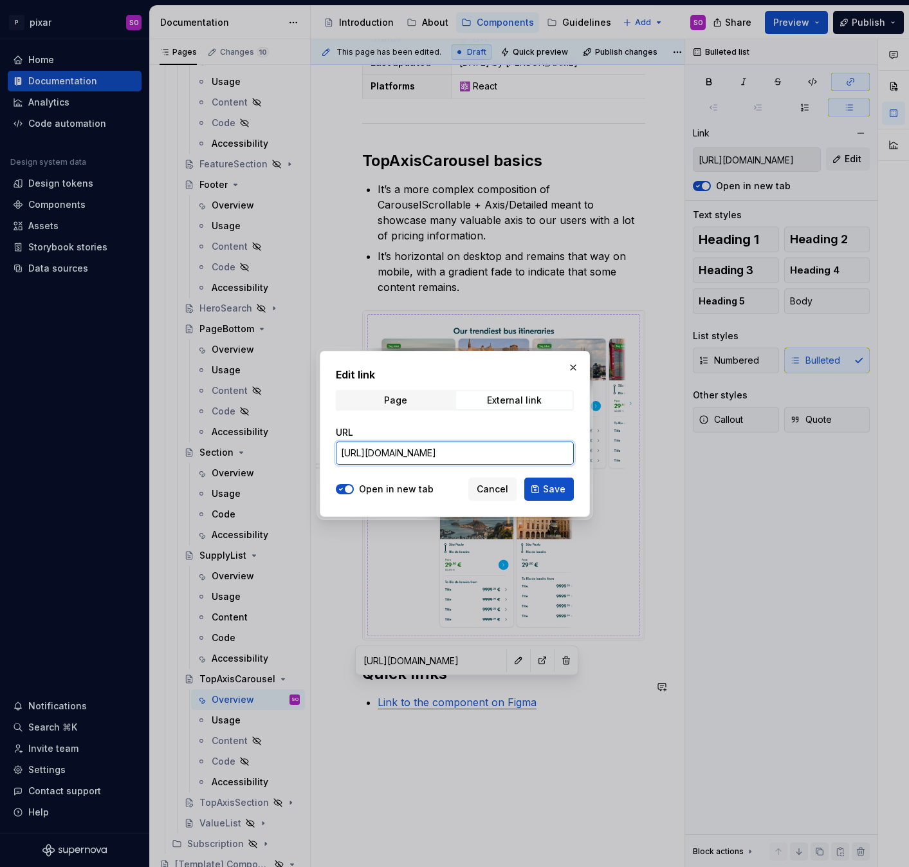
click at [434, 458] on input "[URL][DOMAIN_NAME]" at bounding box center [455, 452] width 238 height 23
paste input "-v1.0?node-id=4055-8902&p=f&t=dNUIexCFFAsWtefp"
type input "[URL][DOMAIN_NAME]"
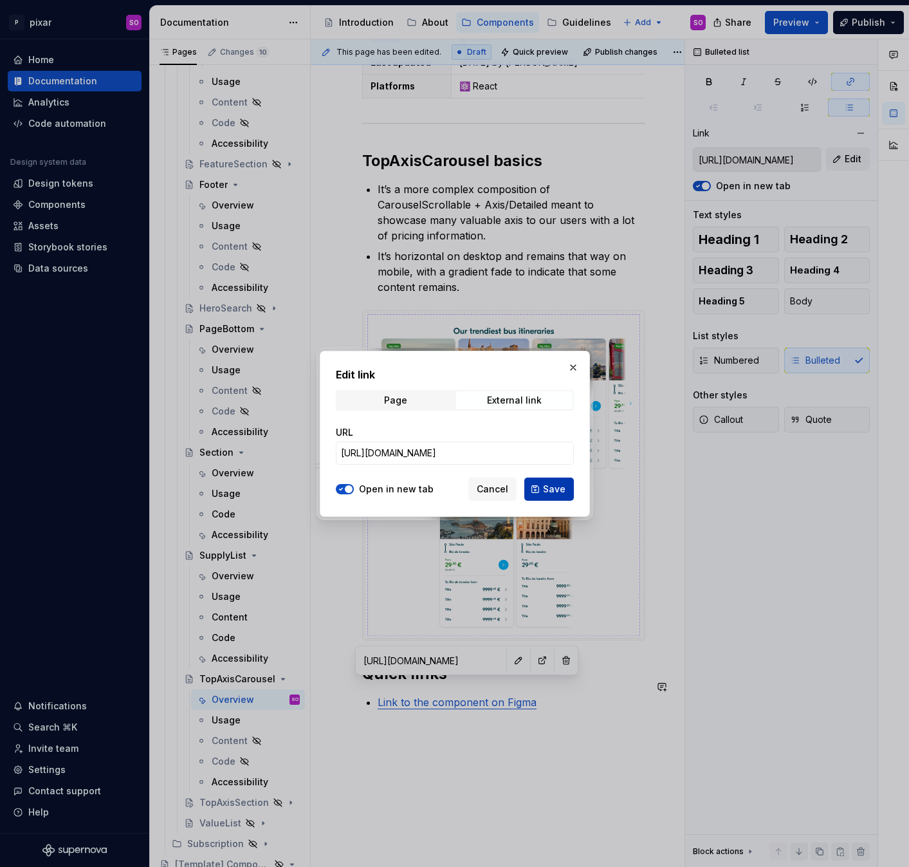
click at [560, 491] on span "Save" at bounding box center [554, 488] width 23 height 13
type input "[URL][DOMAIN_NAME]"
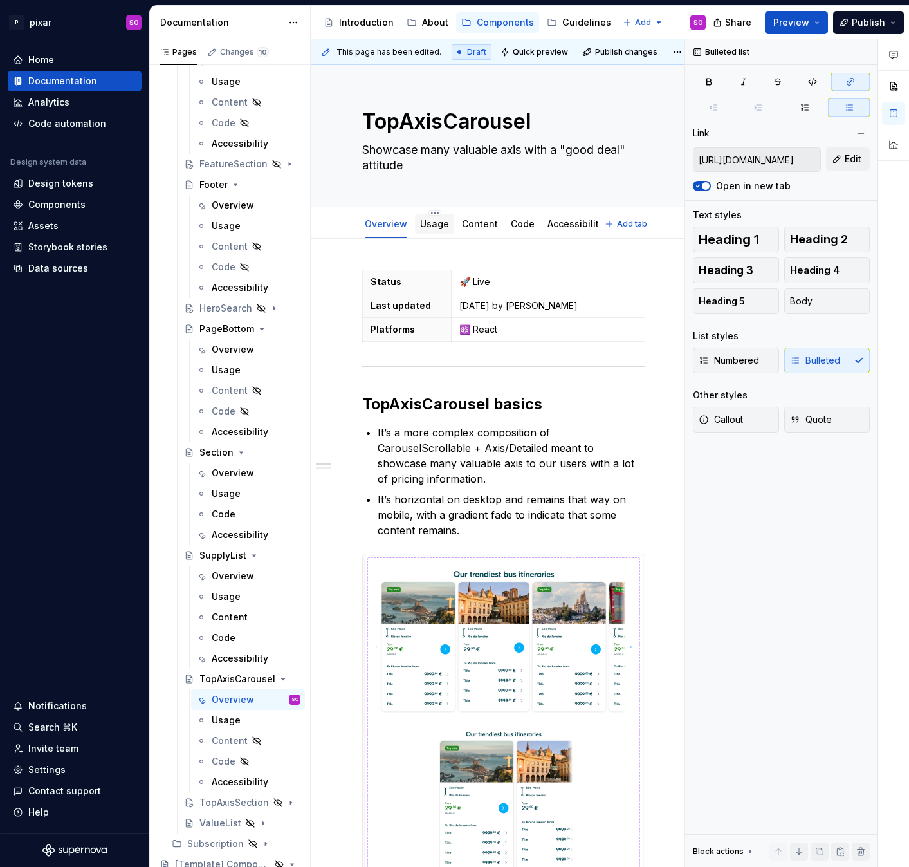
click at [430, 226] on link "Usage" at bounding box center [434, 223] width 29 height 11
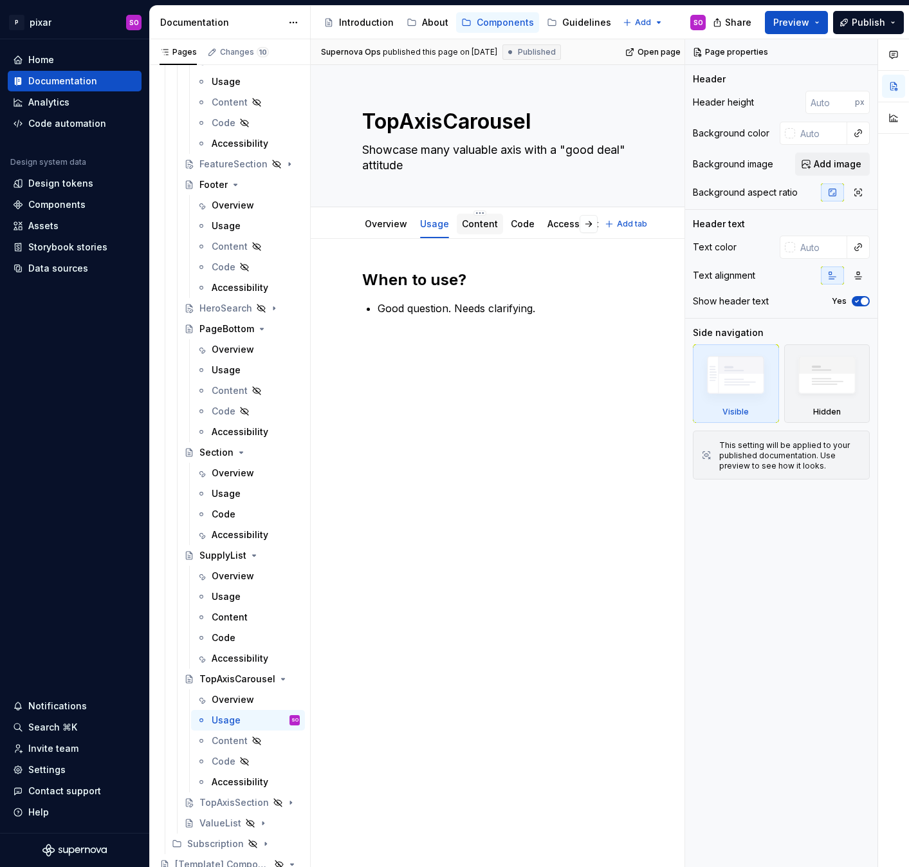
click at [472, 226] on link "Content" at bounding box center [480, 223] width 36 height 11
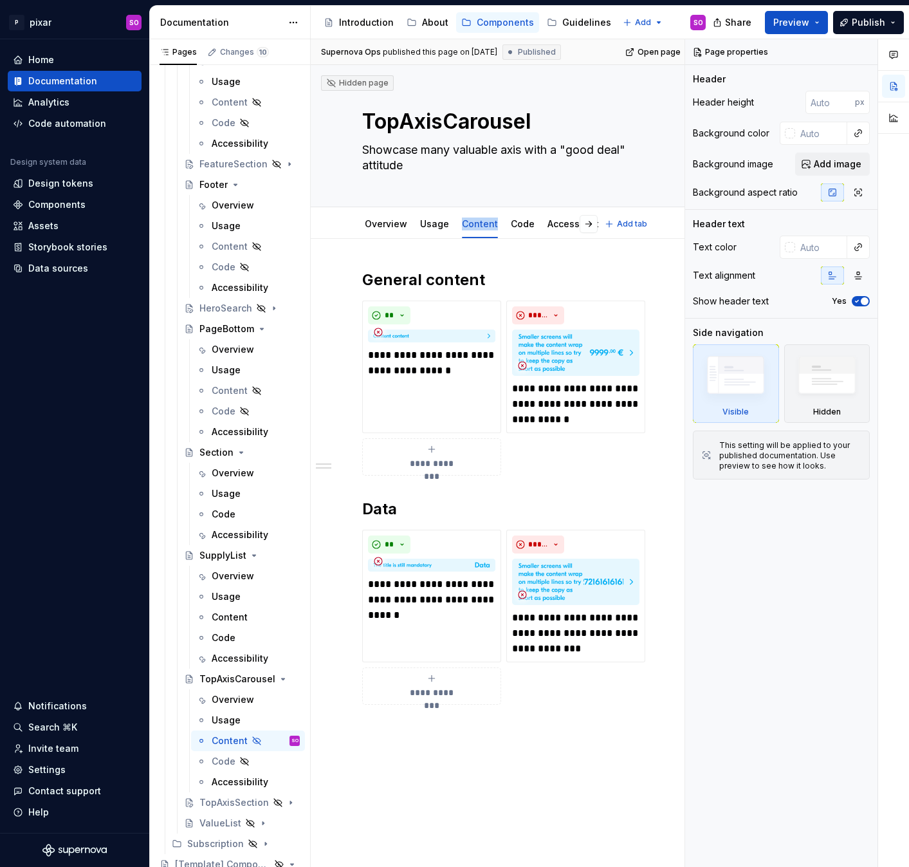
click at [474, 207] on div "Overview Usage Content Code Accessibility Add tab" at bounding box center [504, 223] width 386 height 32
click at [475, 211] on html "P pixar SO Home Documentation Analytics Code automation Design system data Desi…" at bounding box center [454, 433] width 909 height 867
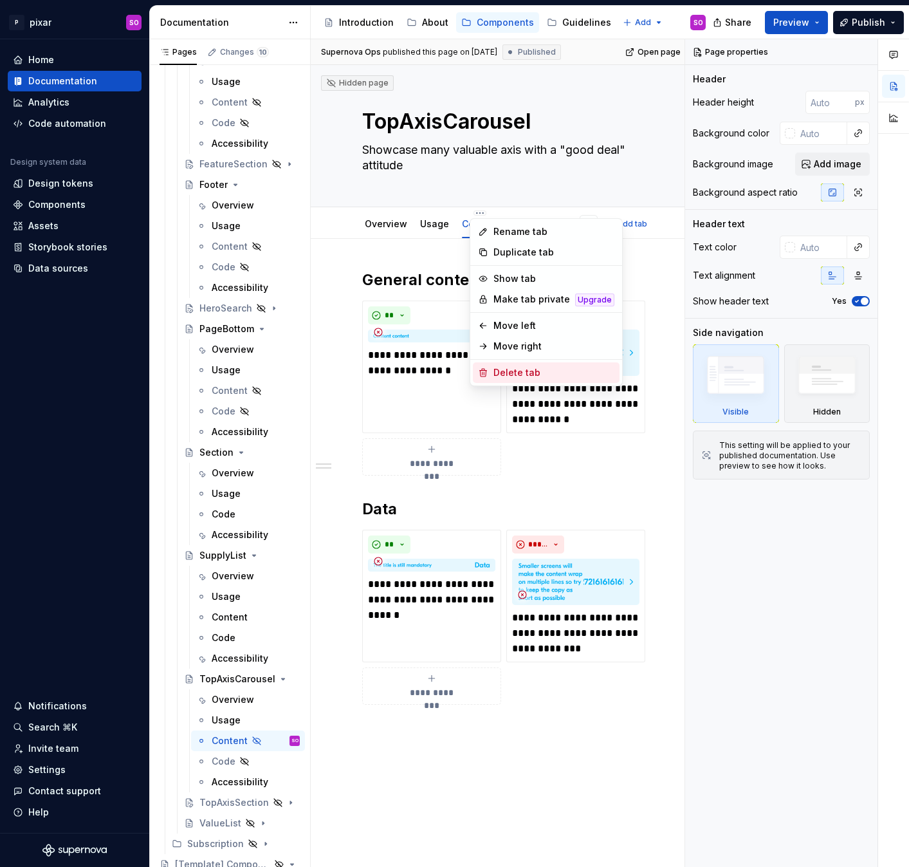
click at [513, 367] on div "Delete tab" at bounding box center [553, 372] width 121 height 13
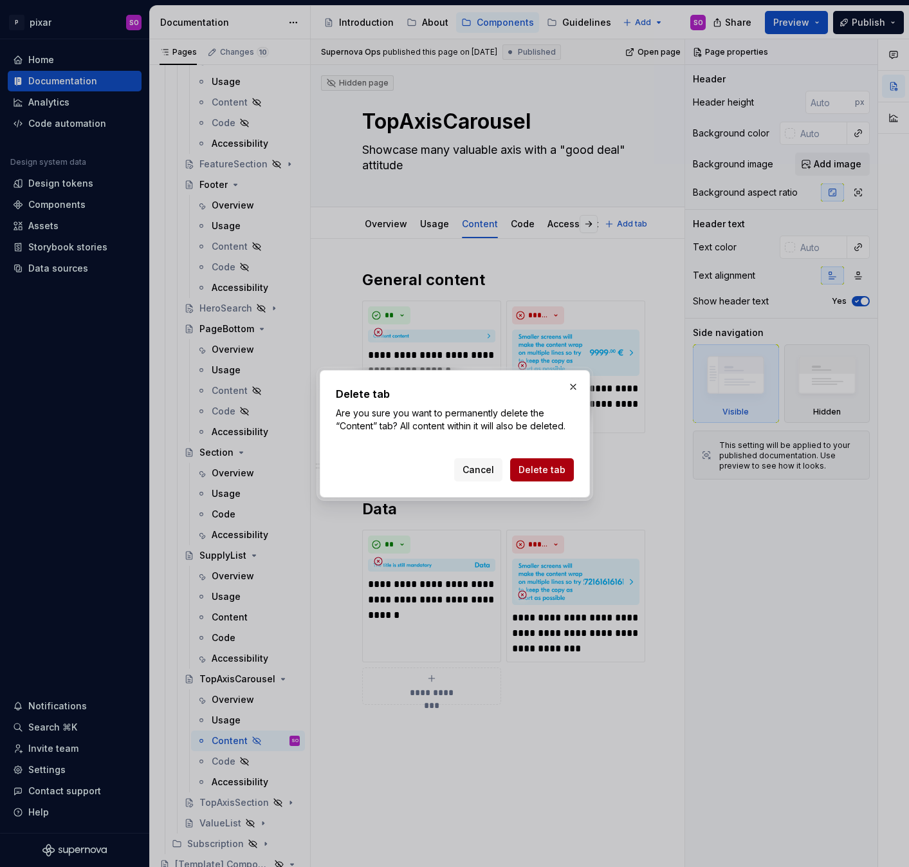
click at [532, 472] on span "Delete tab" at bounding box center [542, 469] width 47 height 13
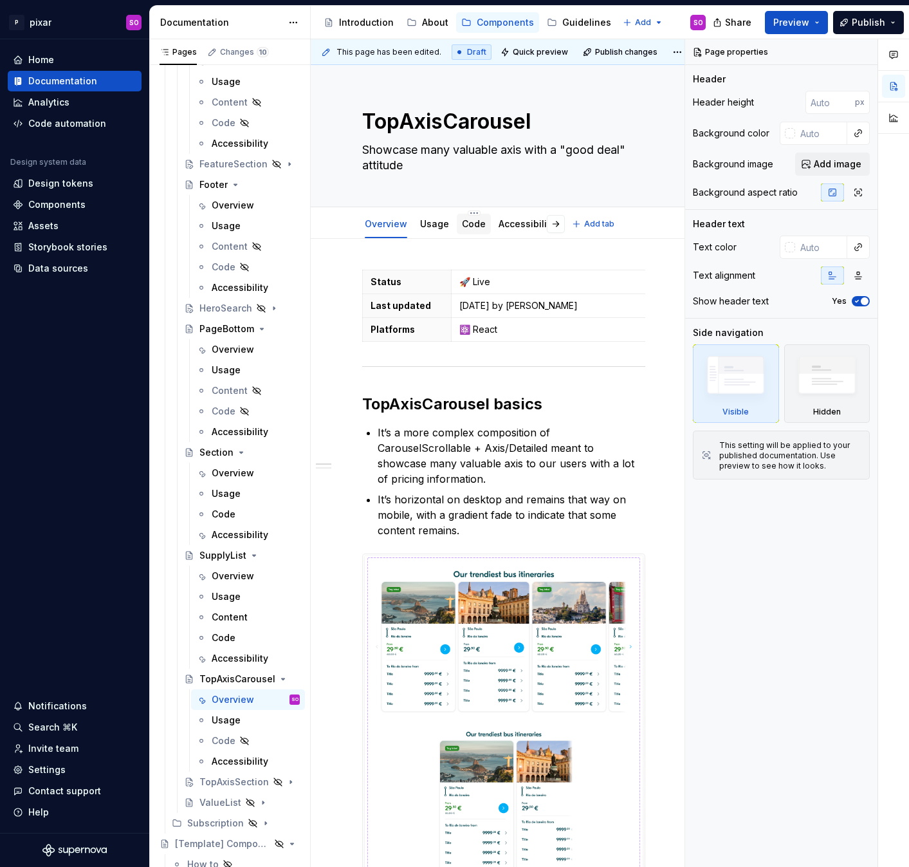
click at [480, 228] on link "Code" at bounding box center [474, 223] width 24 height 11
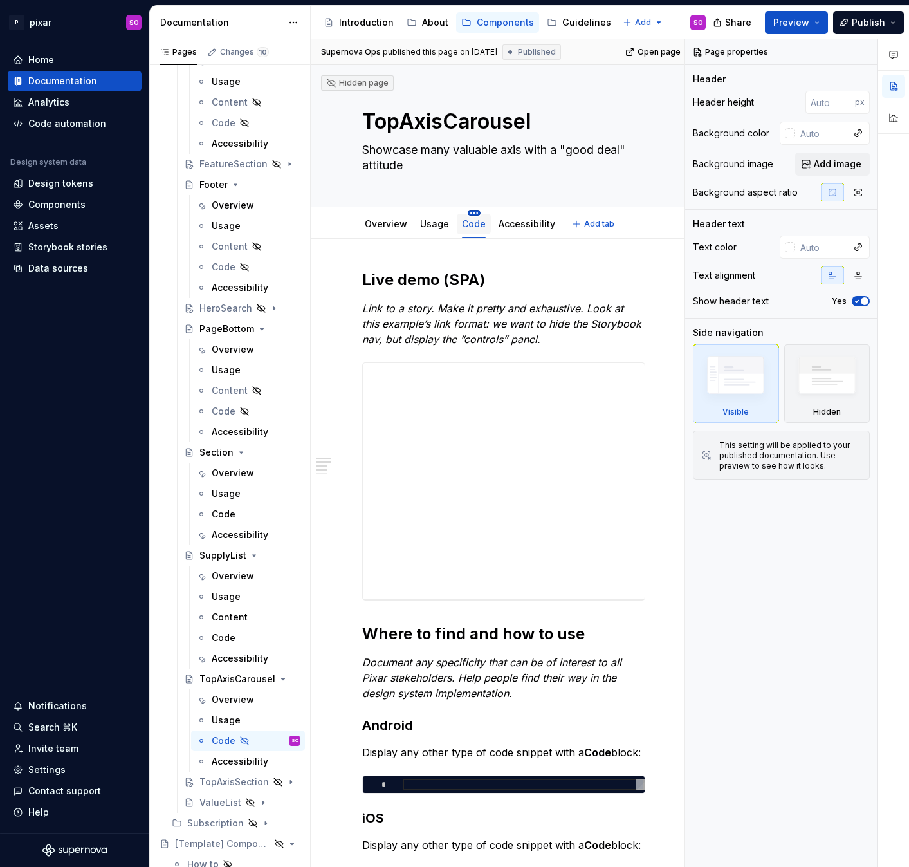
click at [473, 213] on html "P pixar SO Home Documentation Analytics Code automation Design system data Desi…" at bounding box center [454, 433] width 909 height 867
click at [449, 262] on html "P pixar SO Home Documentation Analytics Code automation Design system data Desi…" at bounding box center [454, 433] width 909 height 867
click at [508, 232] on div "Accessibility" at bounding box center [526, 224] width 67 height 21
click at [529, 230] on div "Accessibility" at bounding box center [527, 223] width 57 height 13
click at [520, 223] on link "Accessibility" at bounding box center [527, 223] width 57 height 11
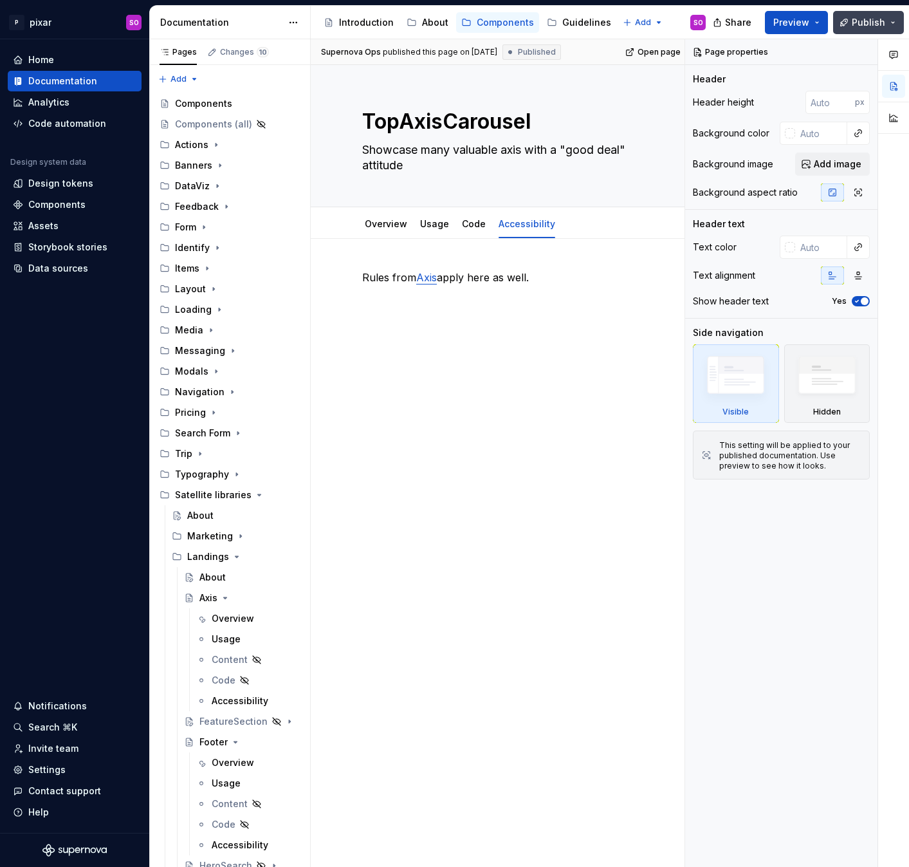
click at [850, 24] on button "Publish" at bounding box center [868, 22] width 71 height 23
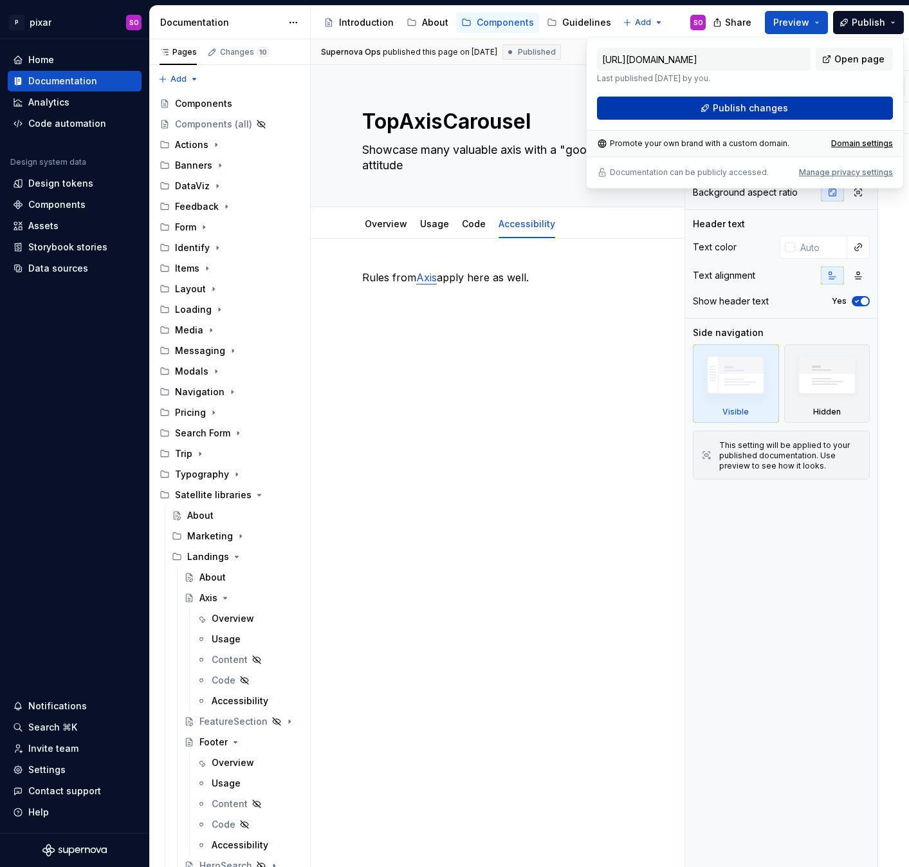
click at [728, 109] on span "Publish changes" at bounding box center [750, 108] width 75 height 13
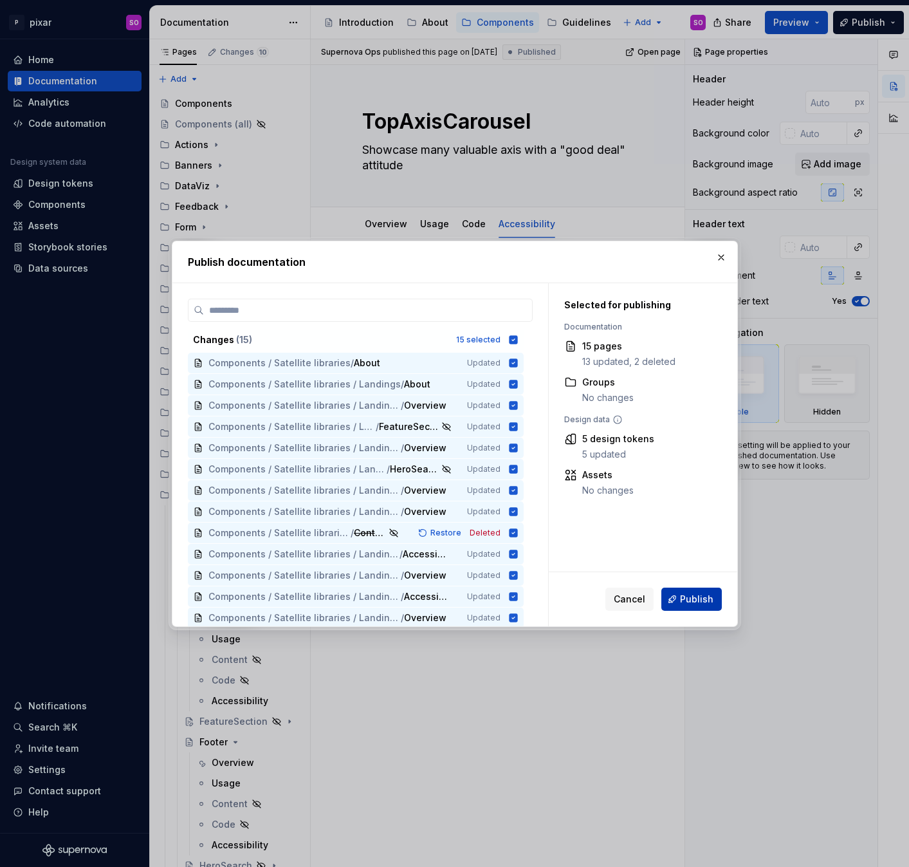
click at [703, 596] on span "Publish" at bounding box center [696, 598] width 33 height 13
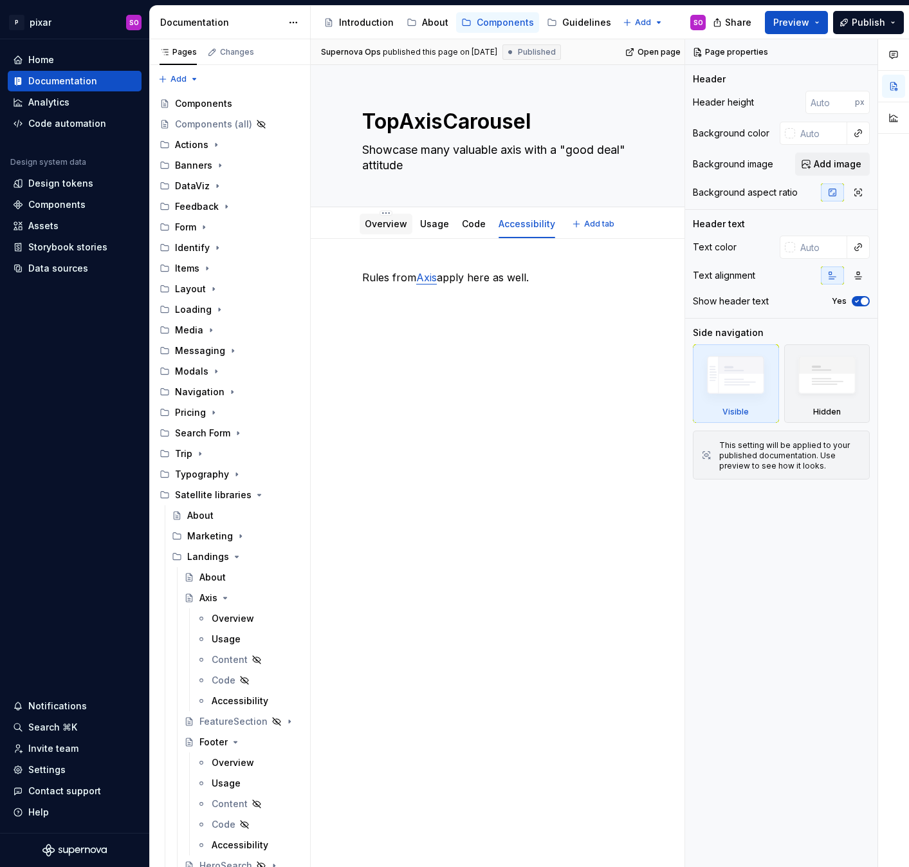
click at [398, 224] on link "Overview" at bounding box center [386, 223] width 42 height 11
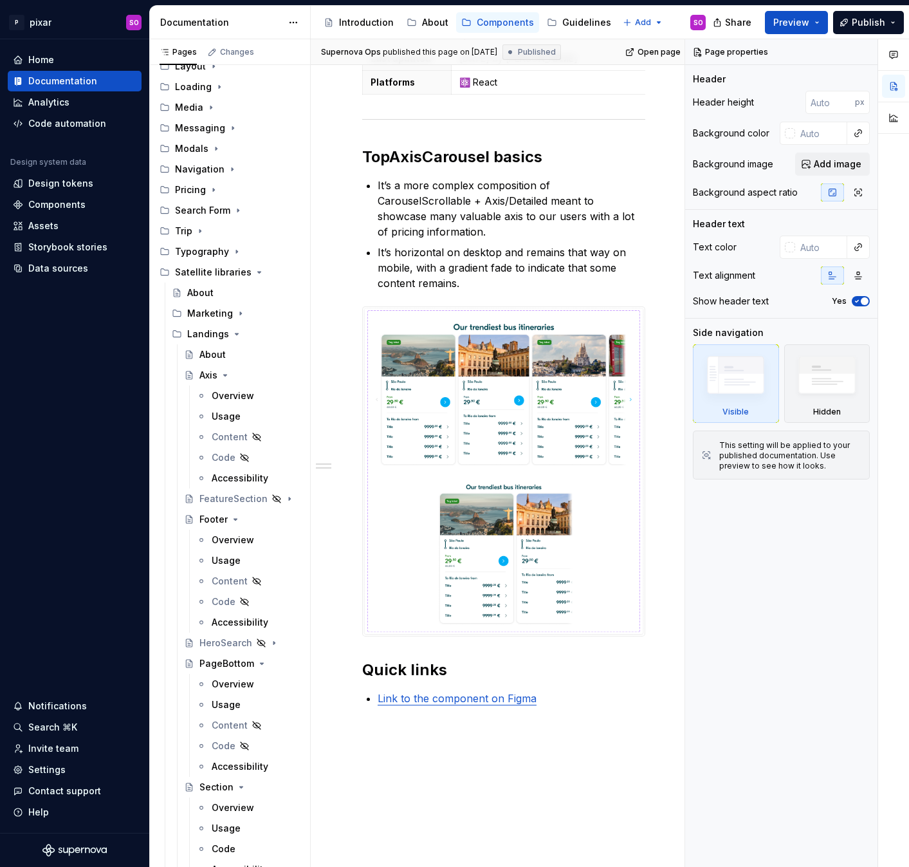
scroll to position [231, 0]
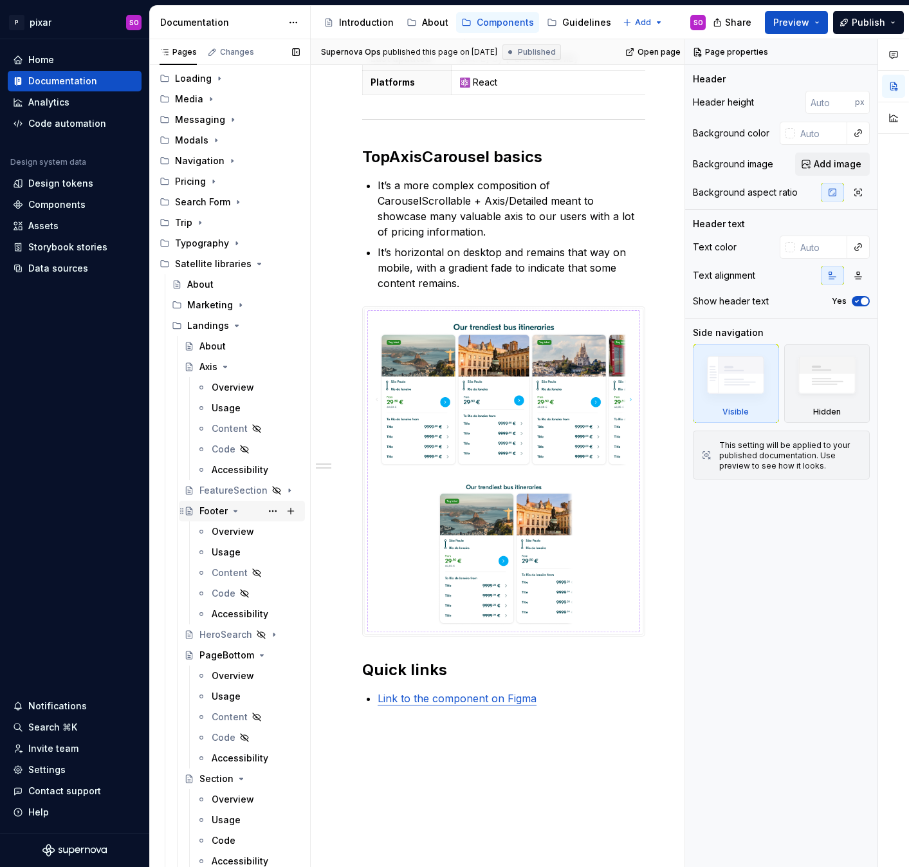
click at [234, 510] on icon "Page tree" at bounding box center [235, 510] width 3 height 1
click at [255, 551] on icon "Page tree" at bounding box center [256, 551] width 3 height 1
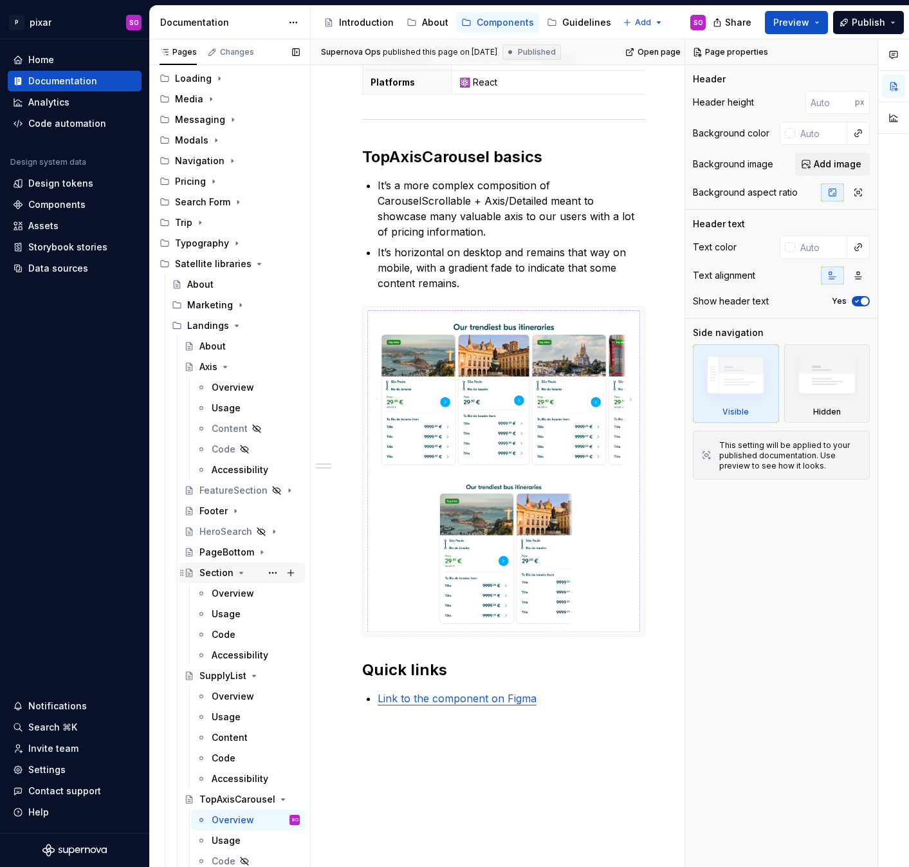
click at [241, 573] on icon "Page tree" at bounding box center [241, 572] width 10 height 10
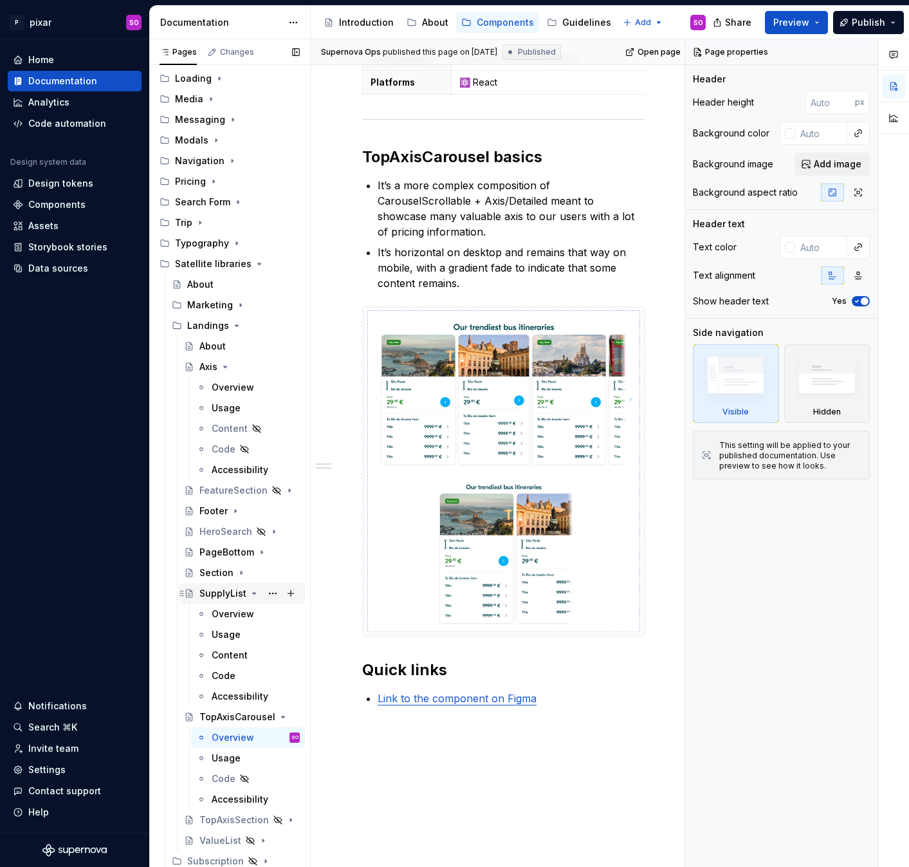
click at [250, 592] on icon "Page tree" at bounding box center [254, 593] width 10 height 10
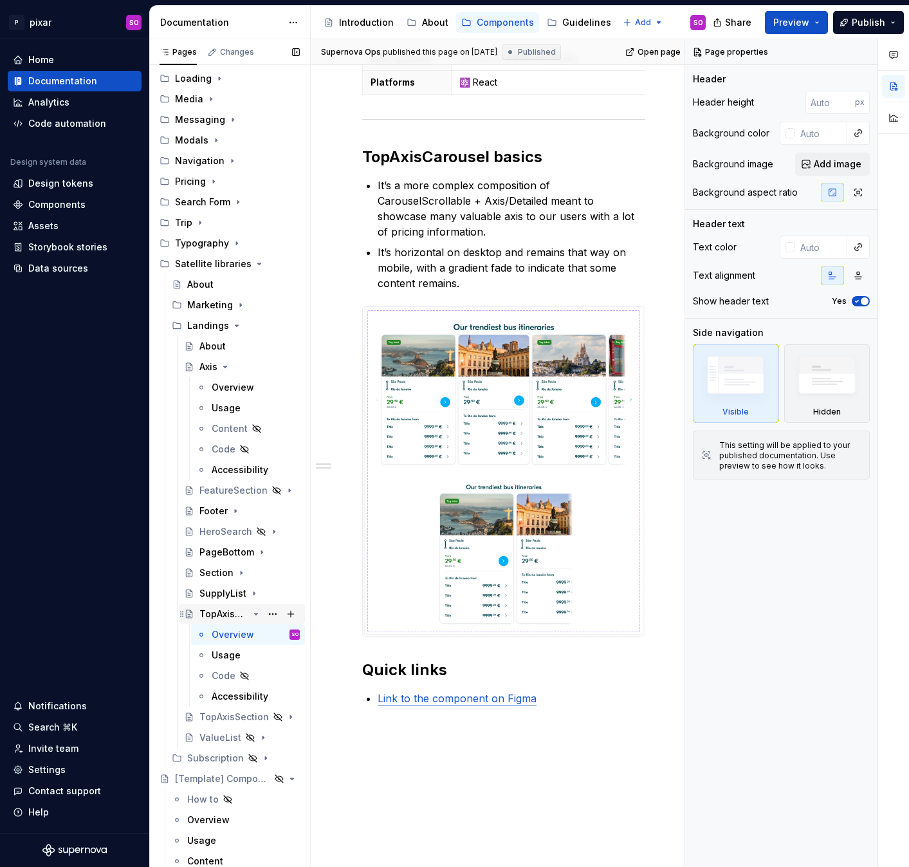
click at [253, 614] on icon "Page tree" at bounding box center [256, 614] width 10 height 10
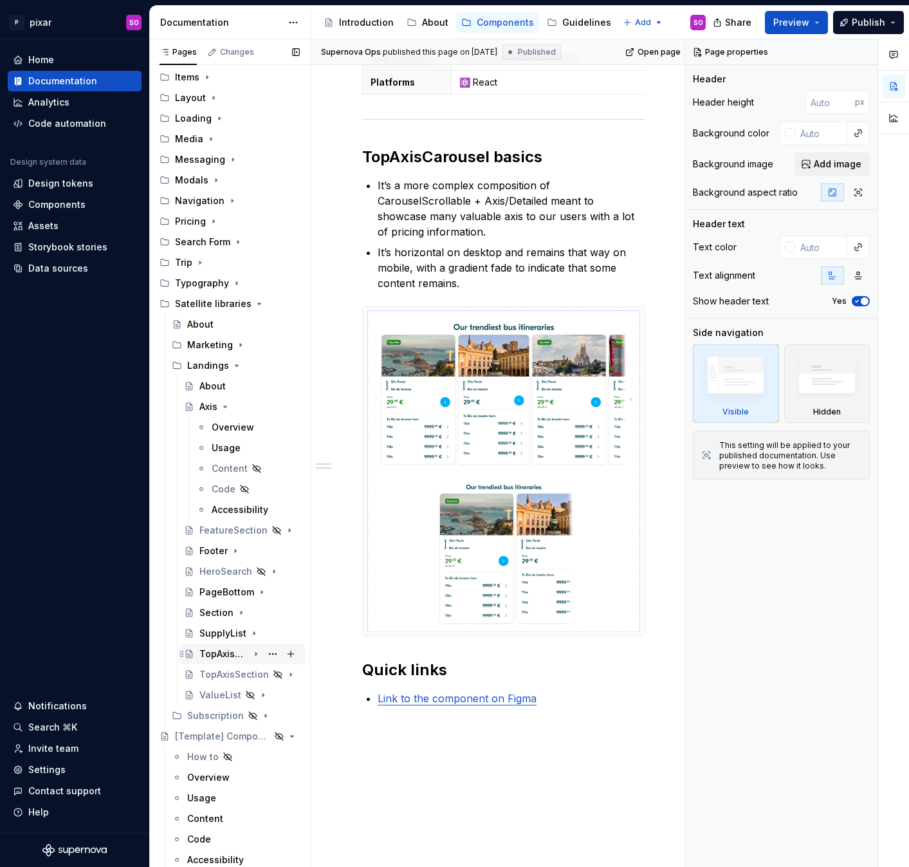
scroll to position [191, 0]
click at [226, 407] on icon "Page tree" at bounding box center [225, 406] width 10 height 10
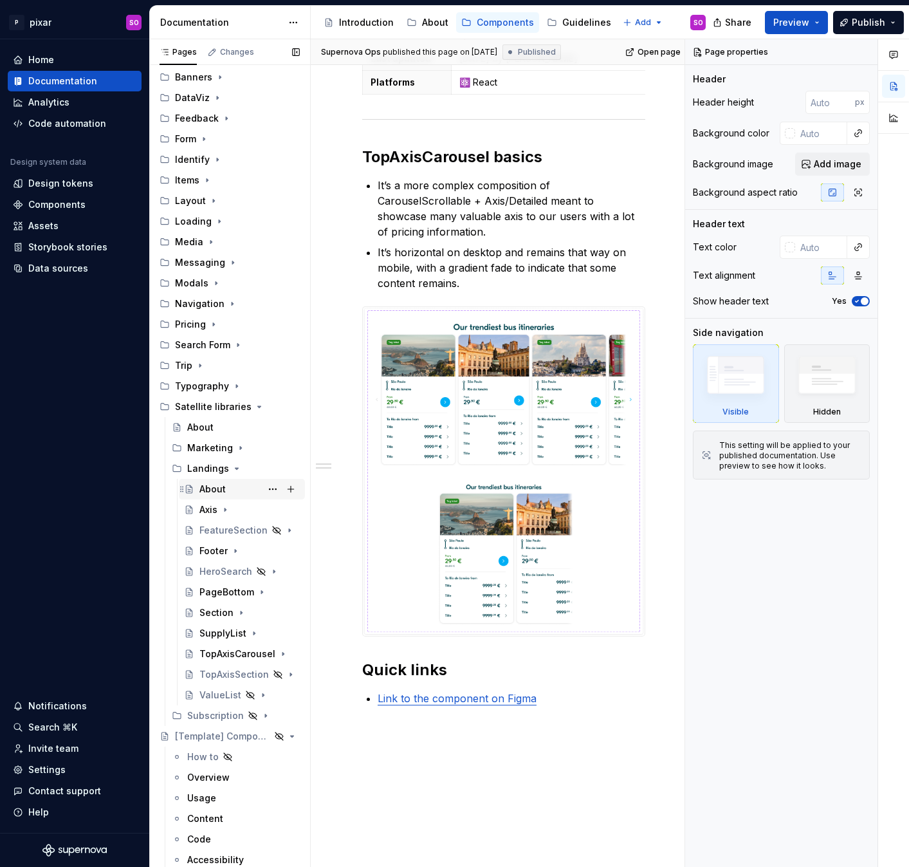
click at [219, 485] on div "About" at bounding box center [212, 488] width 26 height 13
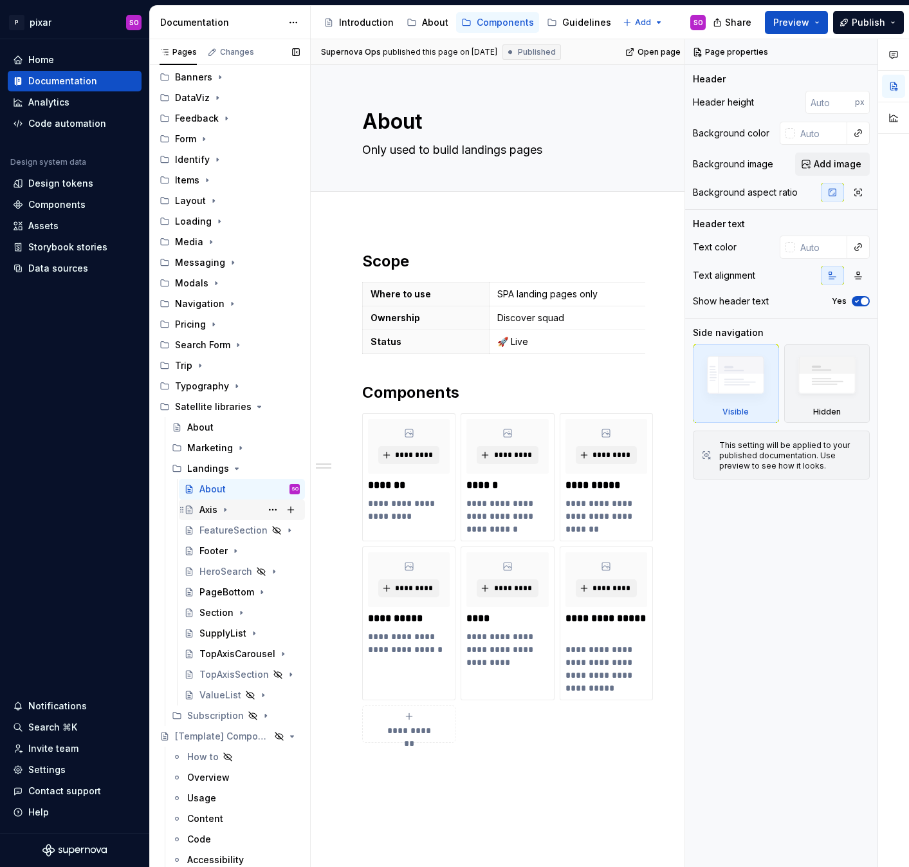
click at [212, 511] on div "Axis" at bounding box center [208, 509] width 18 height 13
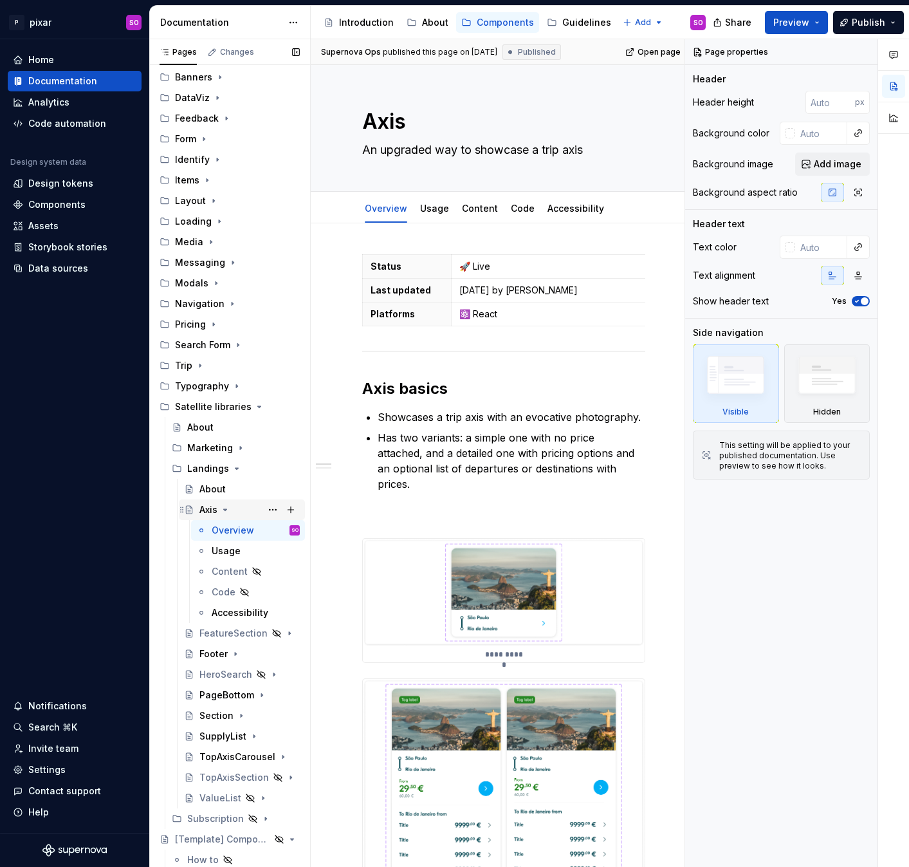
click at [226, 508] on icon "Page tree" at bounding box center [225, 509] width 10 height 10
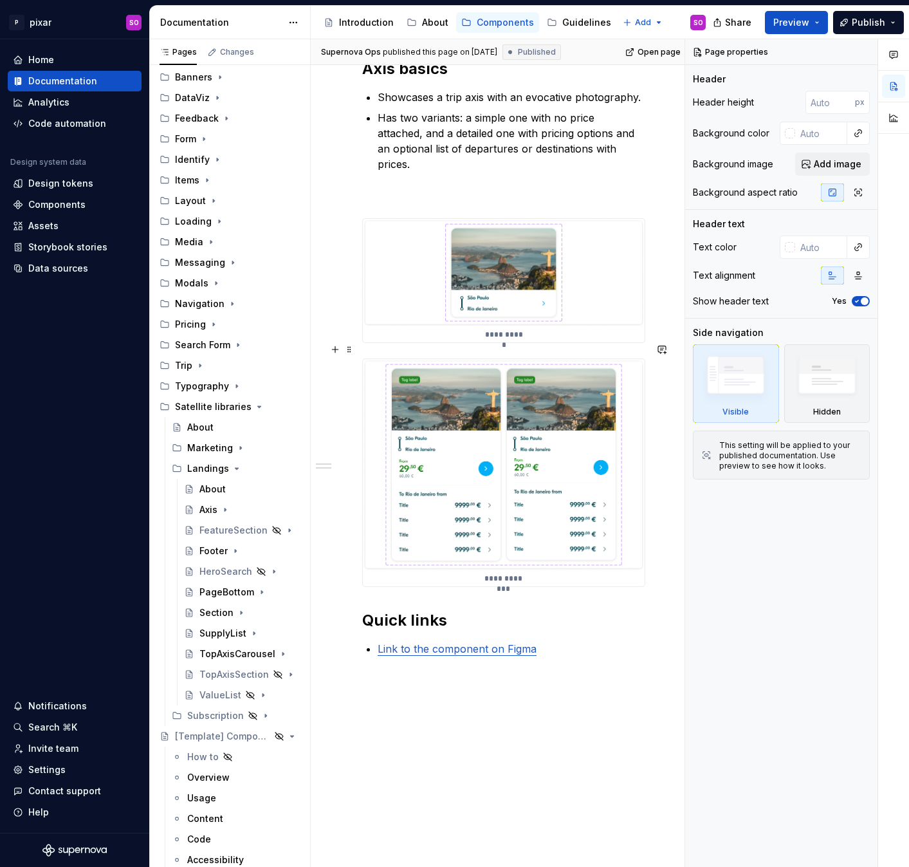
scroll to position [313, 0]
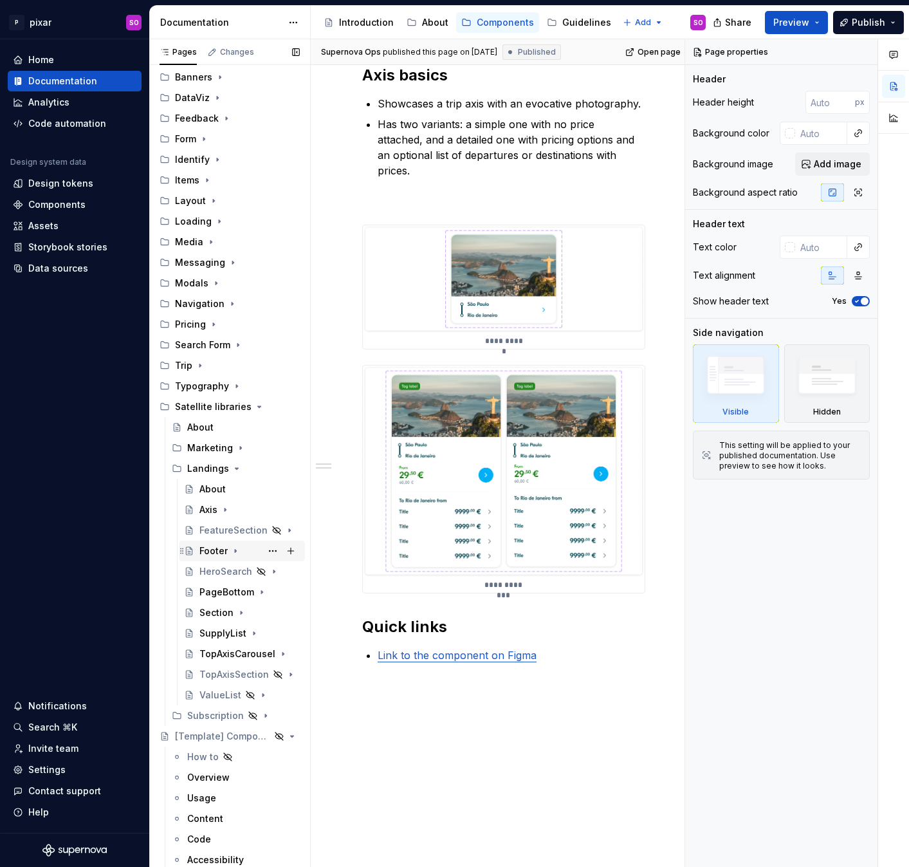
click at [223, 547] on div "Footer" at bounding box center [213, 550] width 28 height 13
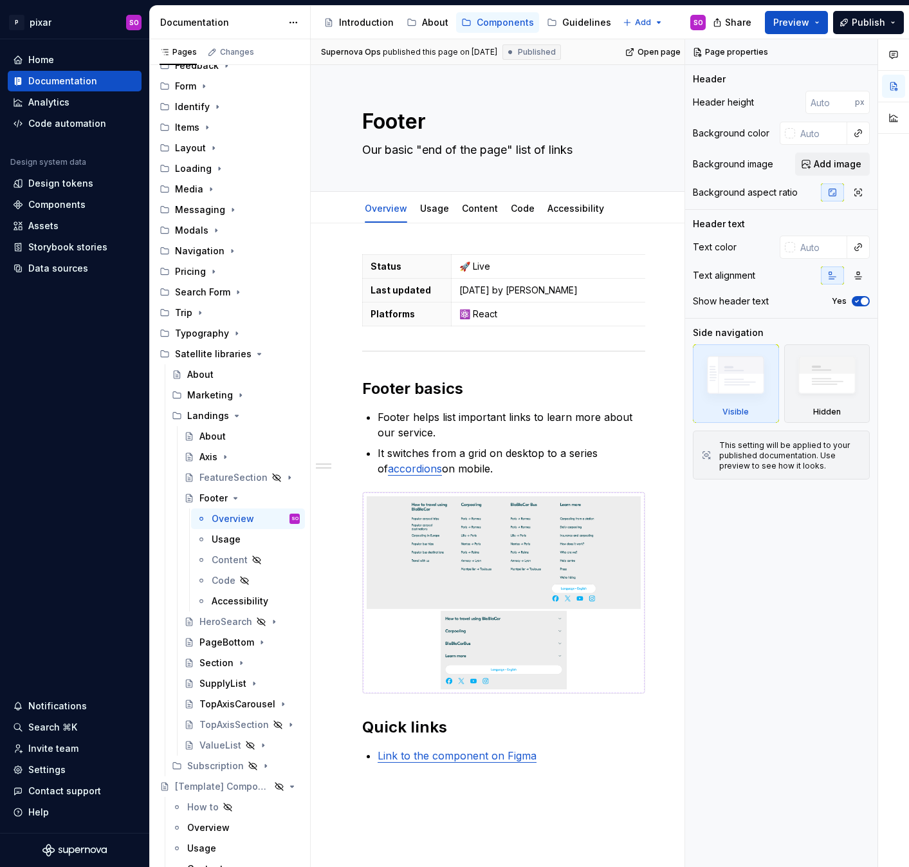
scroll to position [155, 0]
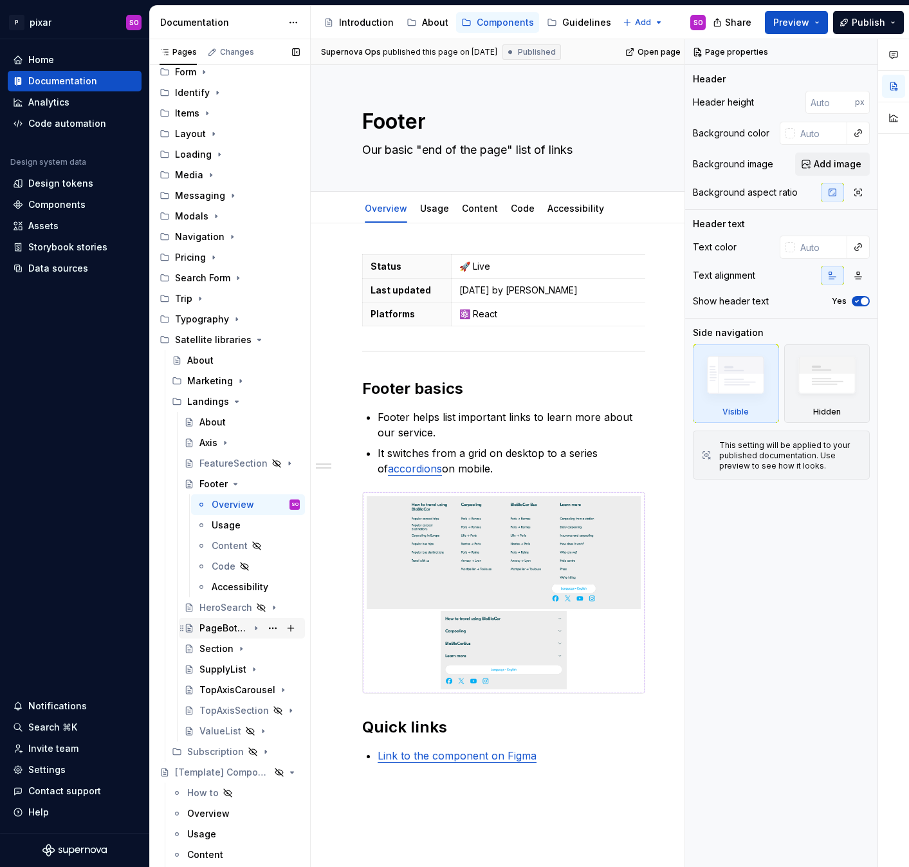
click at [222, 627] on div "PageBottom" at bounding box center [223, 627] width 49 height 13
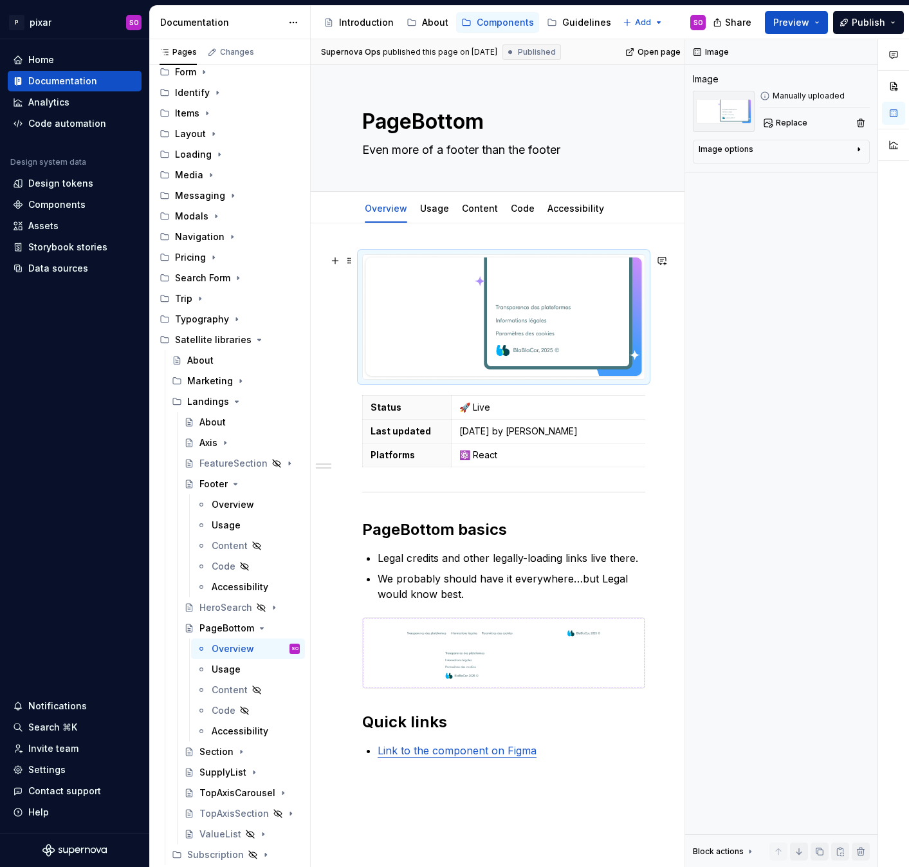
click at [526, 308] on img at bounding box center [504, 317] width 282 height 124
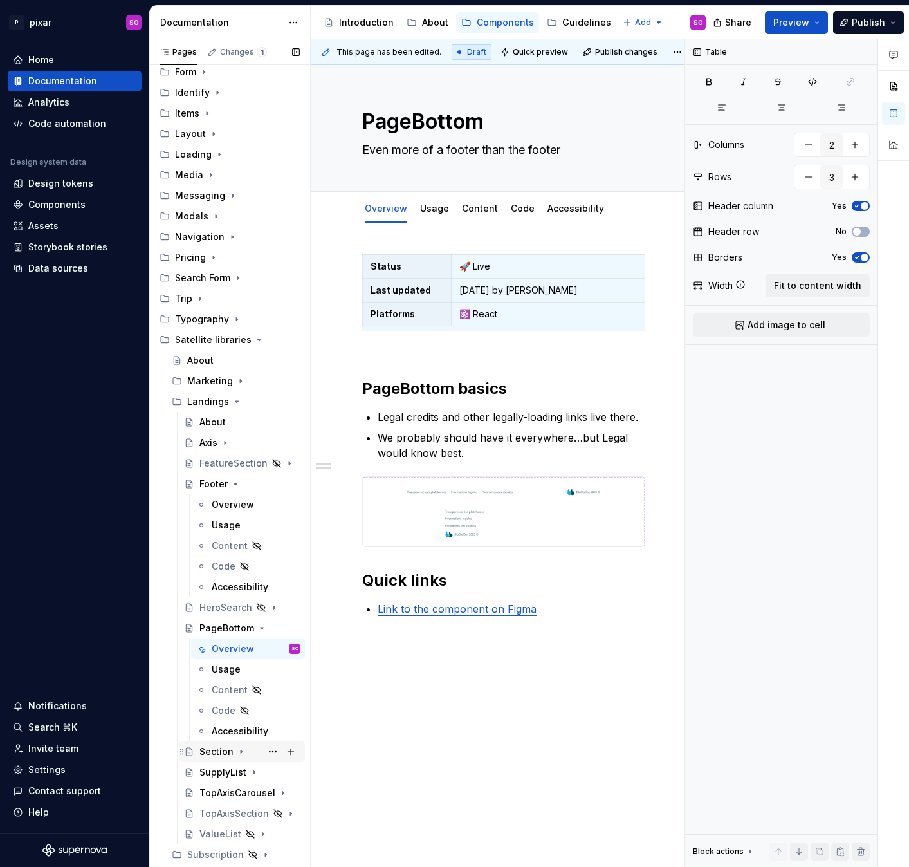
click at [236, 746] on icon "Page tree" at bounding box center [241, 751] width 10 height 10
click at [235, 772] on div "Overview" at bounding box center [233, 772] width 42 height 13
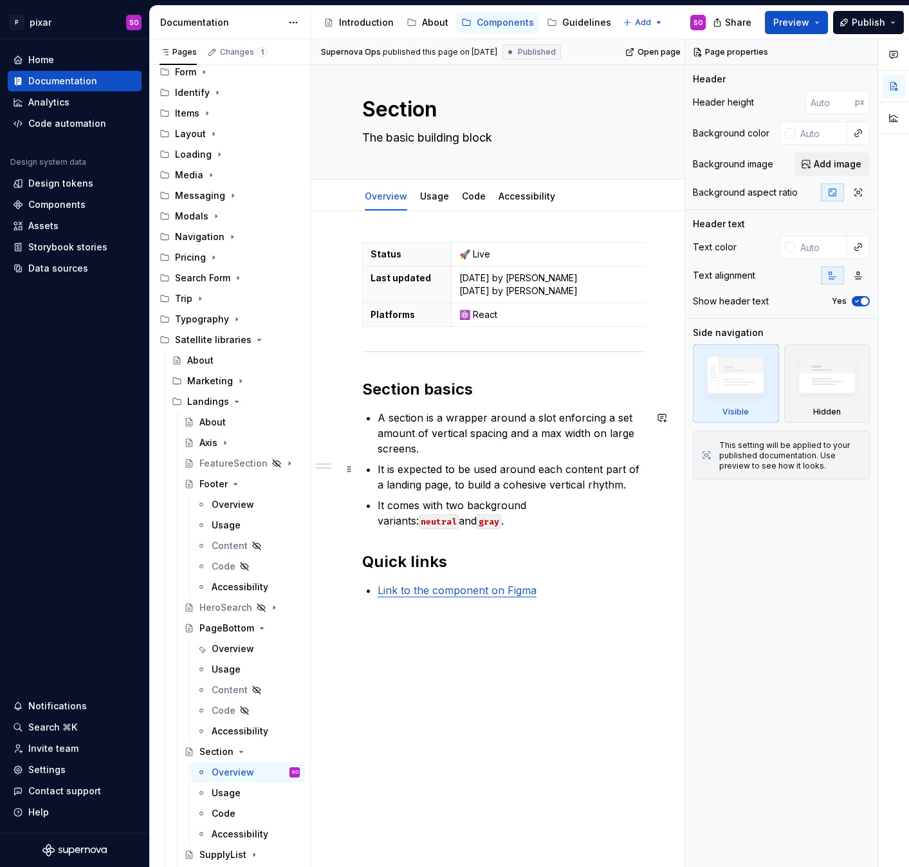
scroll to position [18, 0]
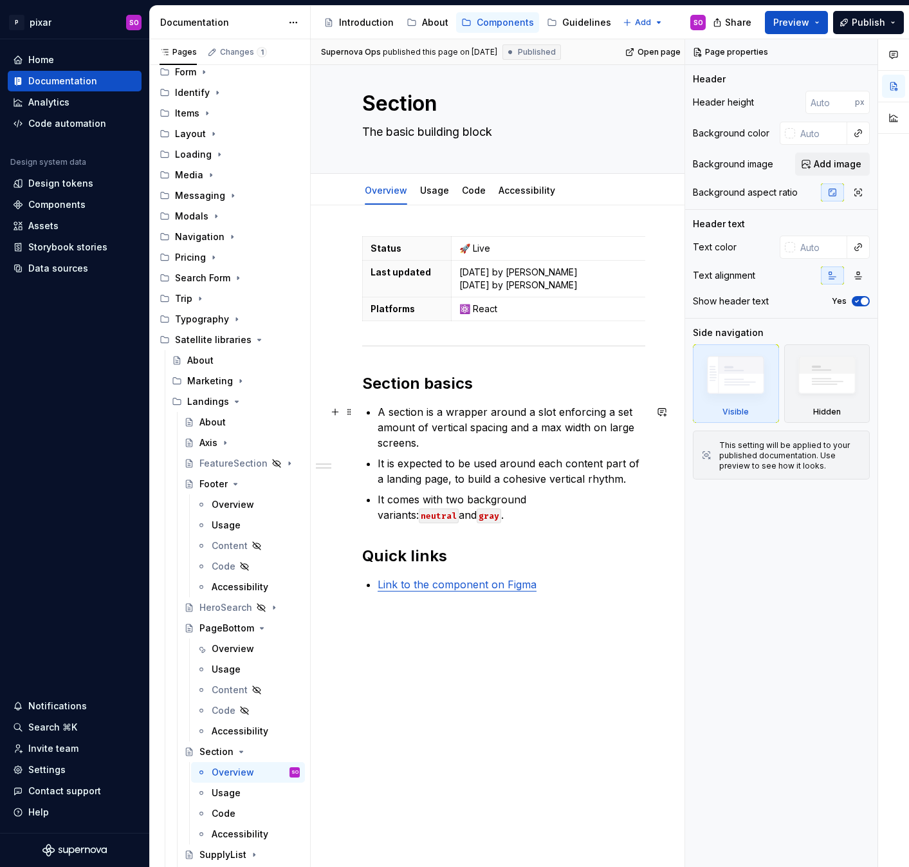
type textarea "*"
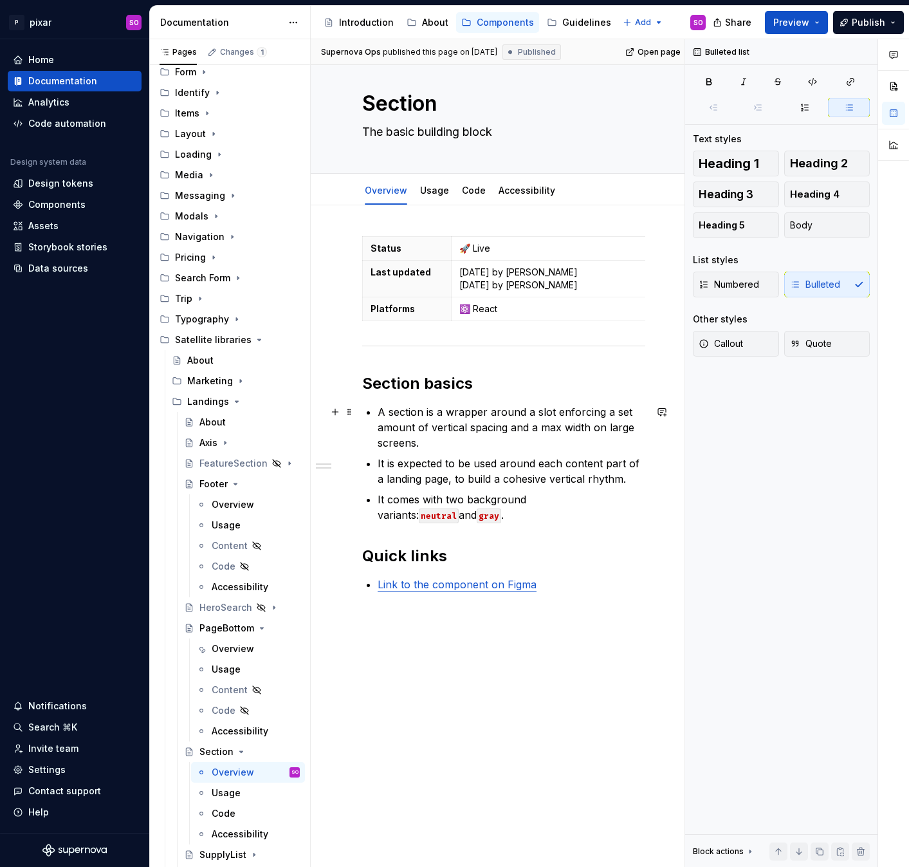
click at [463, 443] on p "A section is a wrapper around a slot enforcing a set amount of vertical spacing…" at bounding box center [512, 427] width 268 height 46
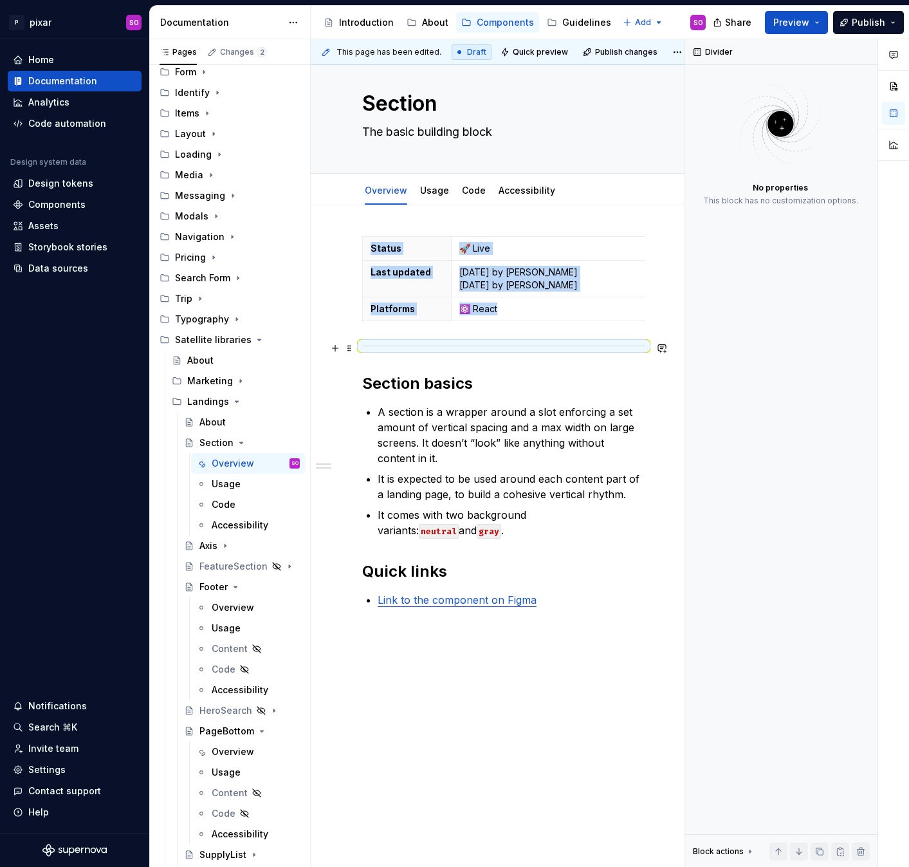
click at [477, 347] on div at bounding box center [503, 346] width 283 height 8
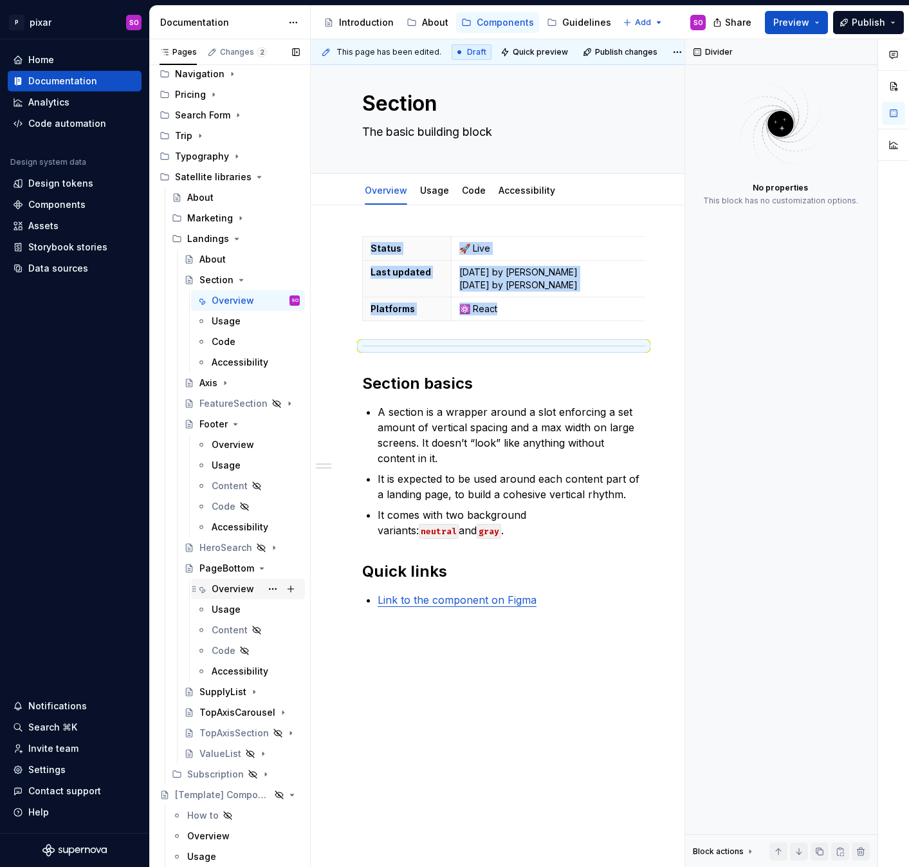
scroll to position [333, 0]
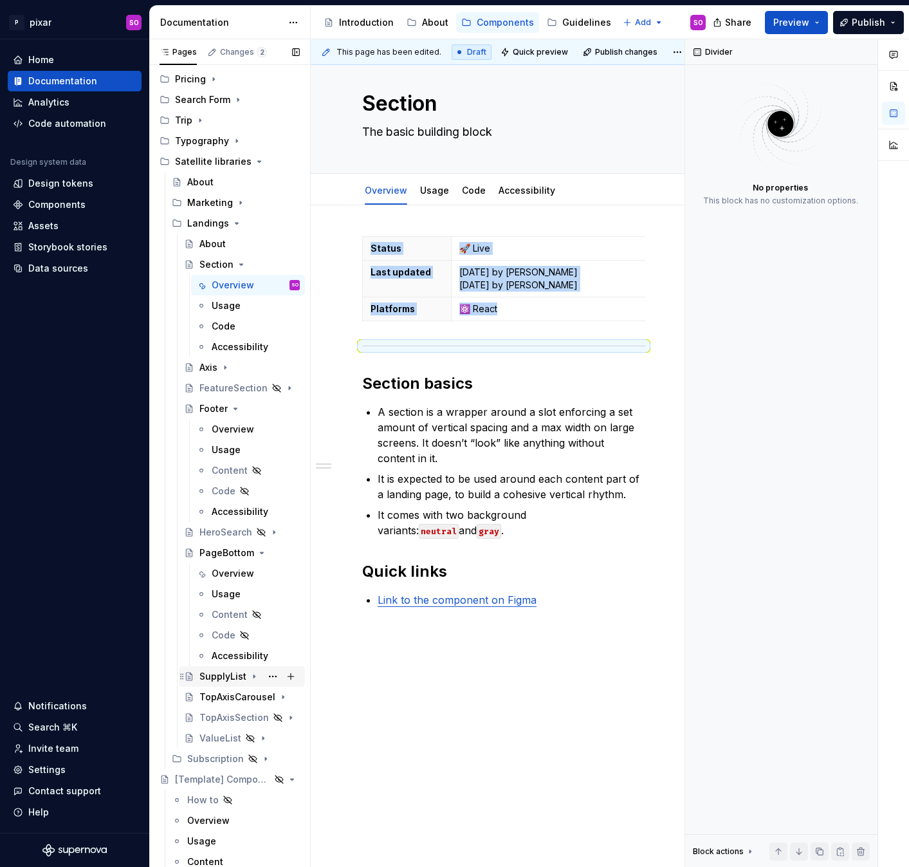
click at [237, 675] on div "SupplyList" at bounding box center [222, 676] width 47 height 13
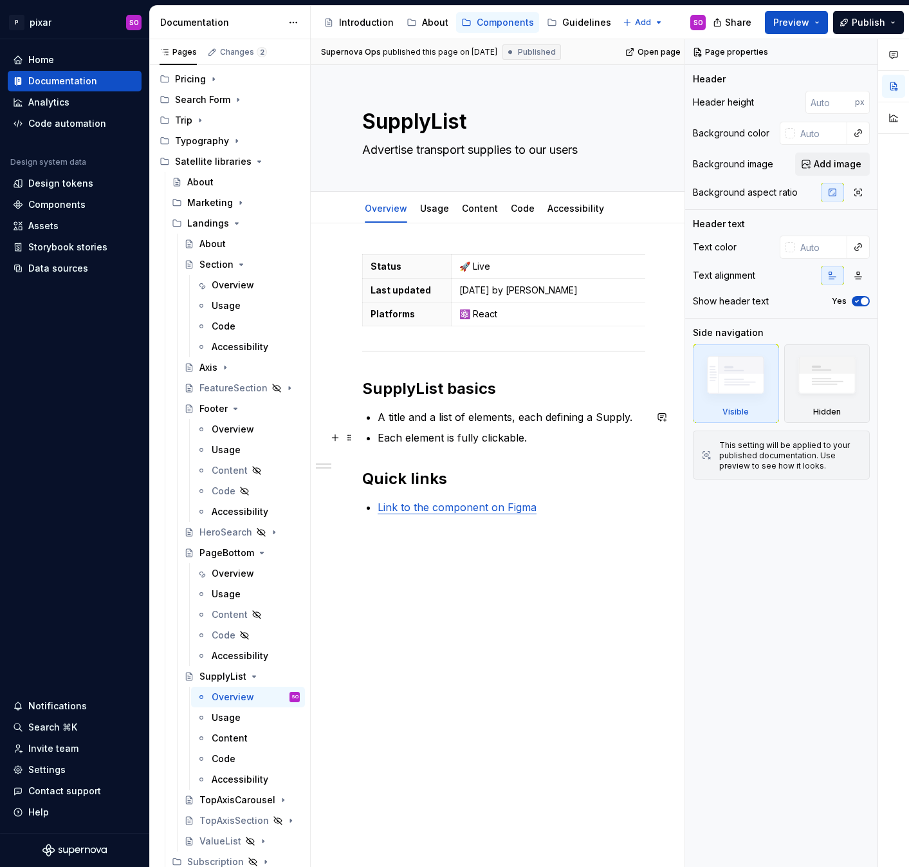
click at [549, 439] on p "Each element is fully clickable." at bounding box center [512, 437] width 268 height 15
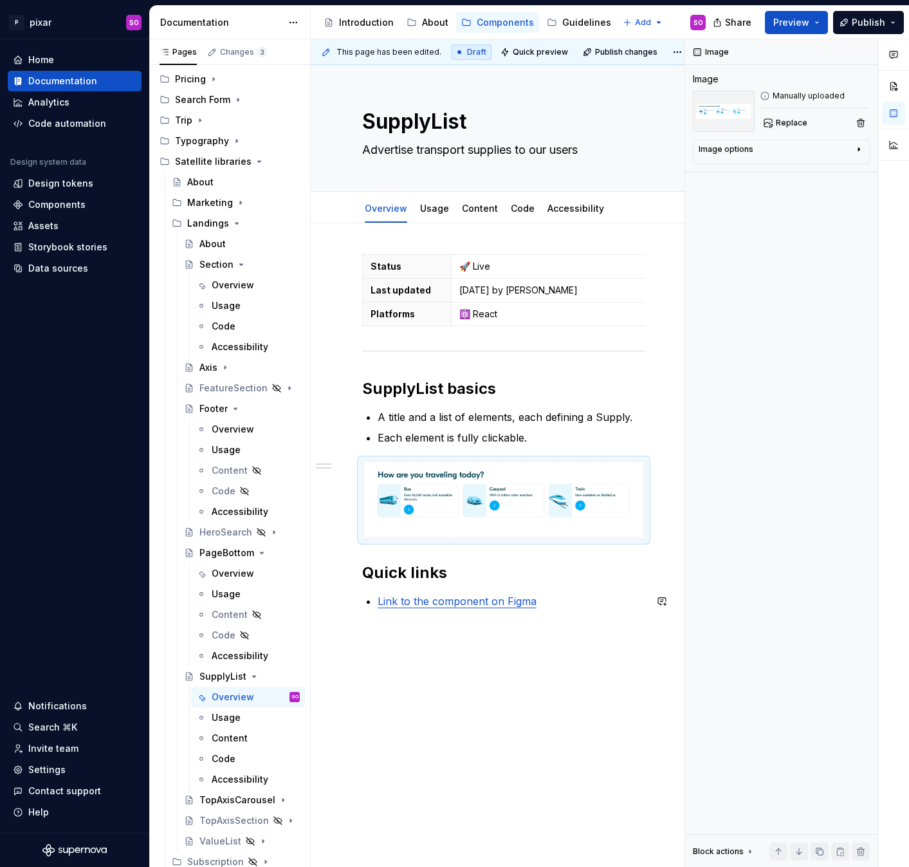
click at [448, 711] on div "Status 🚀 Live Last updated [DATE] by [PERSON_NAME] Platforms ⚛️ React SupplyLis…" at bounding box center [504, 553] width 386 height 661
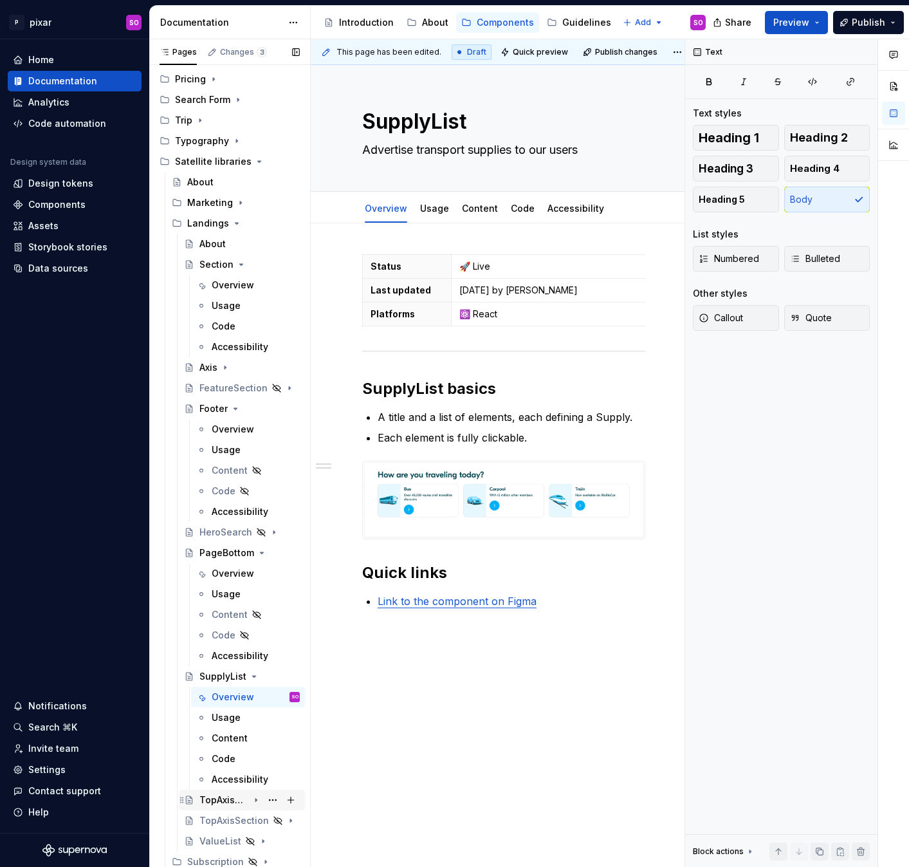
click at [219, 796] on div "TopAxisCarousel" at bounding box center [223, 799] width 49 height 13
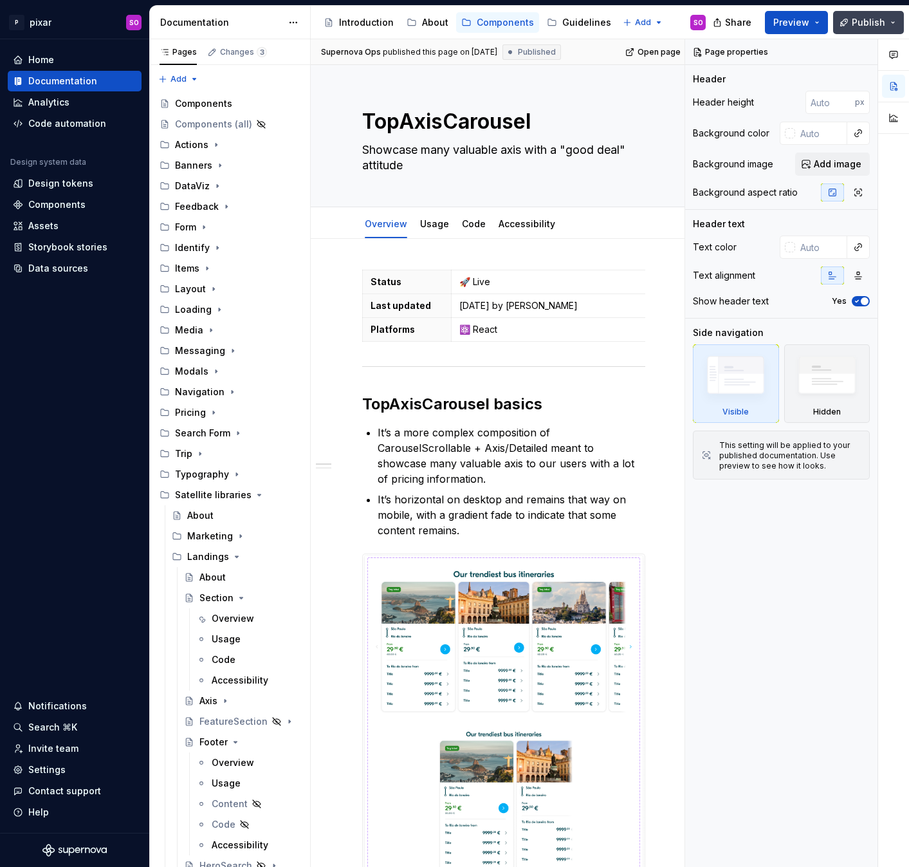
click at [852, 25] on button "Publish" at bounding box center [868, 22] width 71 height 23
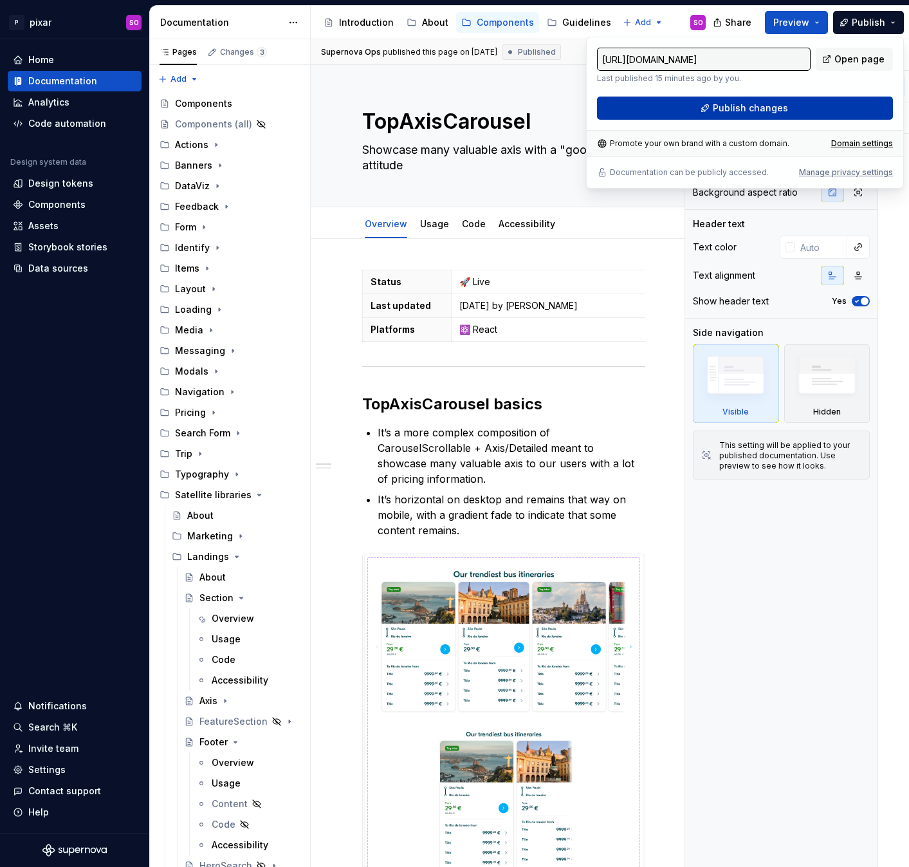
click at [747, 109] on span "Publish changes" at bounding box center [750, 108] width 75 height 13
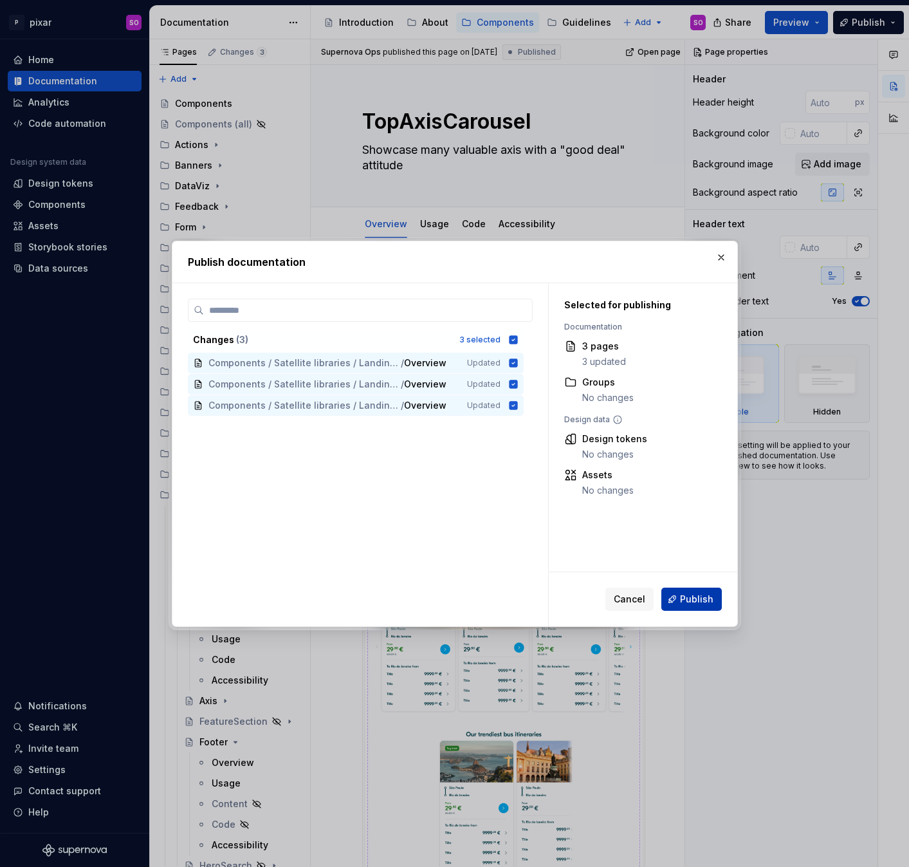
click at [699, 600] on span "Publish" at bounding box center [696, 598] width 33 height 13
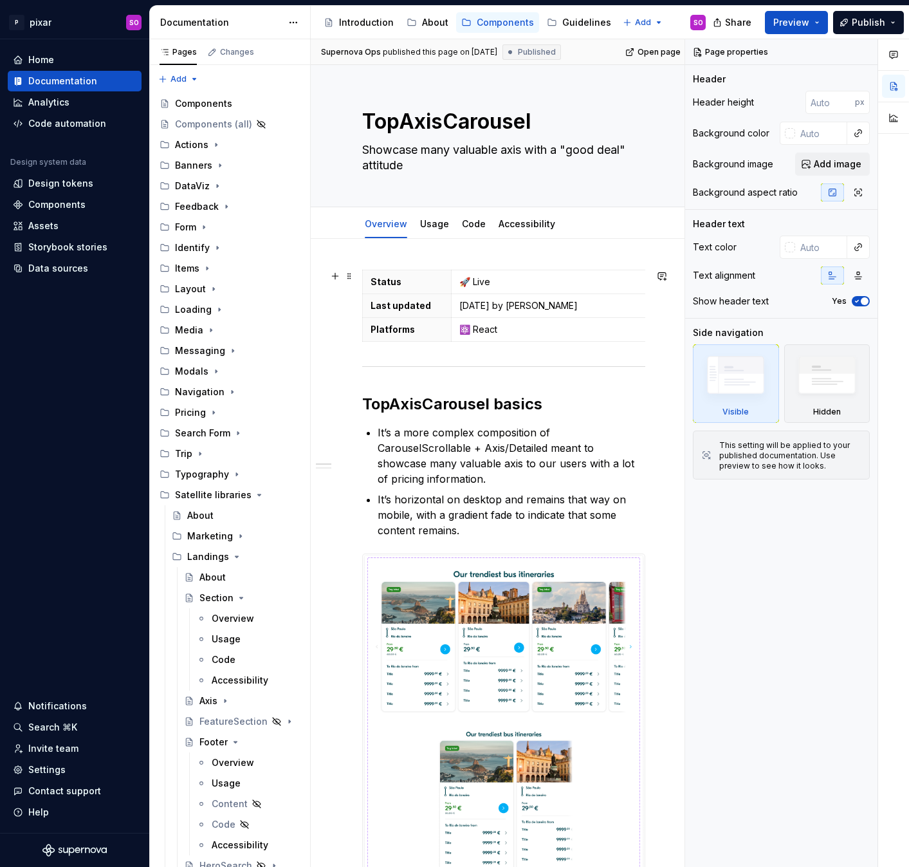
type textarea "*"
